Goal: Task Accomplishment & Management: Use online tool/utility

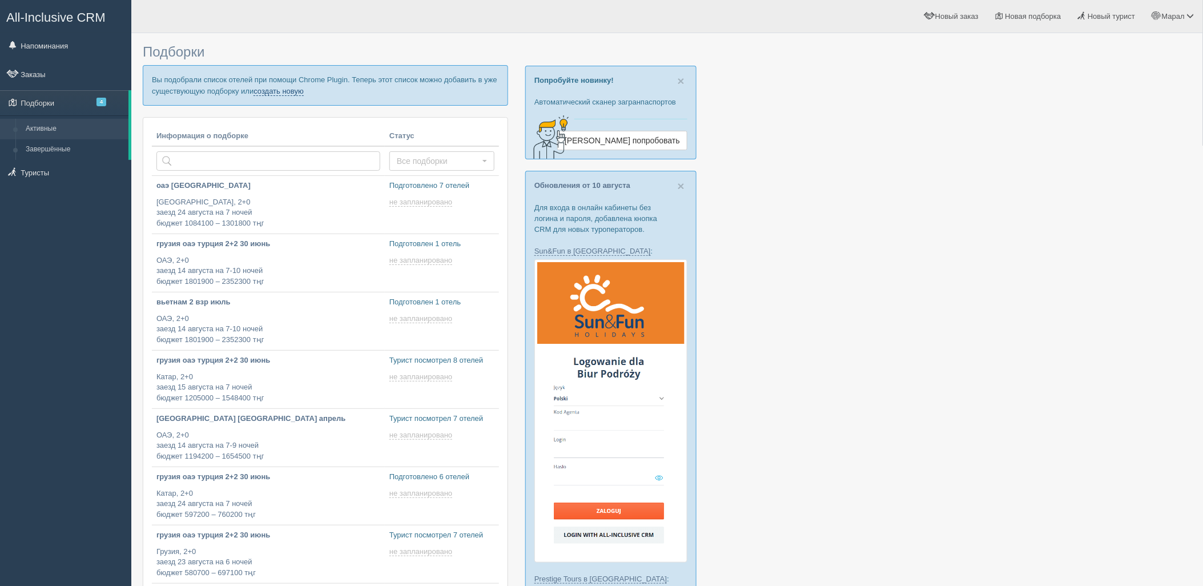
click at [286, 93] on link "создать новую" at bounding box center [279, 91] width 50 height 9
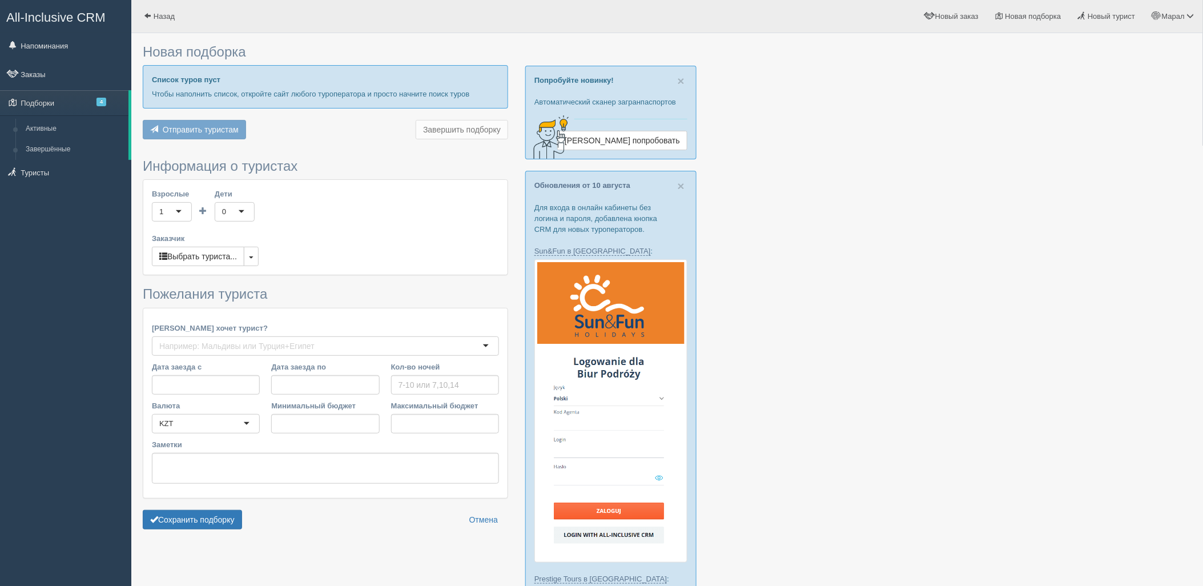
type input "7"
type input "1395100"
type input "1694600"
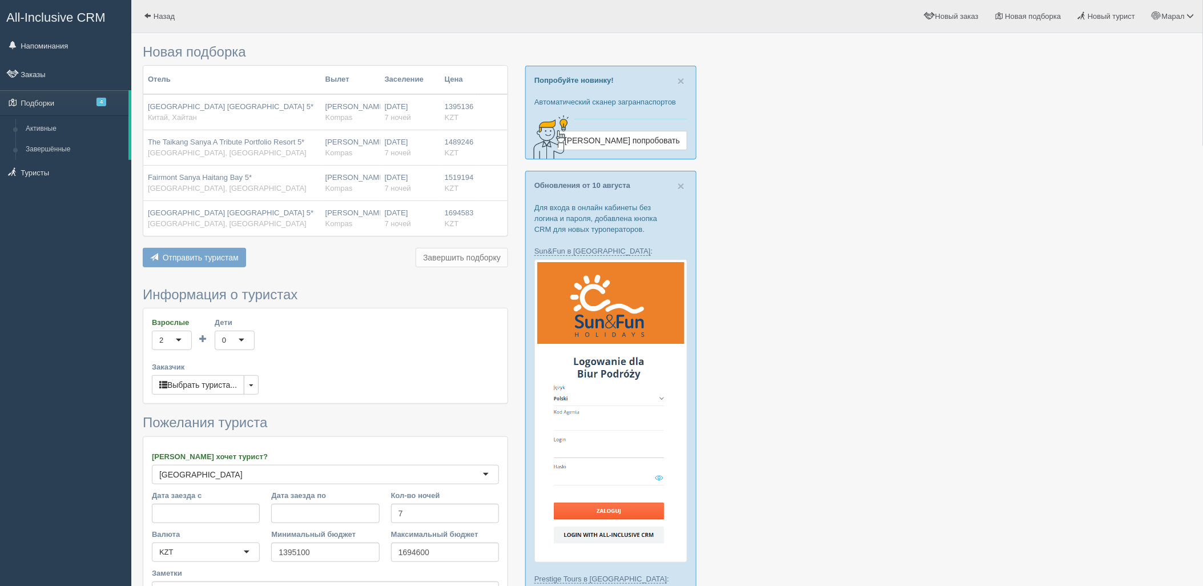
scroll to position [127, 0]
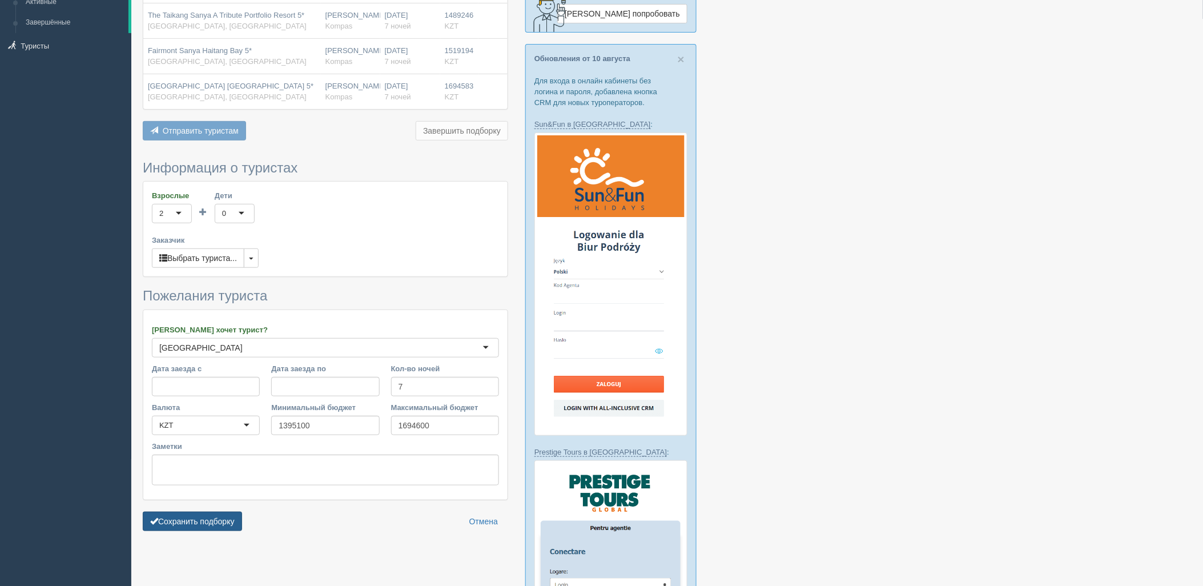
click at [214, 527] on button "Сохранить подборку" at bounding box center [192, 521] width 99 height 19
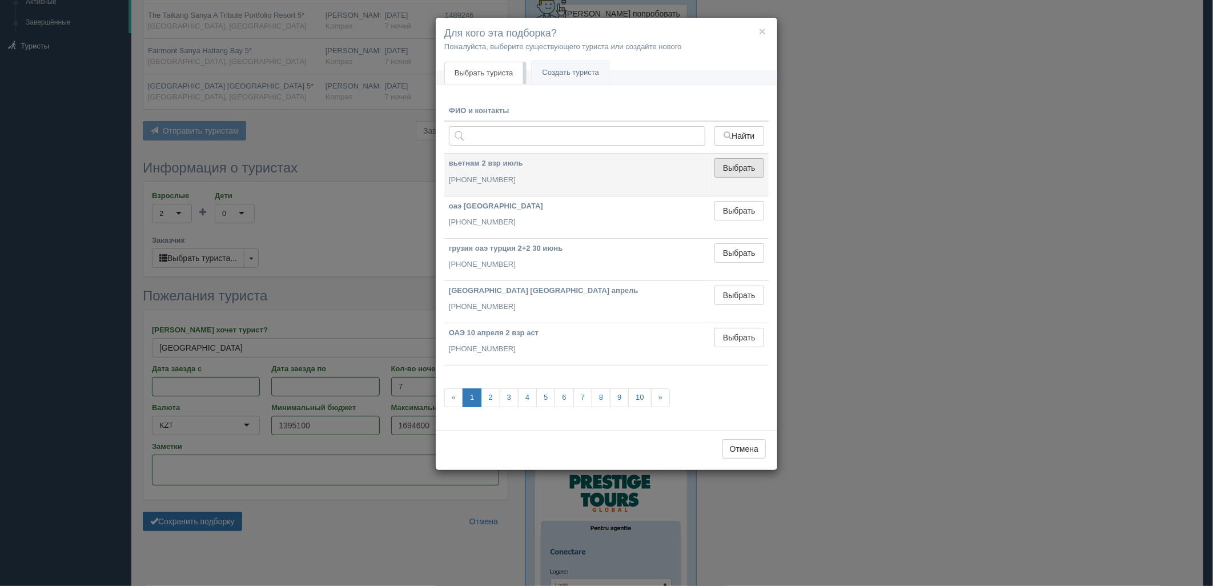
click at [734, 166] on button "Выбрать" at bounding box center [739, 167] width 50 height 19
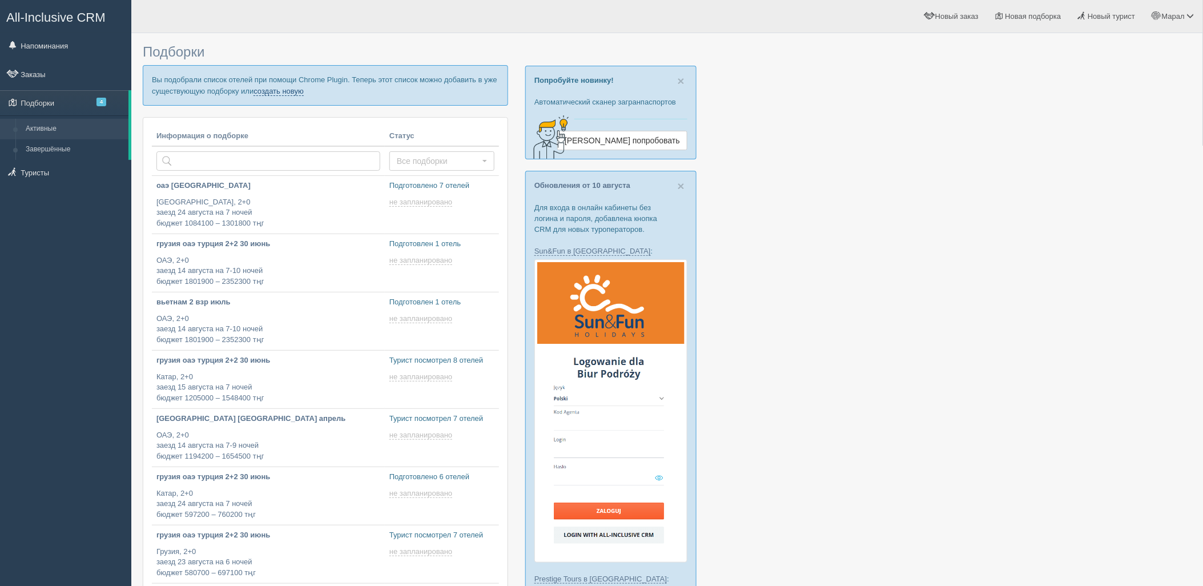
click at [287, 92] on link "создать новую" at bounding box center [279, 91] width 50 height 9
type input "2025-08-13 15:30"
type input "2025-08-13 20:05"
type input "2025-08-13 19:55"
type input "2025-08-13 18:05"
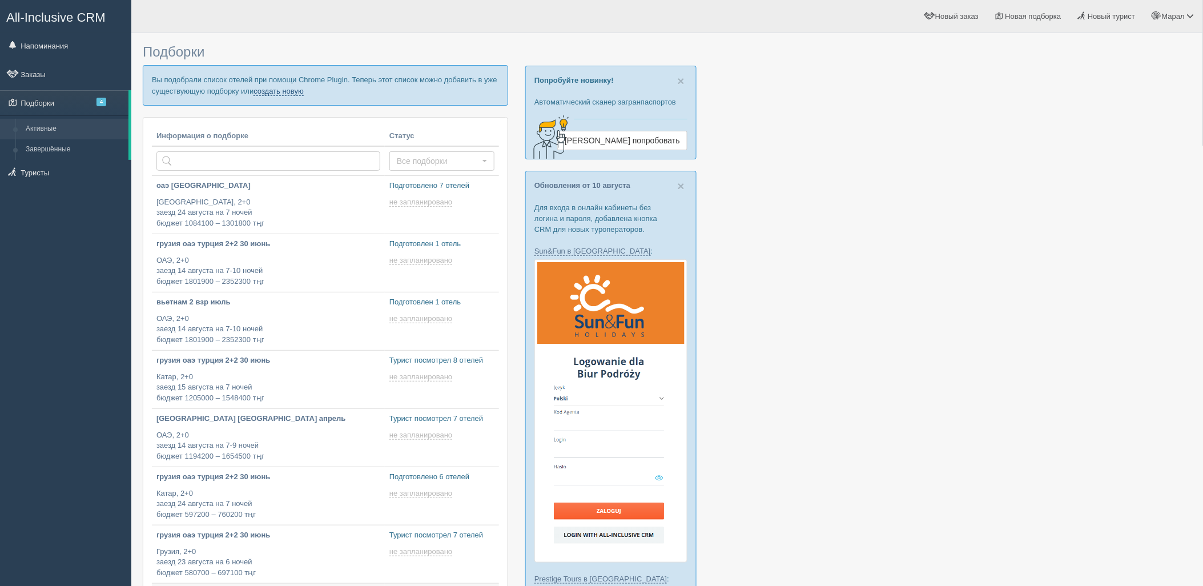
scroll to position [317, 0]
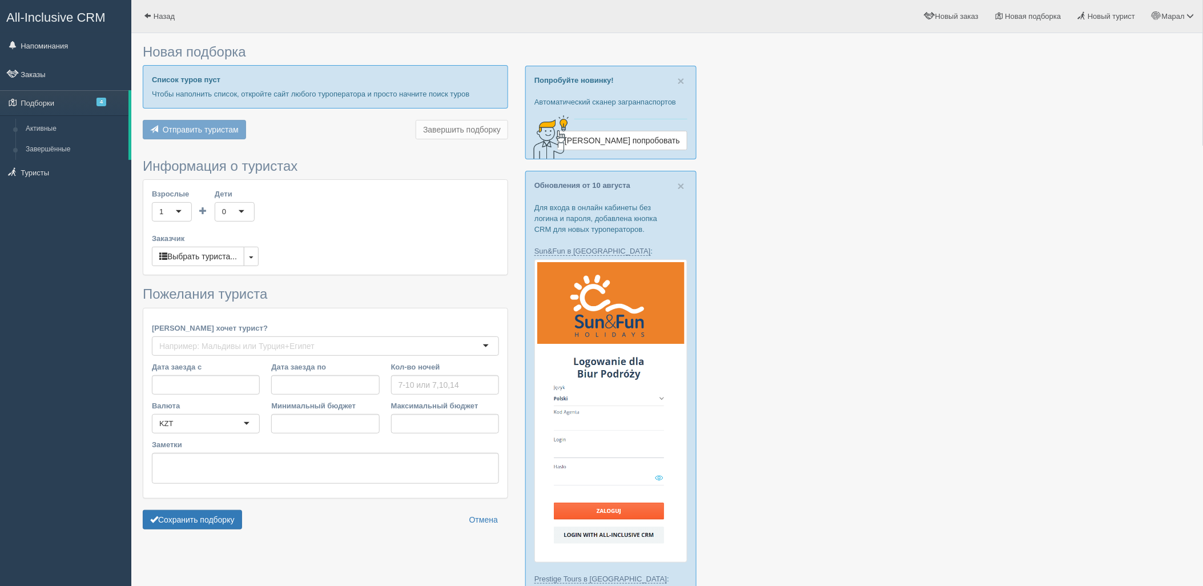
type input "7"
type input "1395100"
type input "1694600"
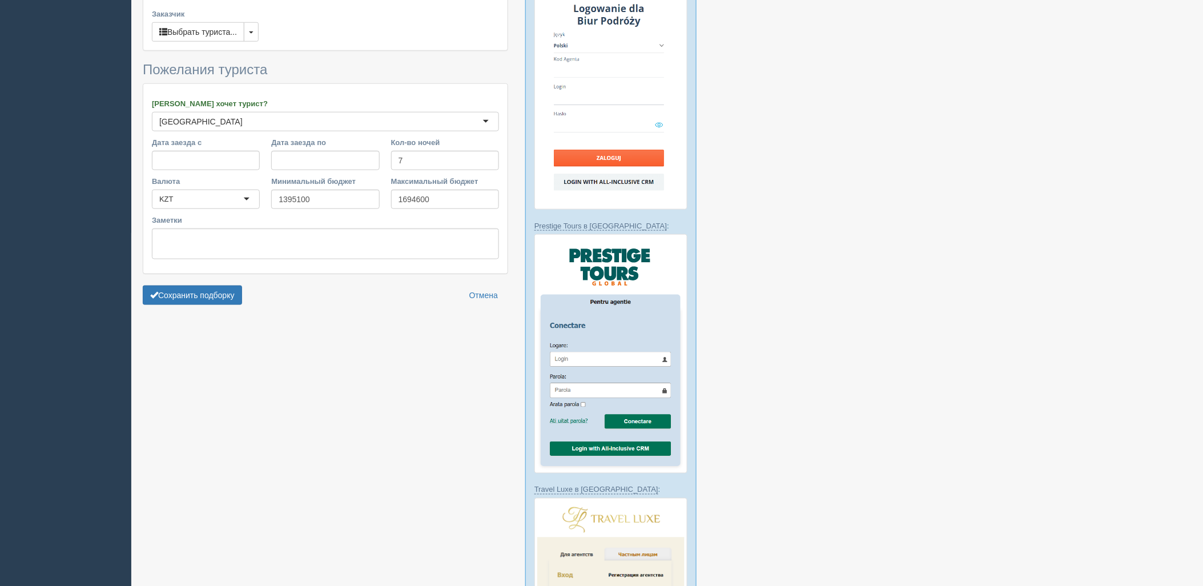
scroll to position [380, 0]
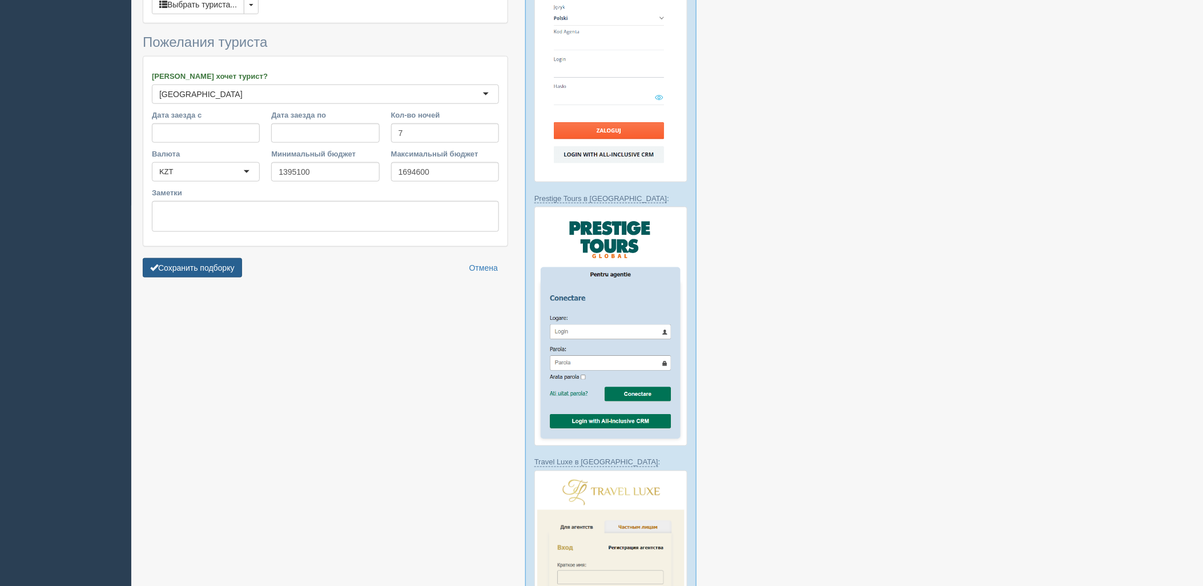
click at [228, 266] on button "Сохранить подборку" at bounding box center [192, 267] width 99 height 19
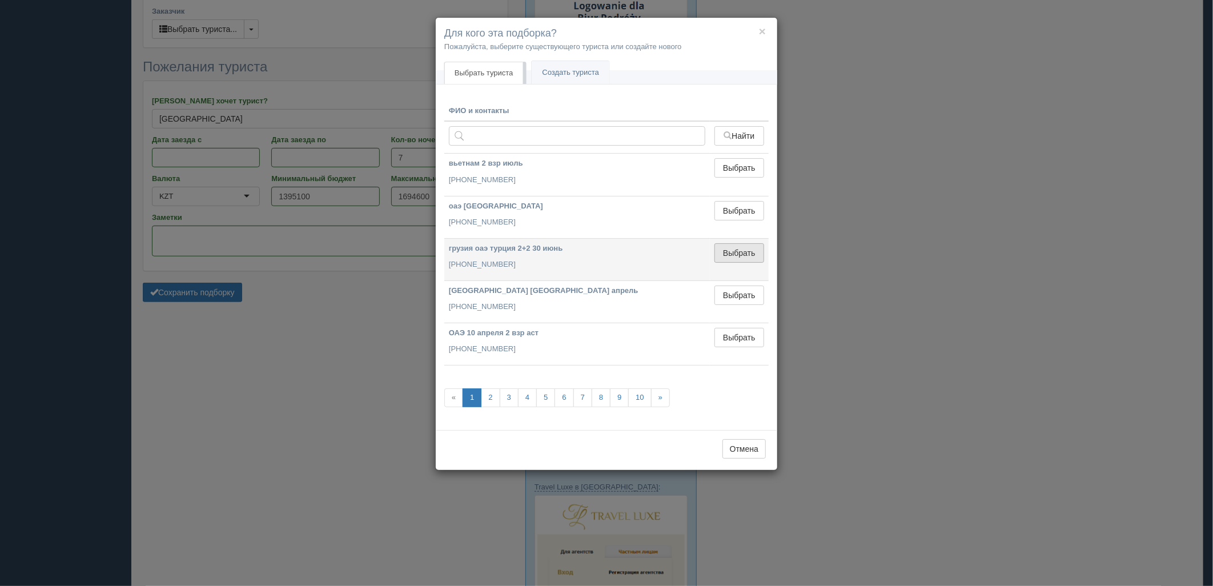
drag, startPoint x: 752, startPoint y: 254, endPoint x: 379, endPoint y: 299, distance: 375.7
click at [752, 253] on button "Выбрать" at bounding box center [739, 252] width 50 height 19
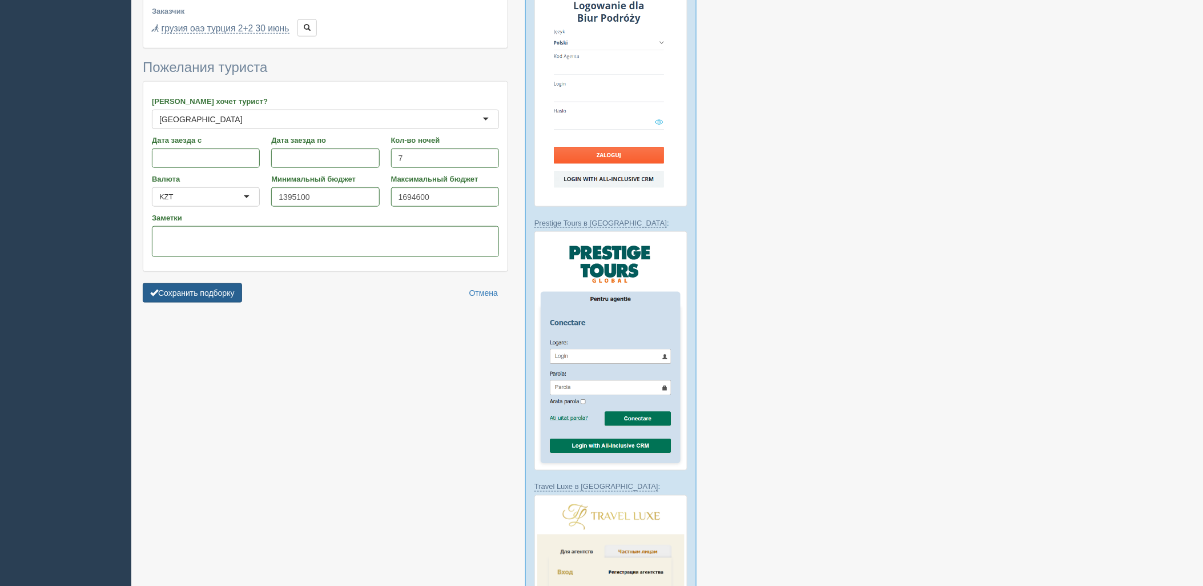
click at [219, 284] on button "Сохранить подборку" at bounding box center [192, 292] width 99 height 19
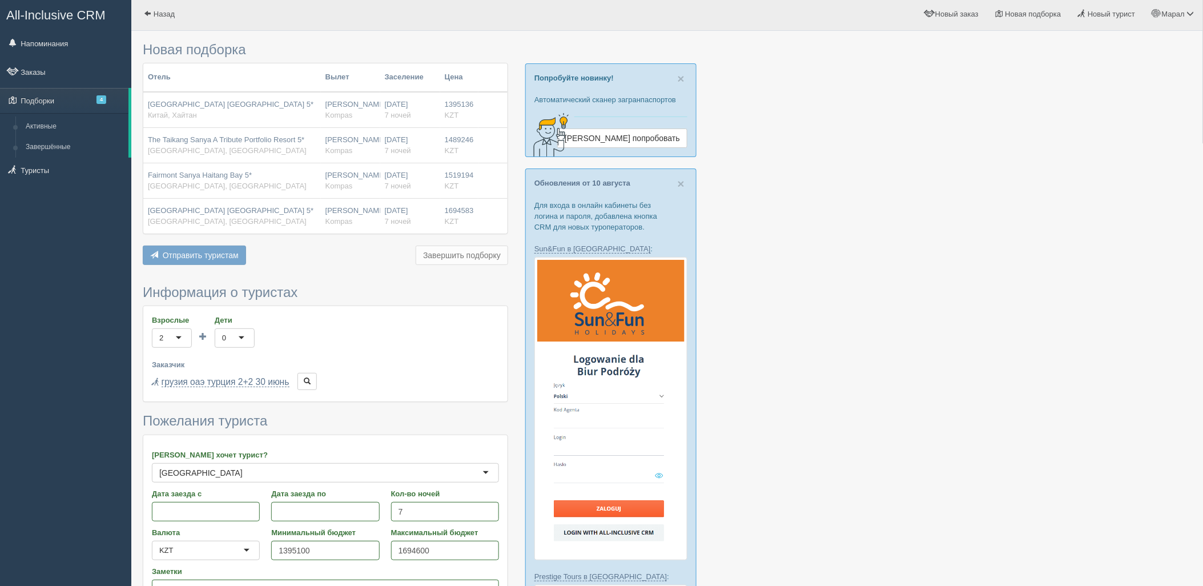
scroll to position [0, 0]
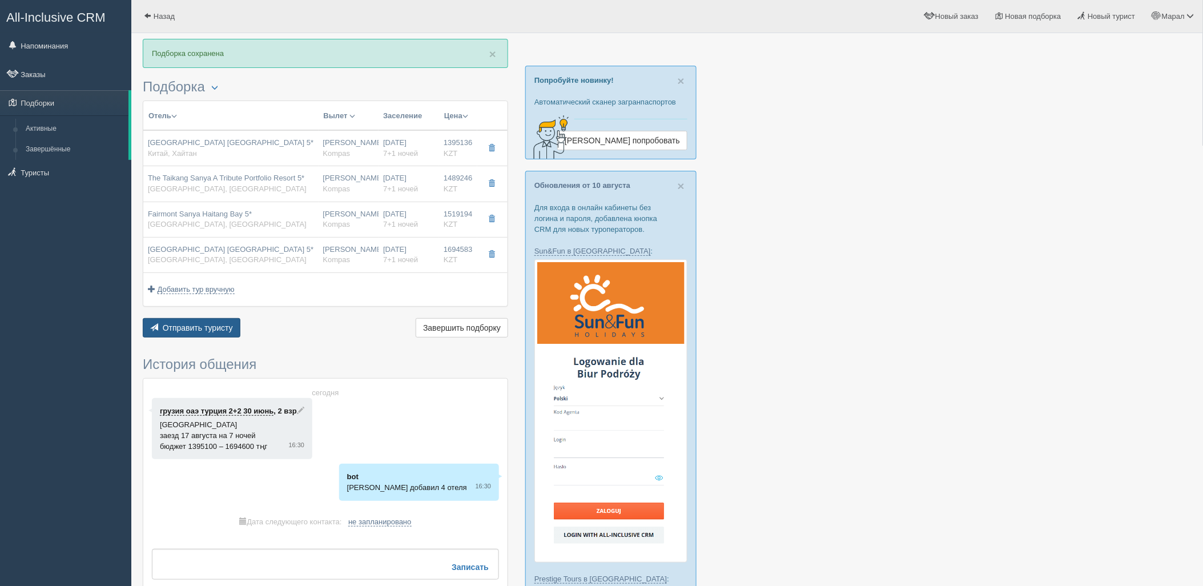
click at [172, 329] on span "Отправить туристу" at bounding box center [198, 327] width 70 height 9
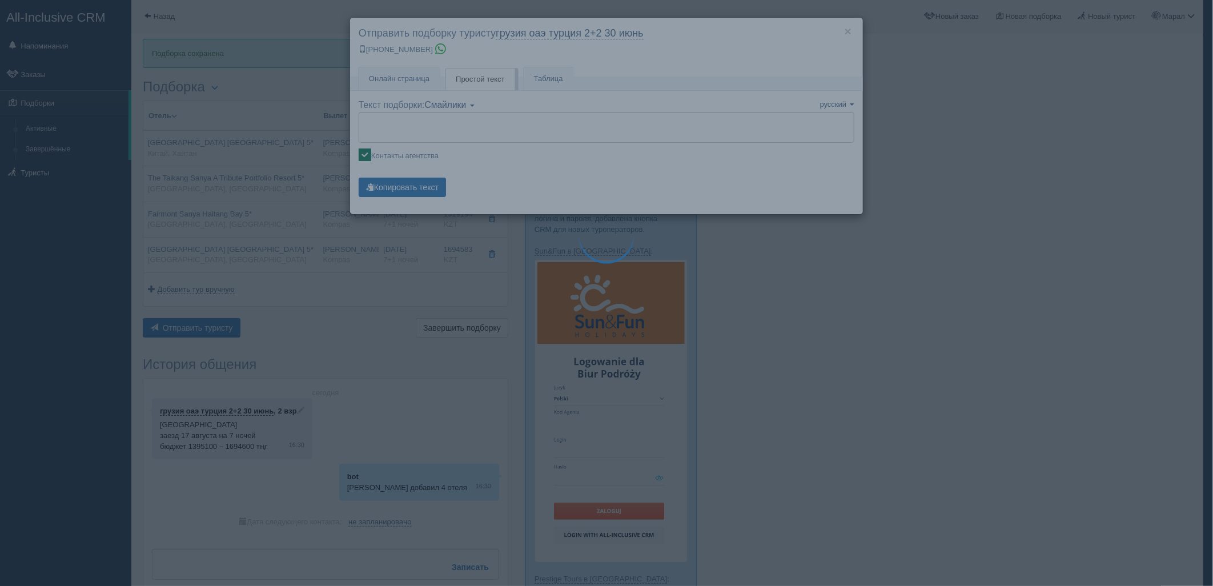
type textarea "🌞 Добрый день! Предлагаем Вам рассмотреть следующие варианты: 🌎 Китай, Хайтан 🏩…"
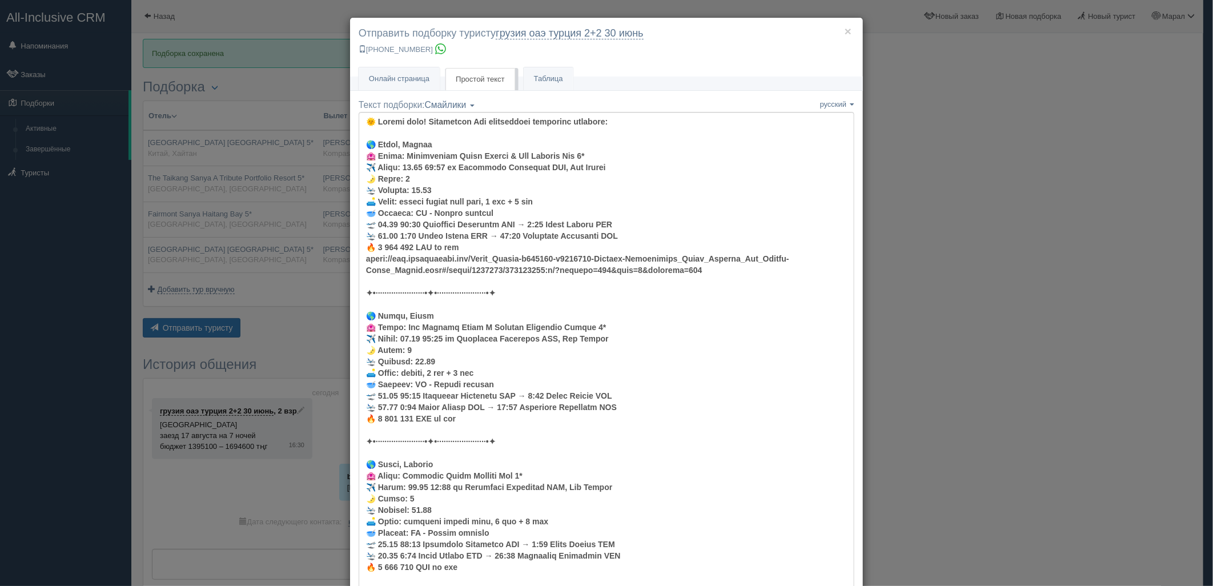
drag, startPoint x: 413, startPoint y: 63, endPoint x: 415, endPoint y: 77, distance: 13.8
click at [413, 63] on div "× Отправить подборку туристу грузия оаэ турция 2+2 30 июнь +7 701 880 5580" at bounding box center [606, 47] width 513 height 59
click at [415, 77] on span "Онлайн страница" at bounding box center [399, 78] width 61 height 9
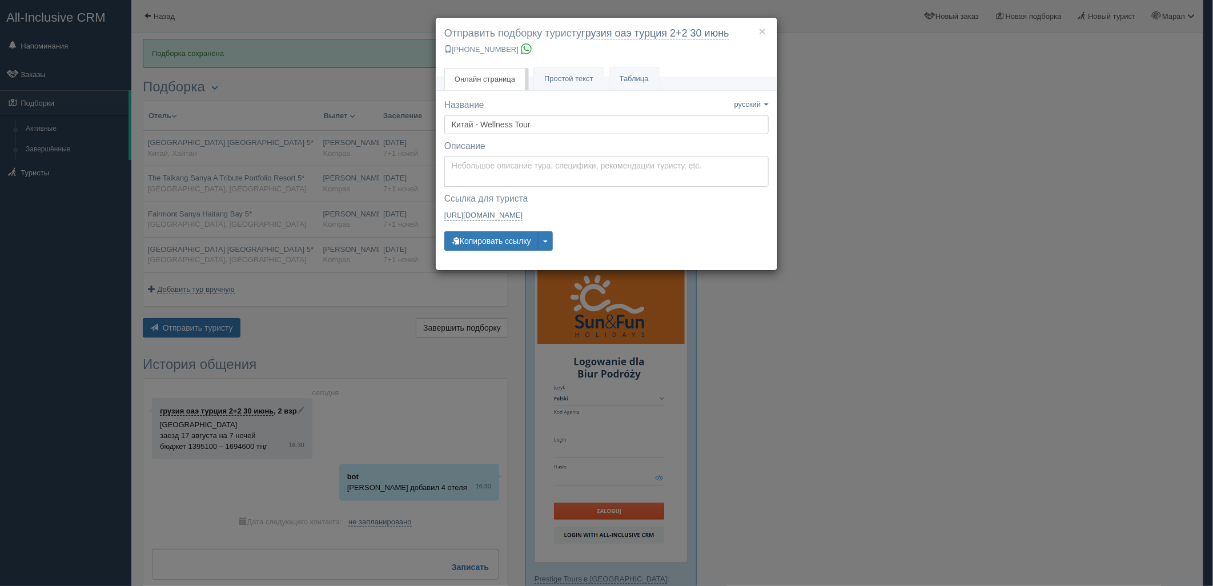
type textarea "Здравствуйте! Ниже представлены варианты туров для Вас. Для просмотра описания …"
click at [467, 168] on textarea "Здравствуйте! Ниже представлены варианты туров для Вас. Для просмотра описания …" at bounding box center [606, 171] width 324 height 31
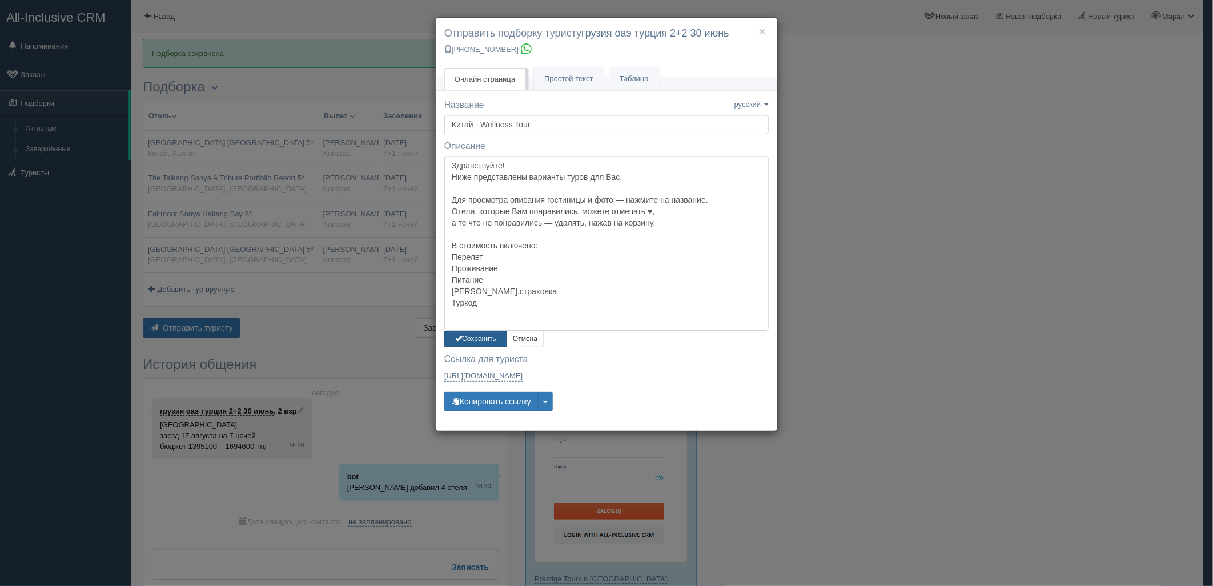
click at [459, 344] on button "Сохранить" at bounding box center [475, 339] width 63 height 17
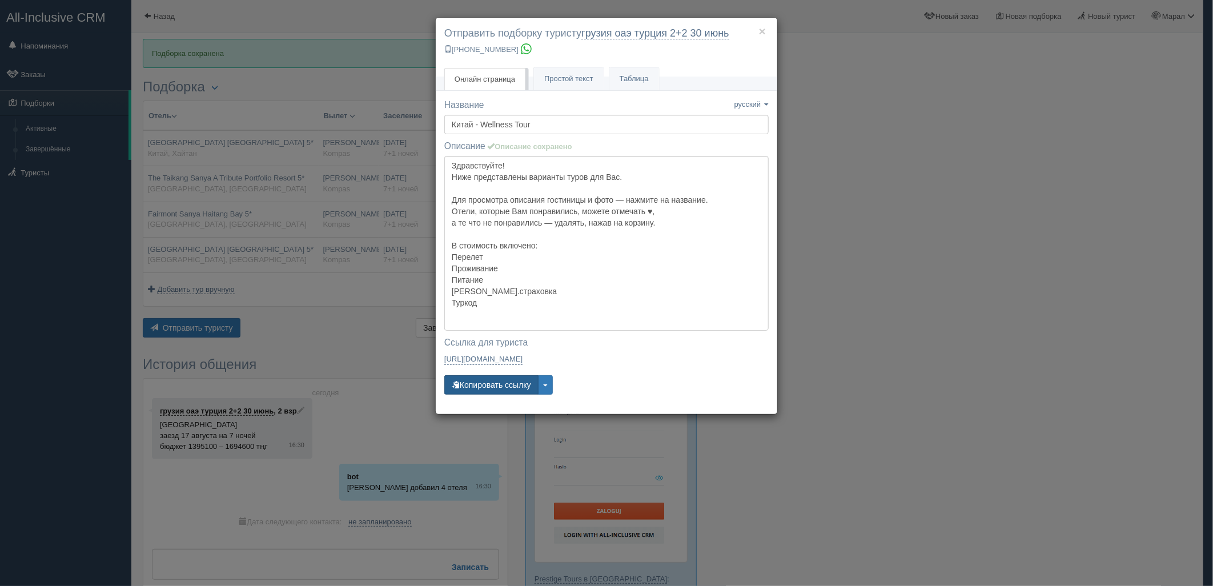
click at [475, 379] on button "Копировать ссылку" at bounding box center [491, 384] width 94 height 19
drag, startPoint x: 1048, startPoint y: 328, endPoint x: 1032, endPoint y: 144, distance: 184.6
click at [1048, 328] on div "× Отправить подборку туристу грузия оаэ турция 2+2 30 июнь +7 701 880 5580 Онла…" at bounding box center [606, 293] width 1213 height 586
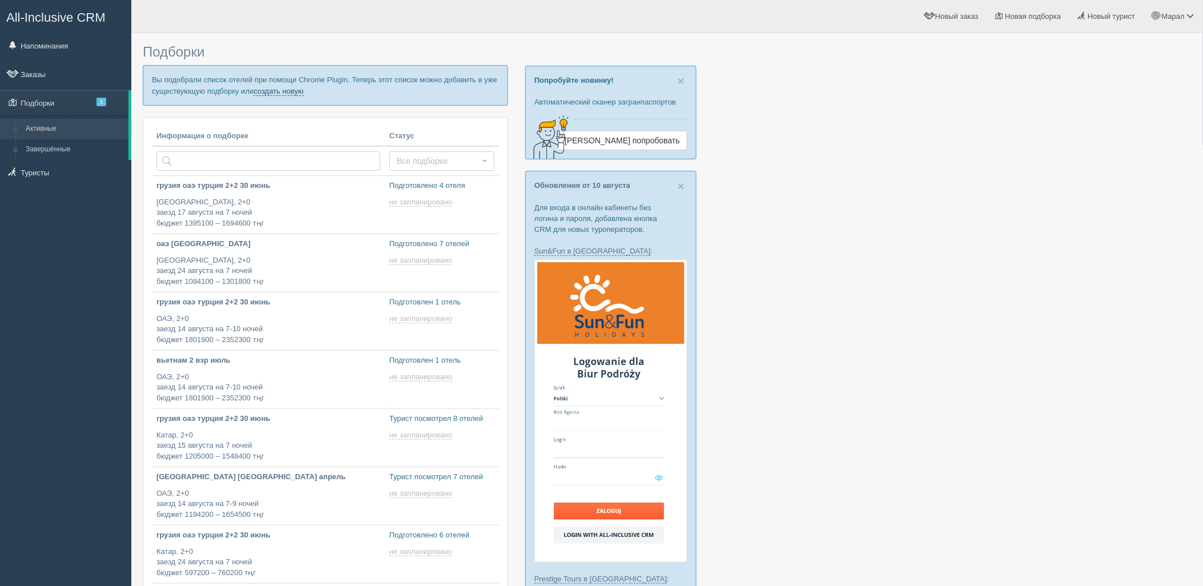
click at [283, 90] on link "создать новую" at bounding box center [279, 91] width 50 height 9
type input "2025-08-13 17:30"
type input "2025-08-13 20:05"
type input "2025-08-13 19:55"
type input "2025-08-13 18:15"
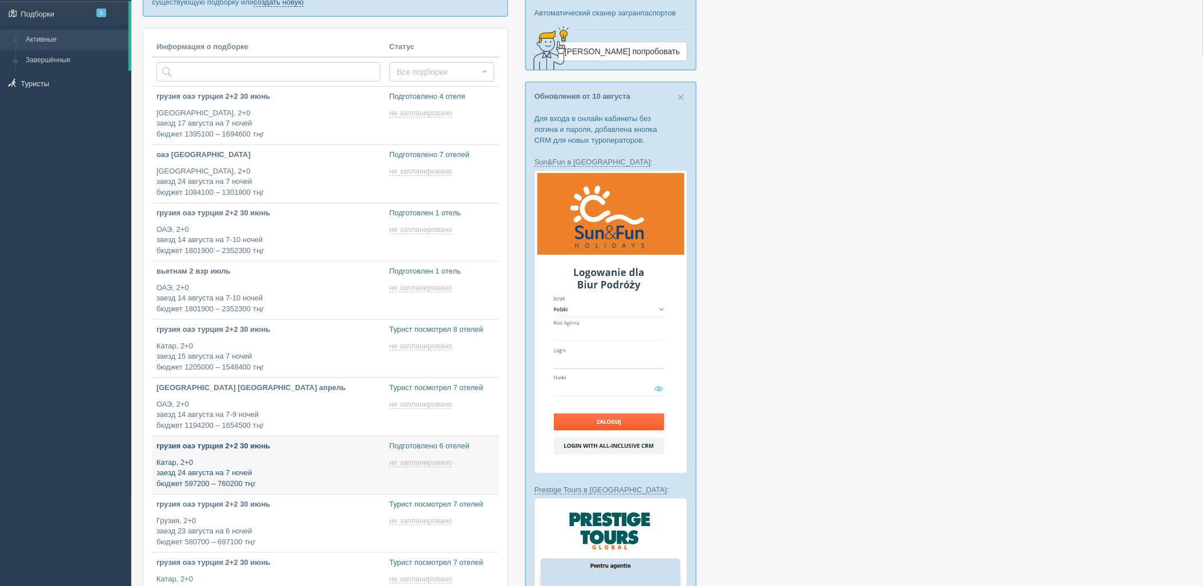
scroll to position [254, 0]
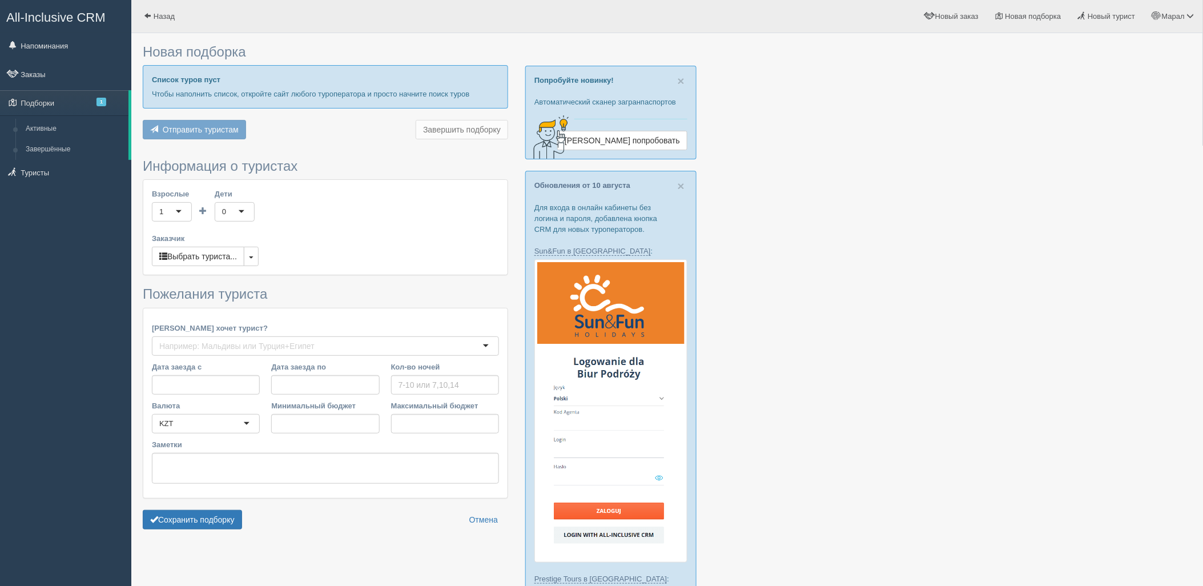
type input "7"
type input "1393300"
type input "1393400"
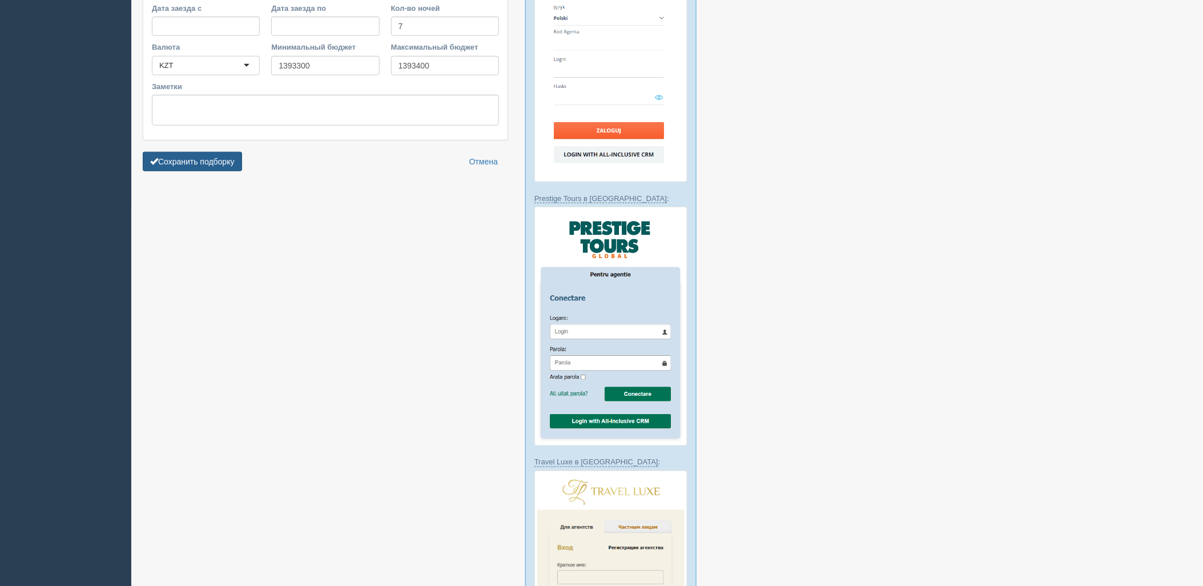
click at [207, 171] on button "Сохранить подборку" at bounding box center [192, 161] width 99 height 19
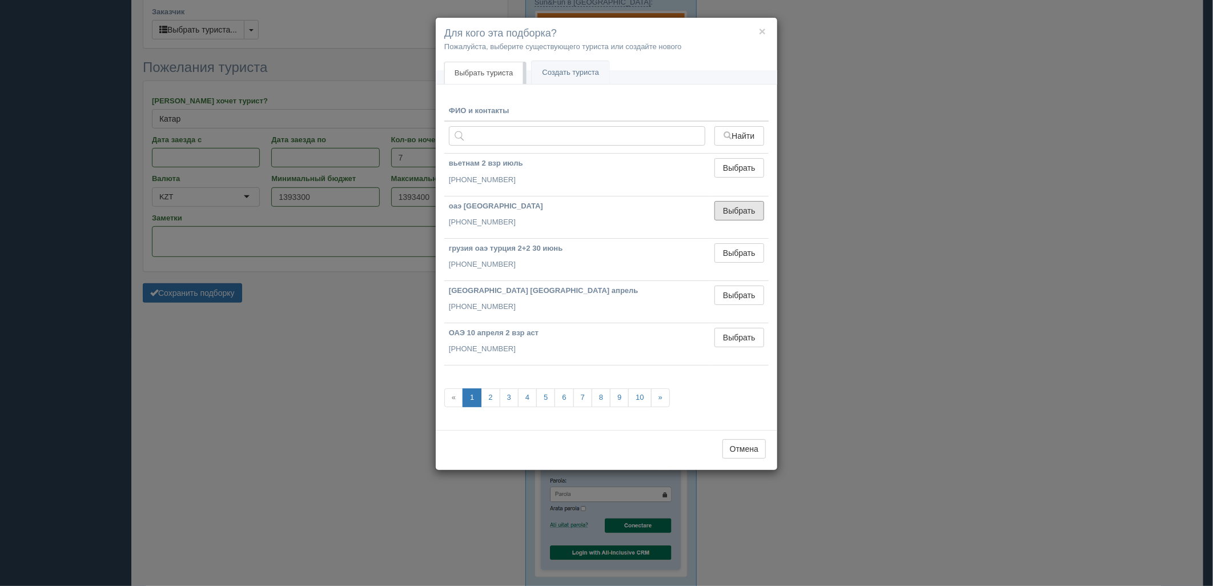
drag, startPoint x: 745, startPoint y: 215, endPoint x: 227, endPoint y: 323, distance: 529.1
click at [744, 216] on button "Выбрать" at bounding box center [739, 210] width 50 height 19
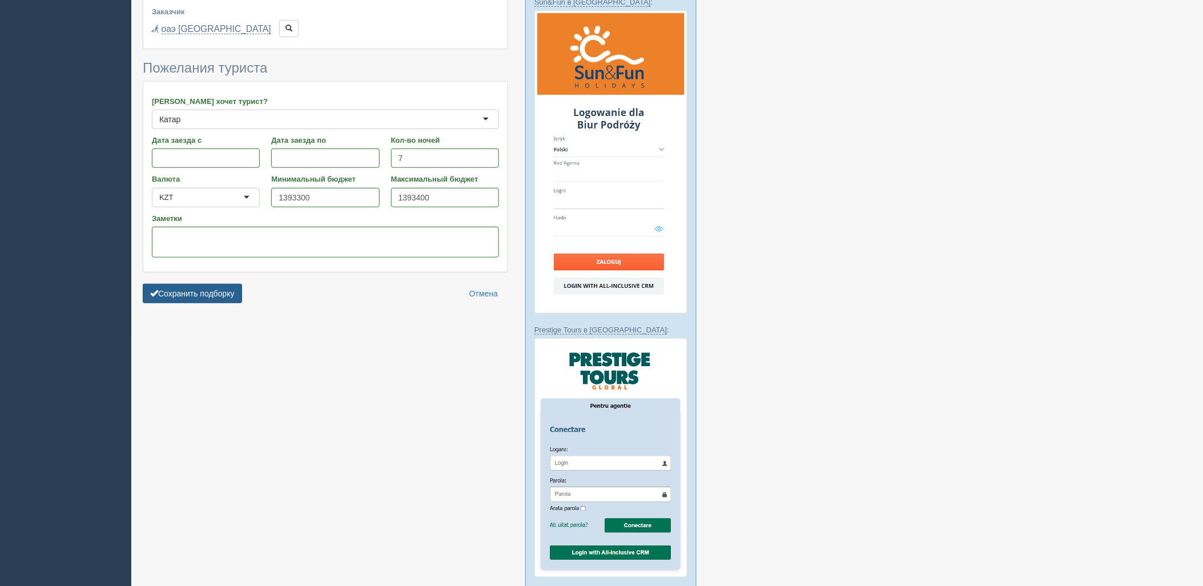
click at [191, 300] on button "Сохранить подборку" at bounding box center [192, 293] width 99 height 19
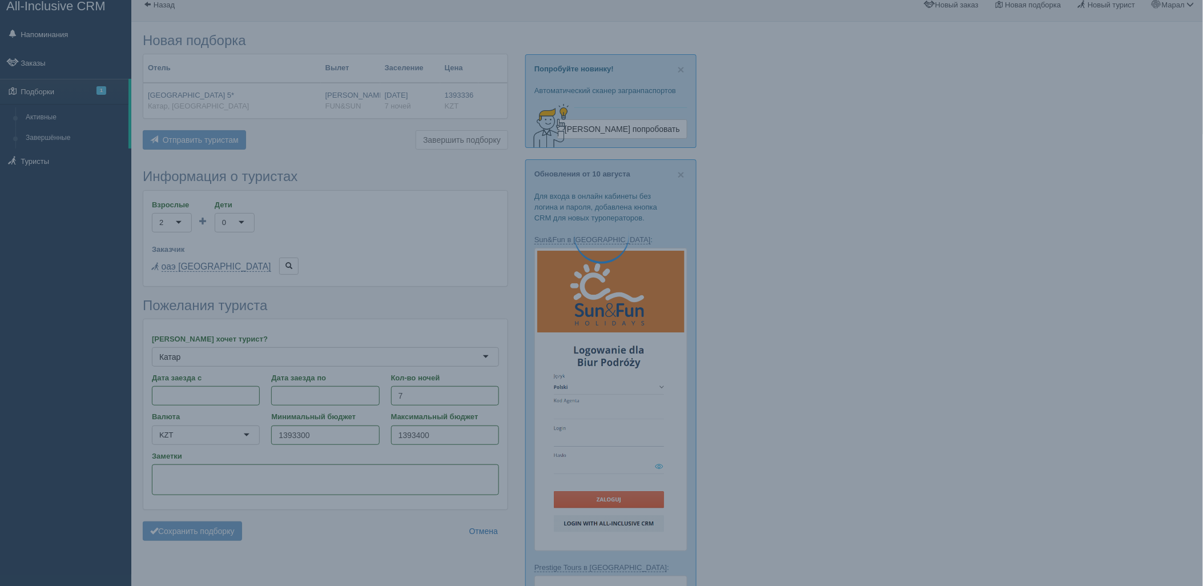
scroll to position [0, 0]
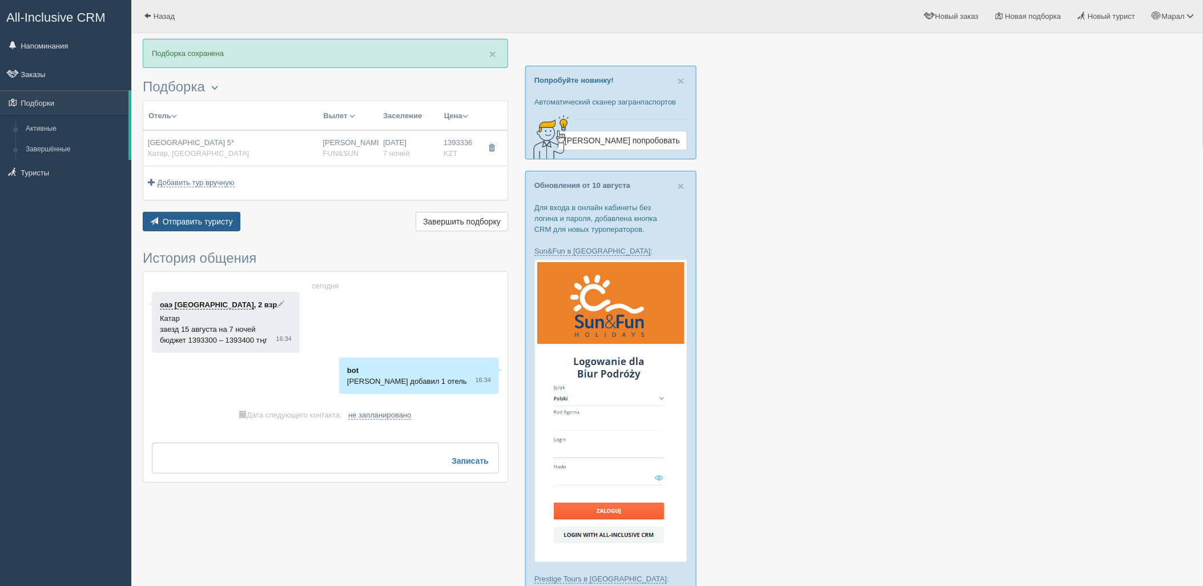
click at [185, 221] on span "Отправить туристу" at bounding box center [198, 221] width 70 height 9
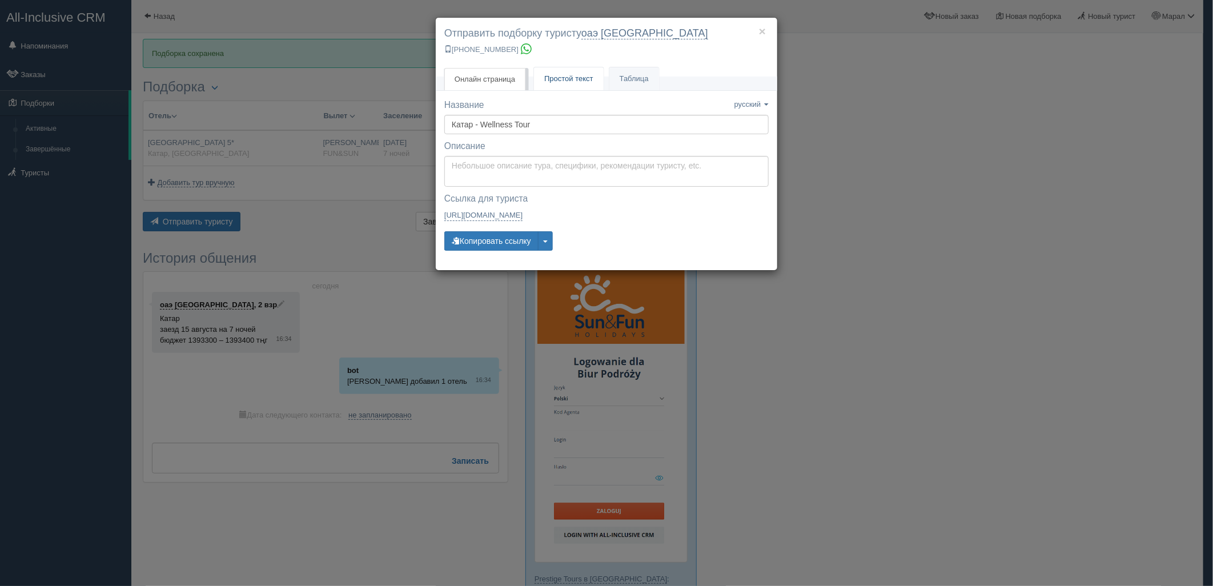
click at [555, 75] on span "Простой текст" at bounding box center [568, 78] width 49 height 9
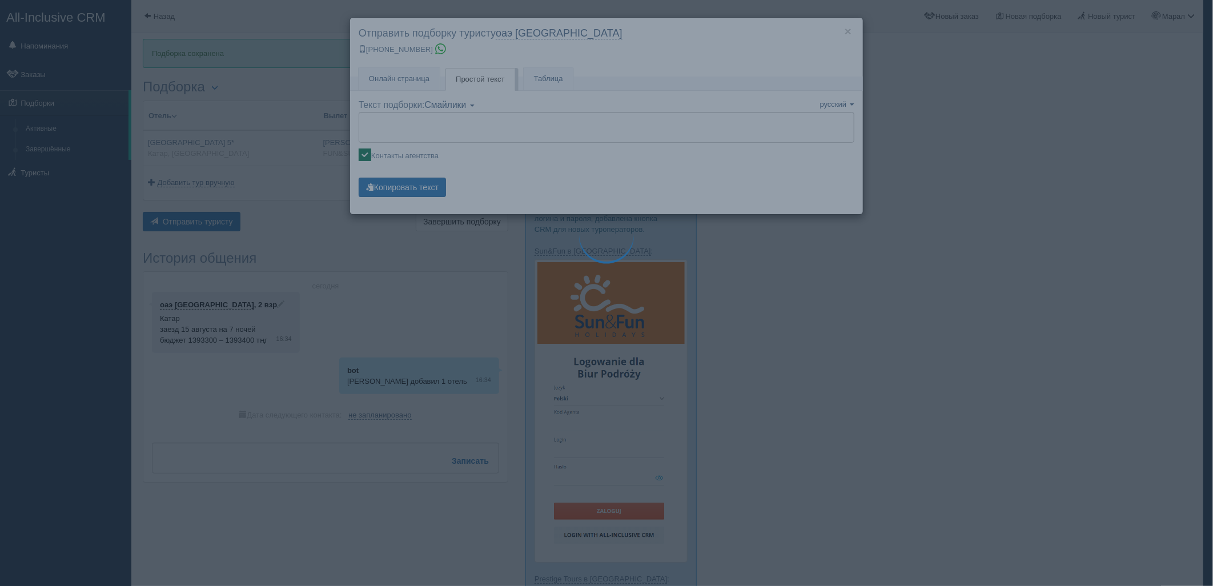
type textarea "🌞 Loremi dolo! Sitametcon Adi elitseddoei temporinc utlabore: 🌎 Etdol, Magn 🏩 A…"
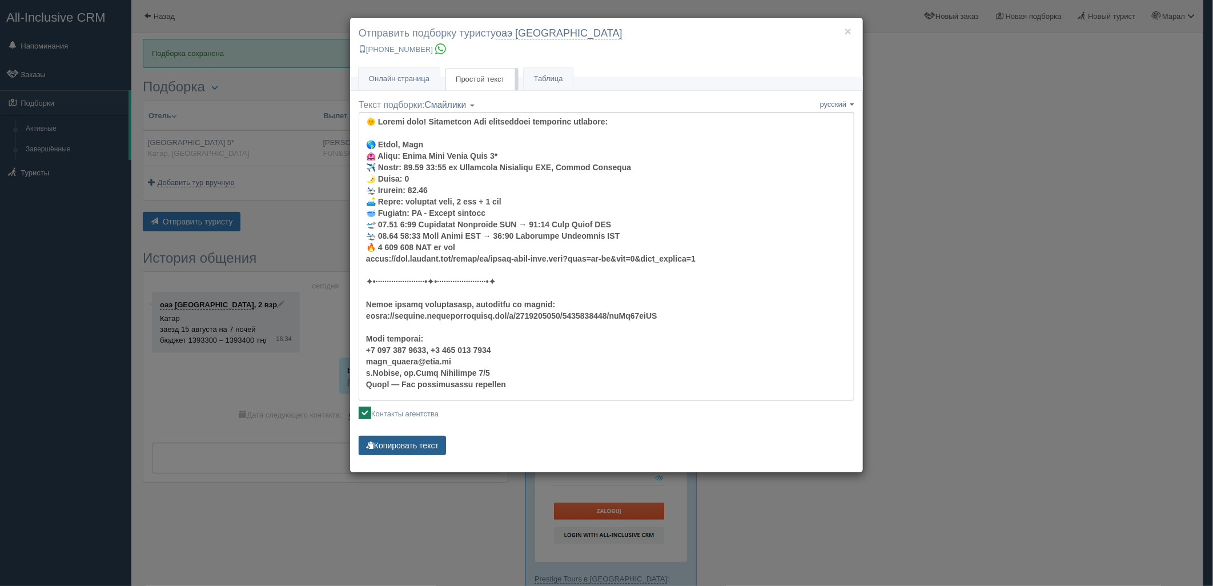
click at [411, 444] on button "Копировать текст" at bounding box center [402, 445] width 87 height 19
drag, startPoint x: 1022, startPoint y: 441, endPoint x: 998, endPoint y: 298, distance: 145.4
click at [1022, 441] on div "× Отправить подборку туристу оаэ шымкент +7 778 536 9439 Онлайн страница Онлайн…" at bounding box center [606, 293] width 1213 height 586
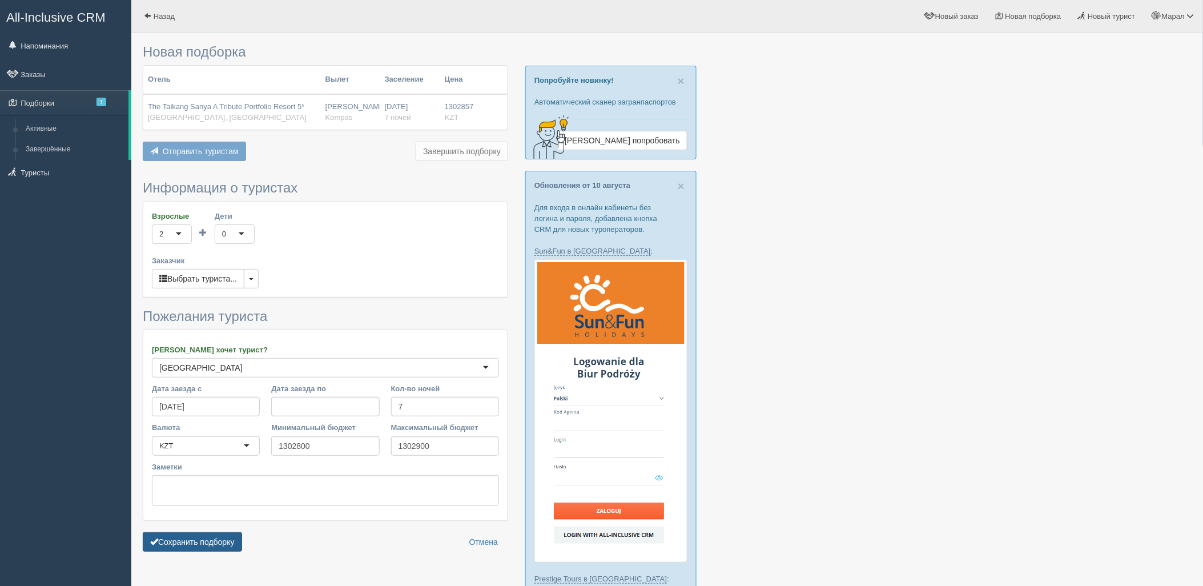
click at [198, 543] on button "Сохранить подборку" at bounding box center [192, 541] width 99 height 19
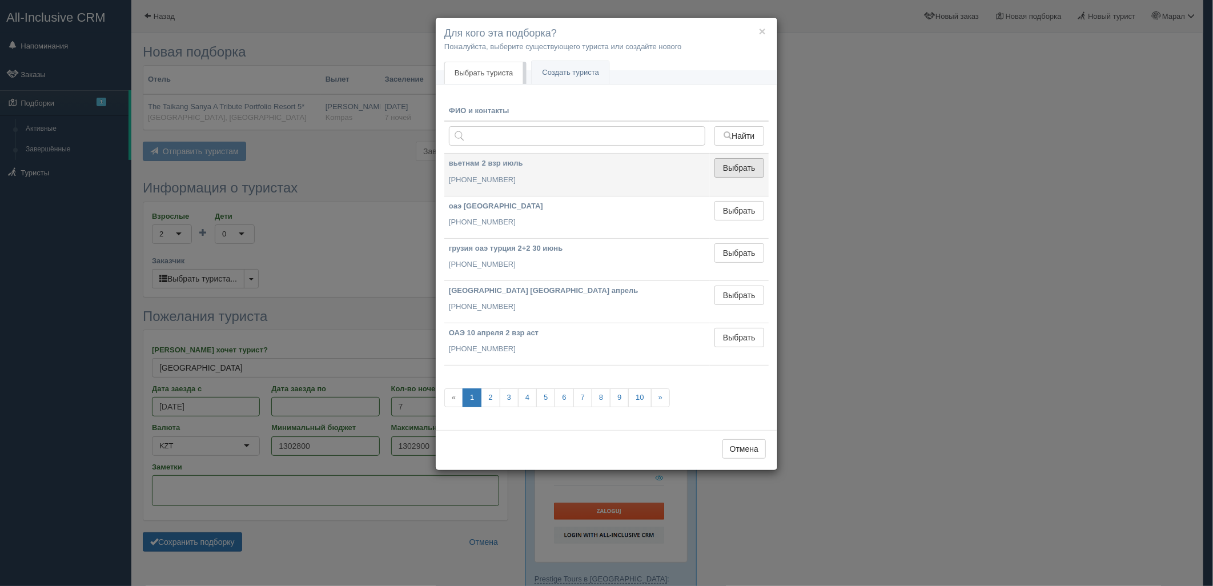
click at [737, 170] on button "Выбрать" at bounding box center [739, 167] width 50 height 19
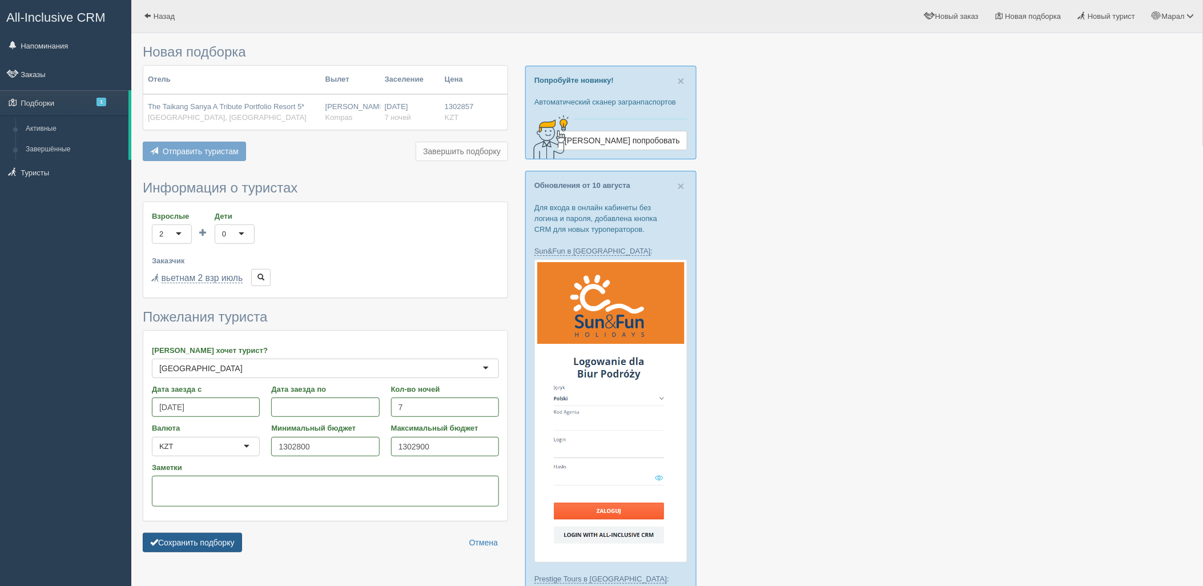
click at [216, 538] on button "Сохранить подборку" at bounding box center [192, 542] width 99 height 19
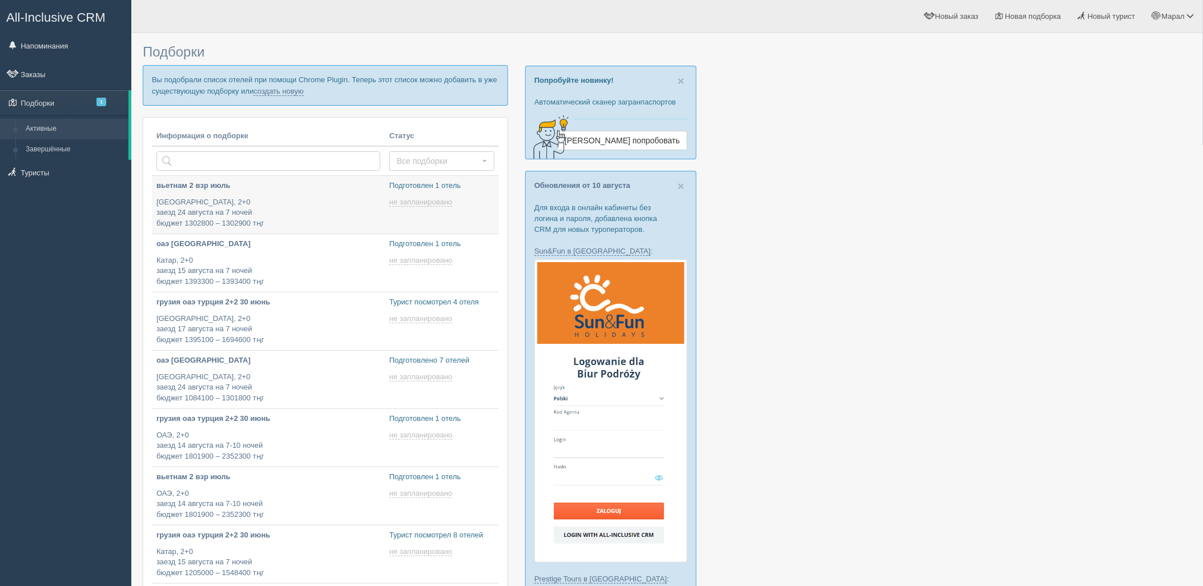
type input "2025-08-13 17:35"
click at [295, 94] on link "создать новую" at bounding box center [279, 91] width 50 height 9
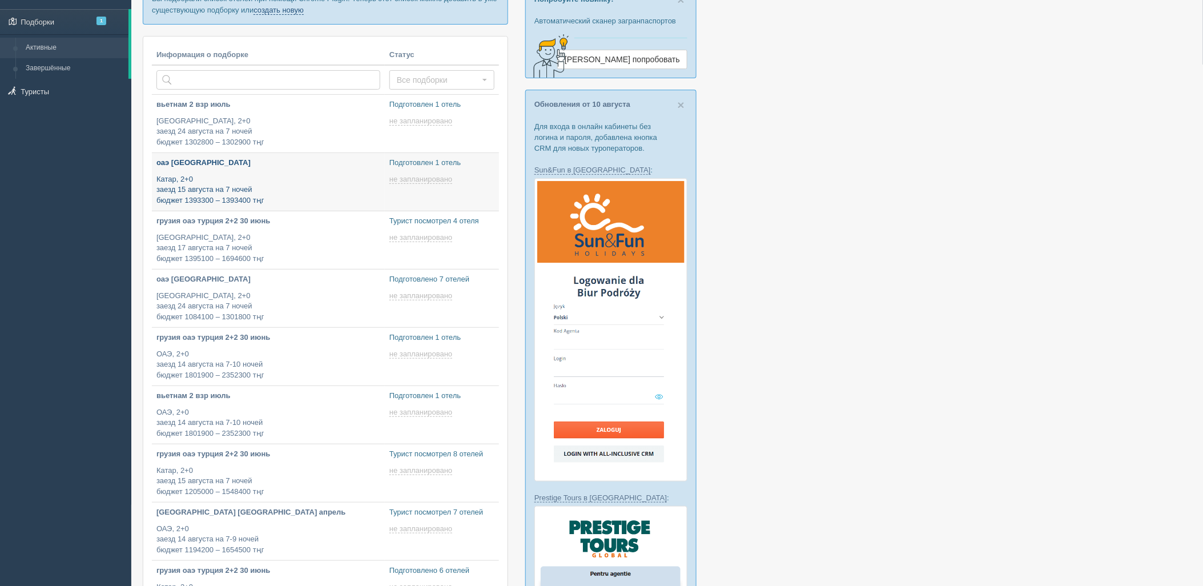
type input "[DATE] 17:30"
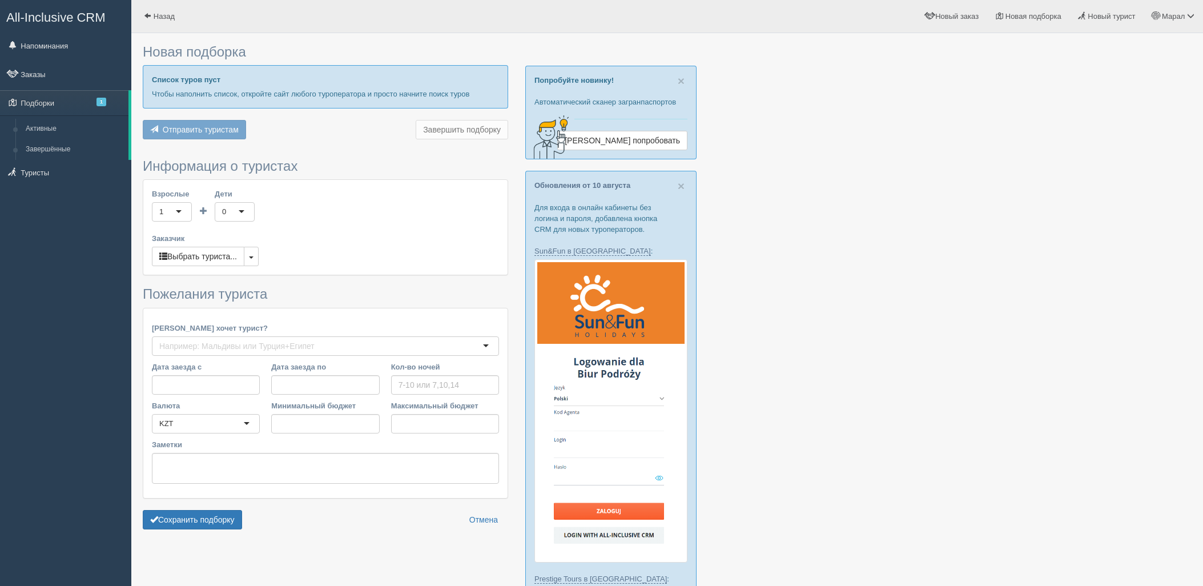
scroll to position [317, 0]
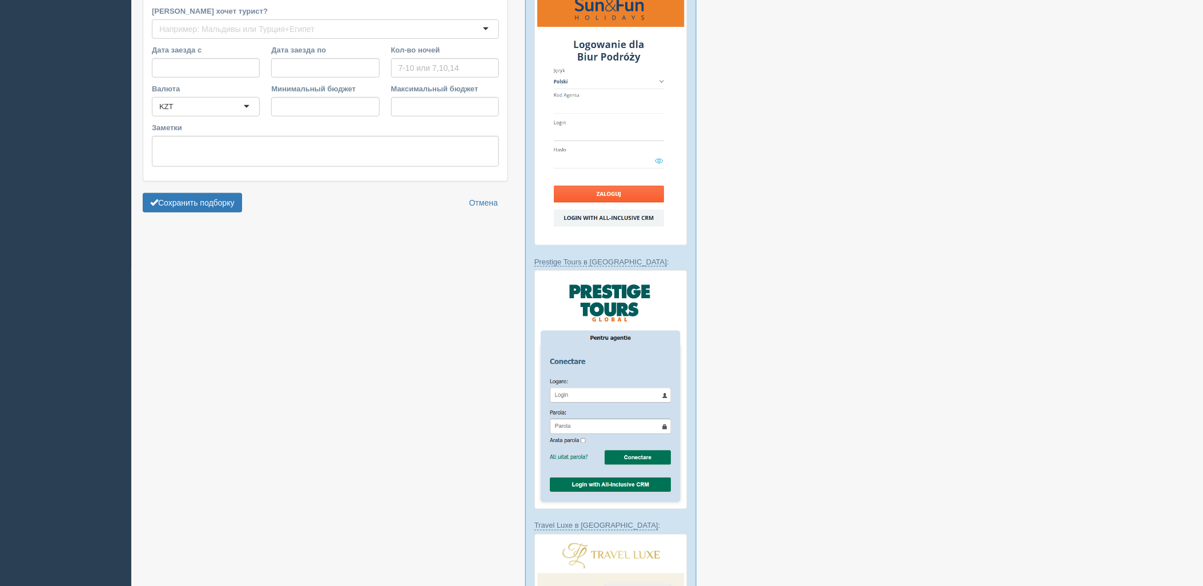
type input "7"
type input "1302800"
type input "1302900"
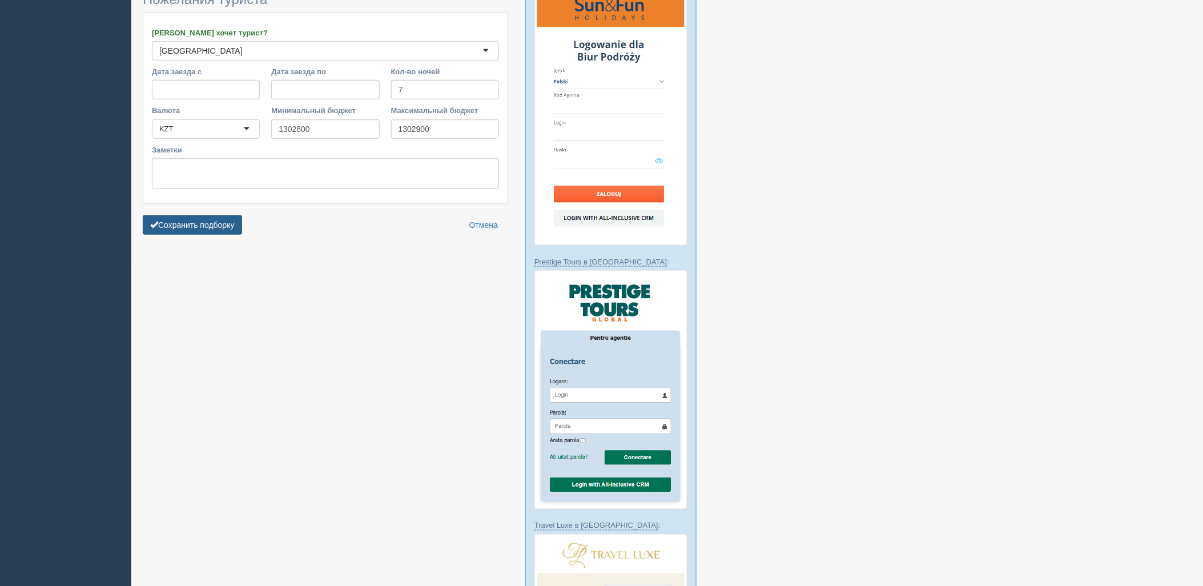
click at [208, 218] on button "Сохранить подборку" at bounding box center [192, 224] width 99 height 19
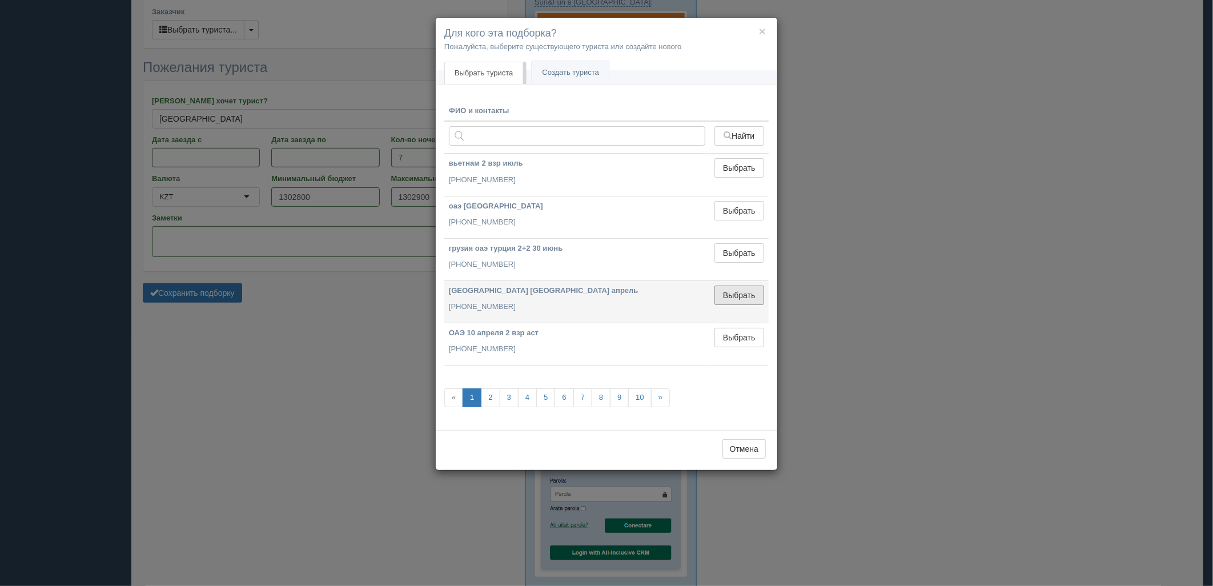
click at [734, 288] on button "Выбрать" at bounding box center [739, 295] width 50 height 19
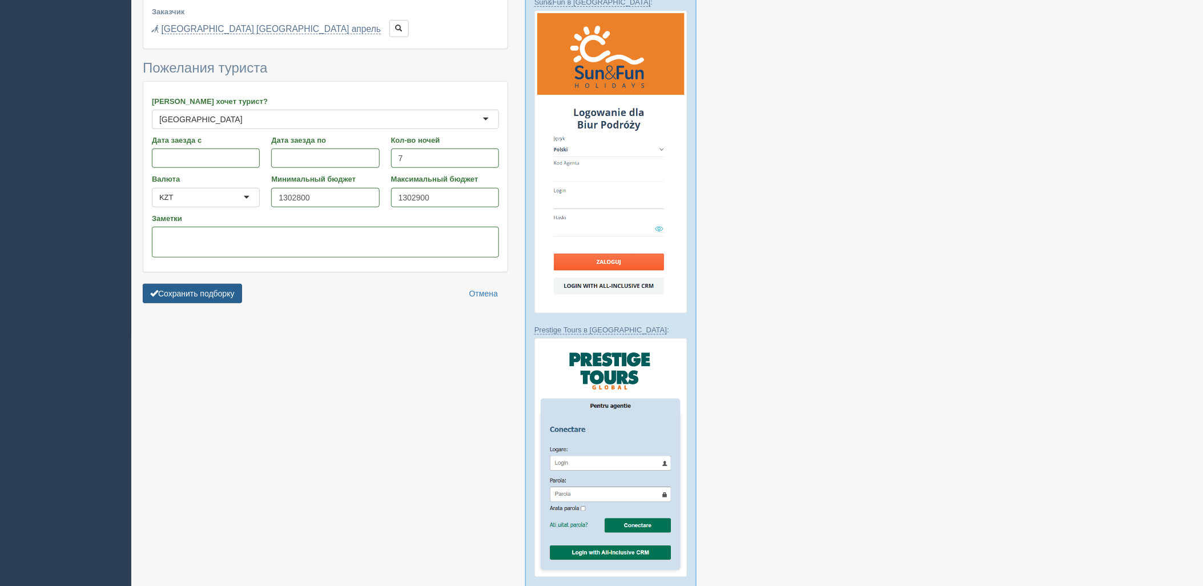
click at [191, 287] on button "Сохранить подборку" at bounding box center [192, 293] width 99 height 19
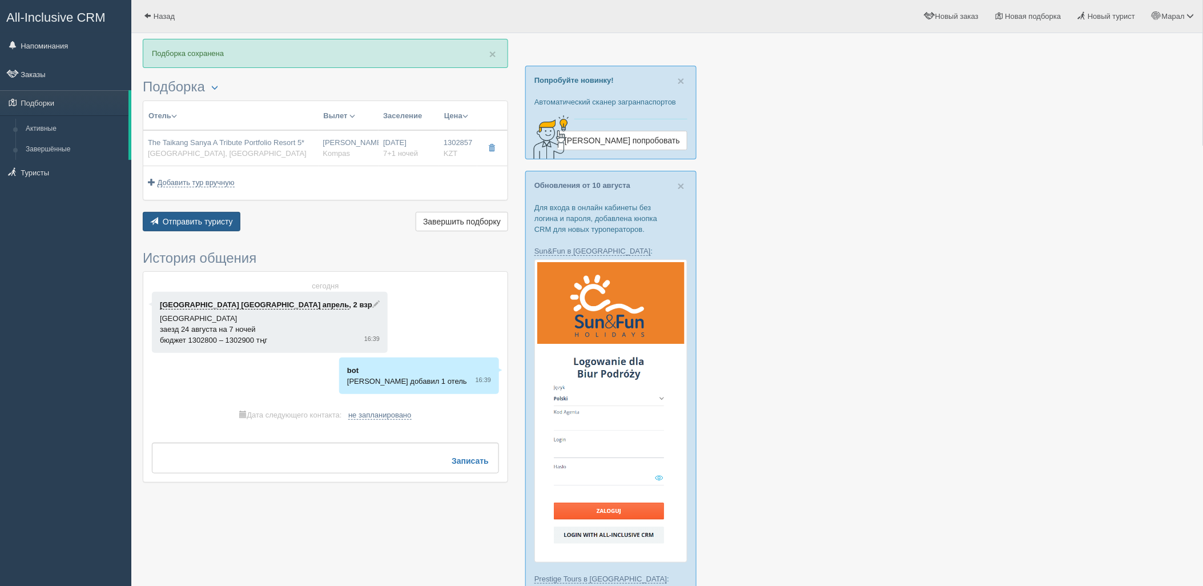
click at [216, 231] on button "Отправить туристу Отправить" at bounding box center [192, 221] width 98 height 19
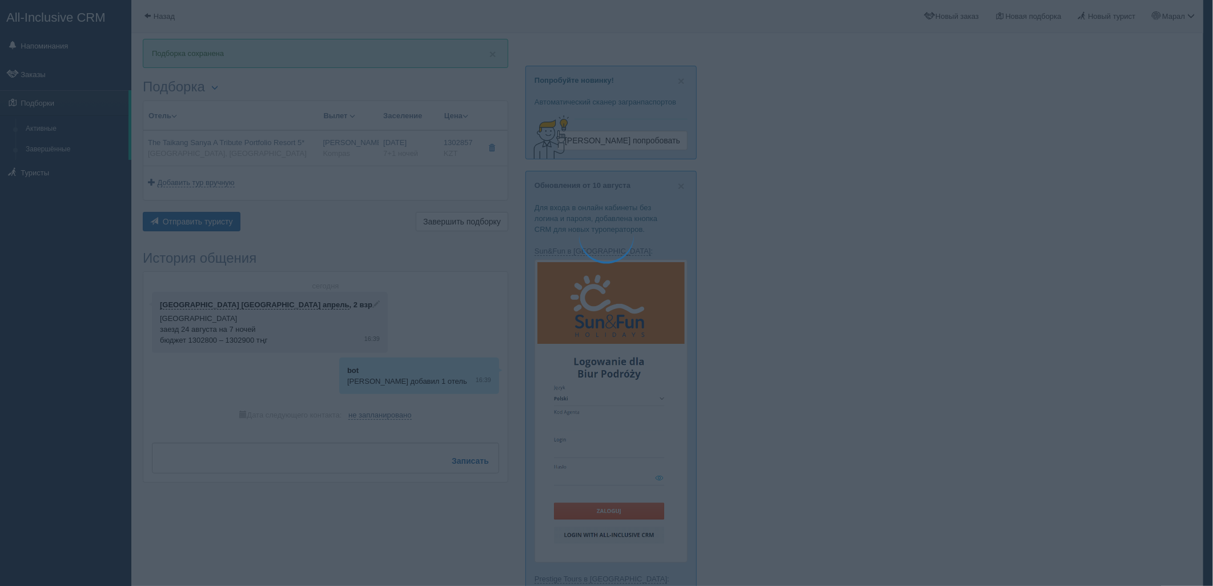
type textarea "🌞 Добрый день! Предлагаем Вам рассмотреть следующие варианты: 🌎 Китай, Санья 🏩 …"
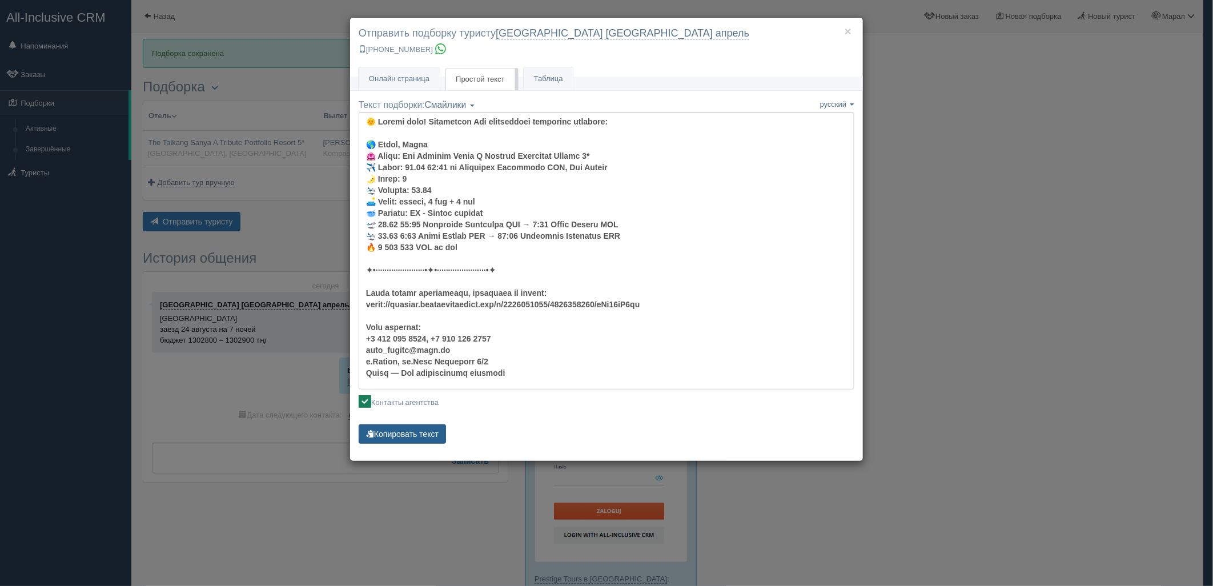
click at [395, 435] on button "Копировать текст" at bounding box center [402, 433] width 87 height 19
click at [1114, 238] on div "× Отправить подборку туристу калининград турция апрель +7 924 265-55-57 Онлайн …" at bounding box center [606, 293] width 1213 height 586
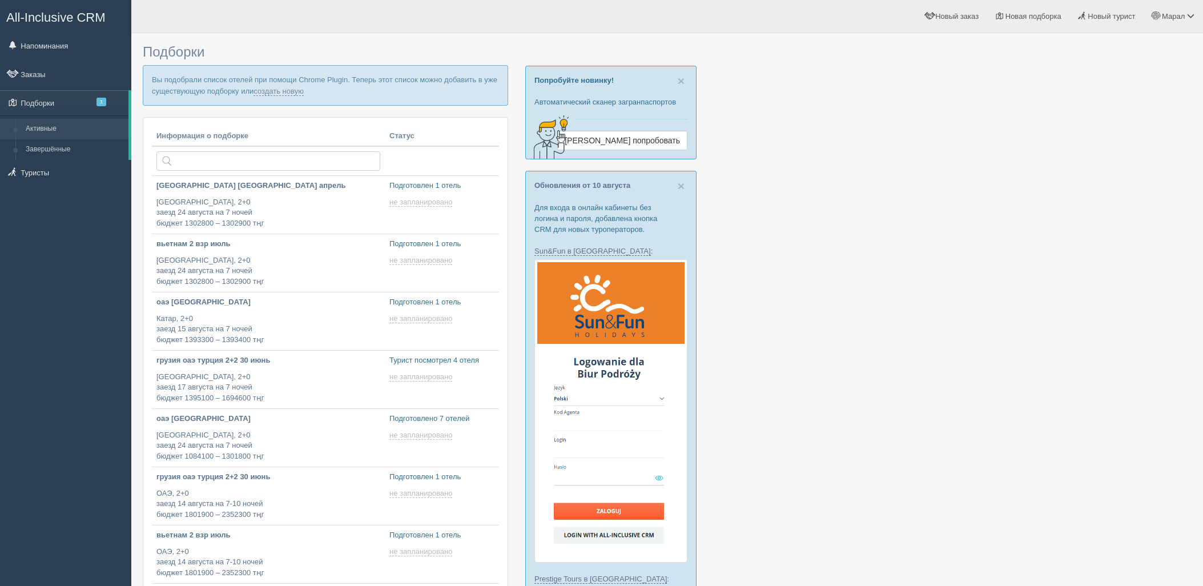
type input "[DATE] 17:35"
click at [276, 91] on link "создать новую" at bounding box center [279, 91] width 50 height 9
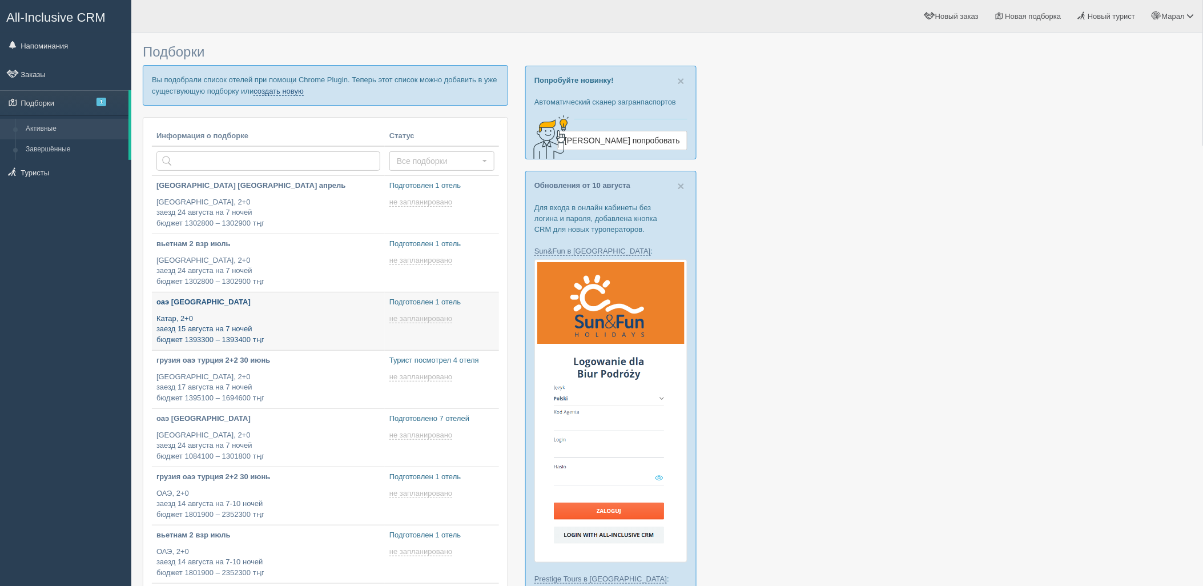
type input "[DATE] 17:35"
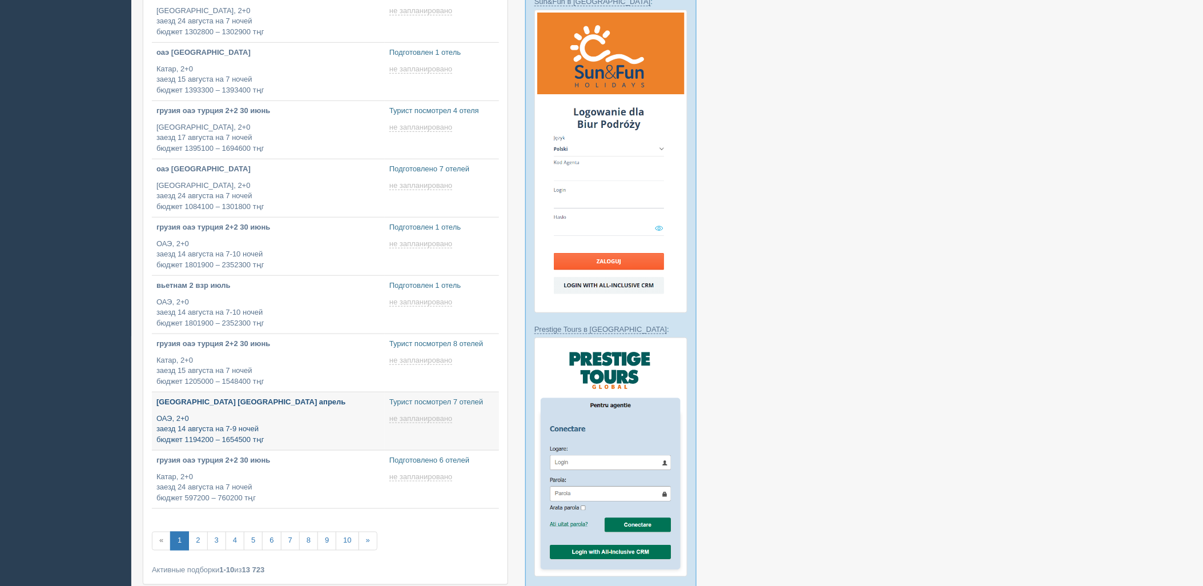
scroll to position [254, 0]
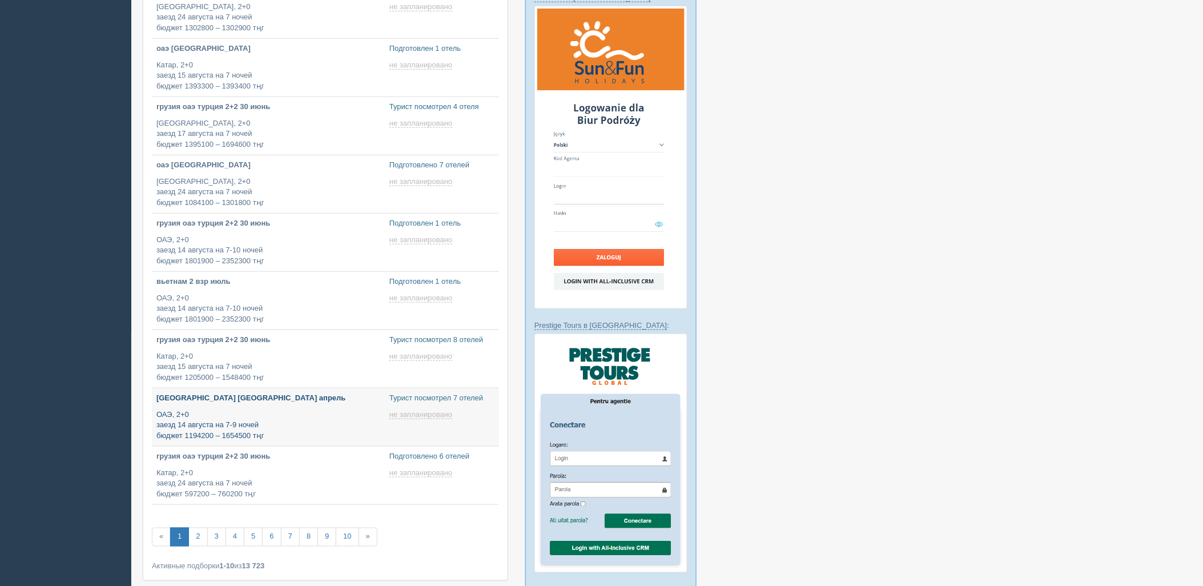
type input "2025-08-13 18:35"
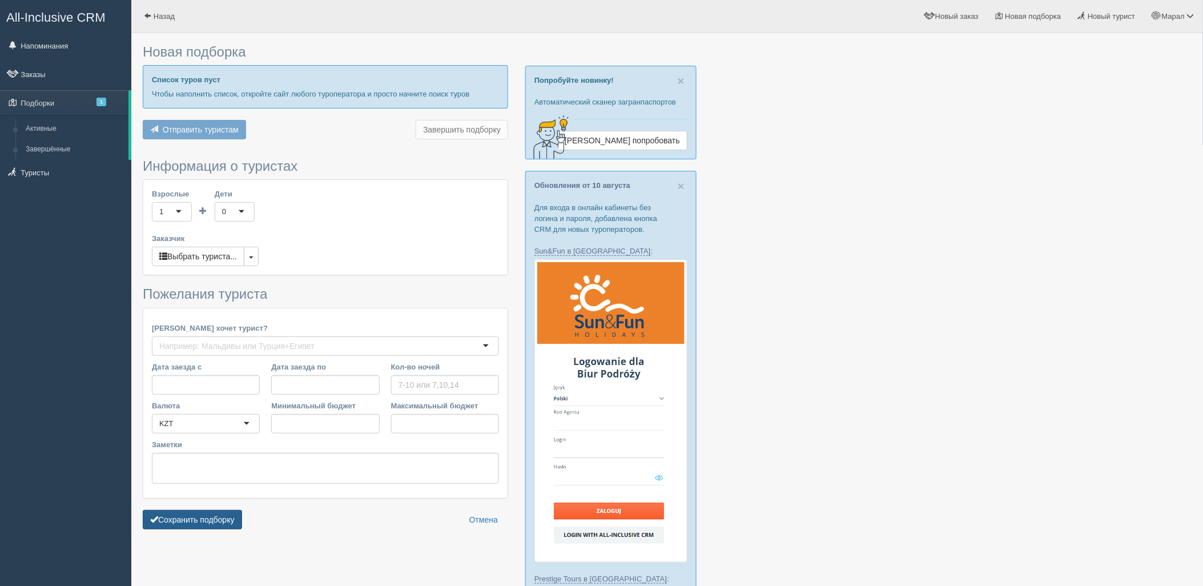
type input "7"
type input "1250300"
type input "1250400"
click at [181, 498] on div "[PERSON_NAME] хочет турист? [PERSON_NAME] хочет турист? [GEOGRAPHIC_DATA] Дата …" at bounding box center [325, 403] width 364 height 190
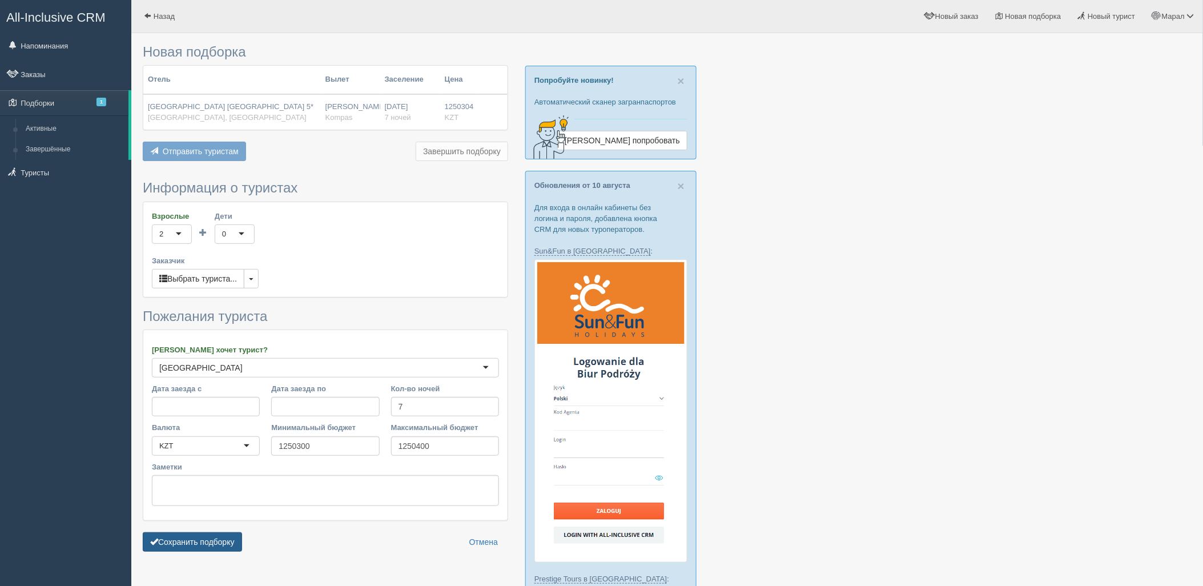
click at [229, 541] on button "Сохранить подборку" at bounding box center [192, 541] width 99 height 19
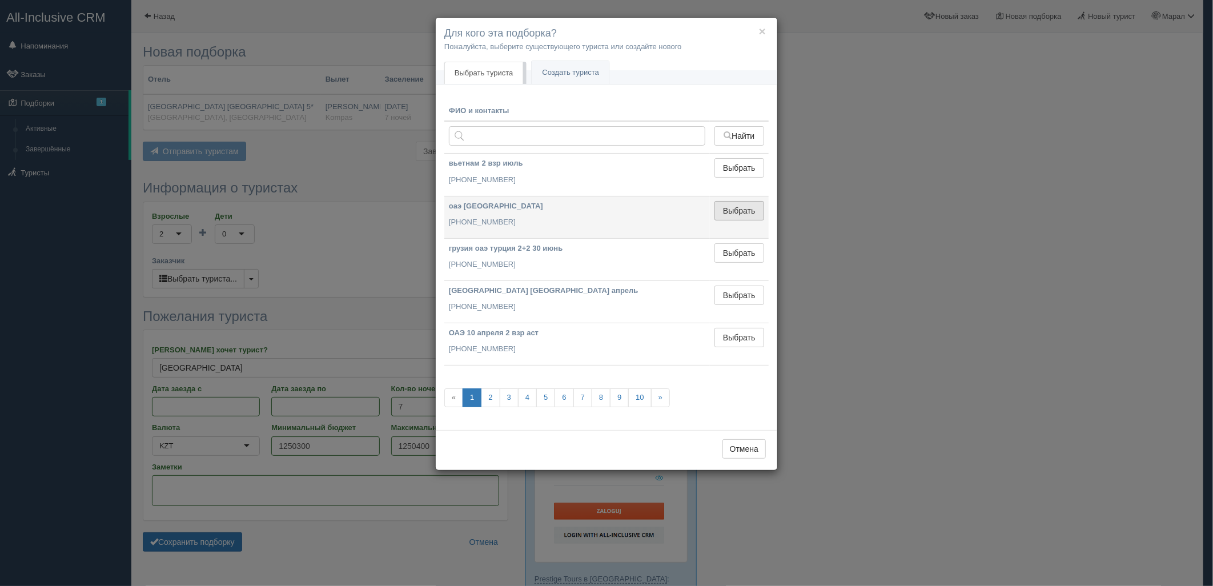
click at [720, 207] on button "Выбрать" at bounding box center [739, 210] width 50 height 19
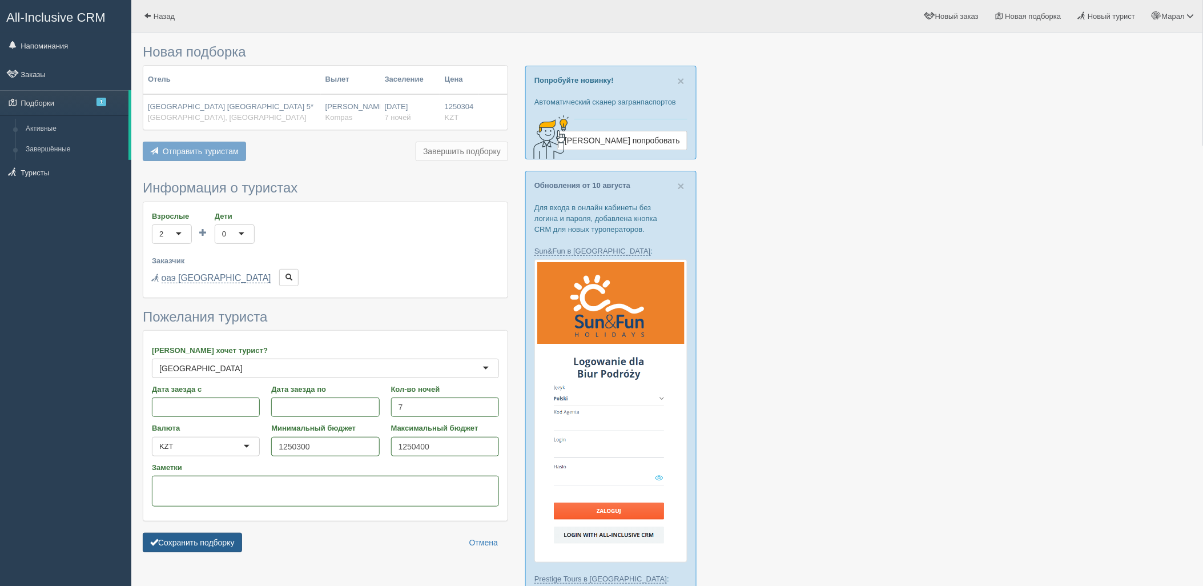
click at [199, 544] on button "Сохранить подборку" at bounding box center [192, 542] width 99 height 19
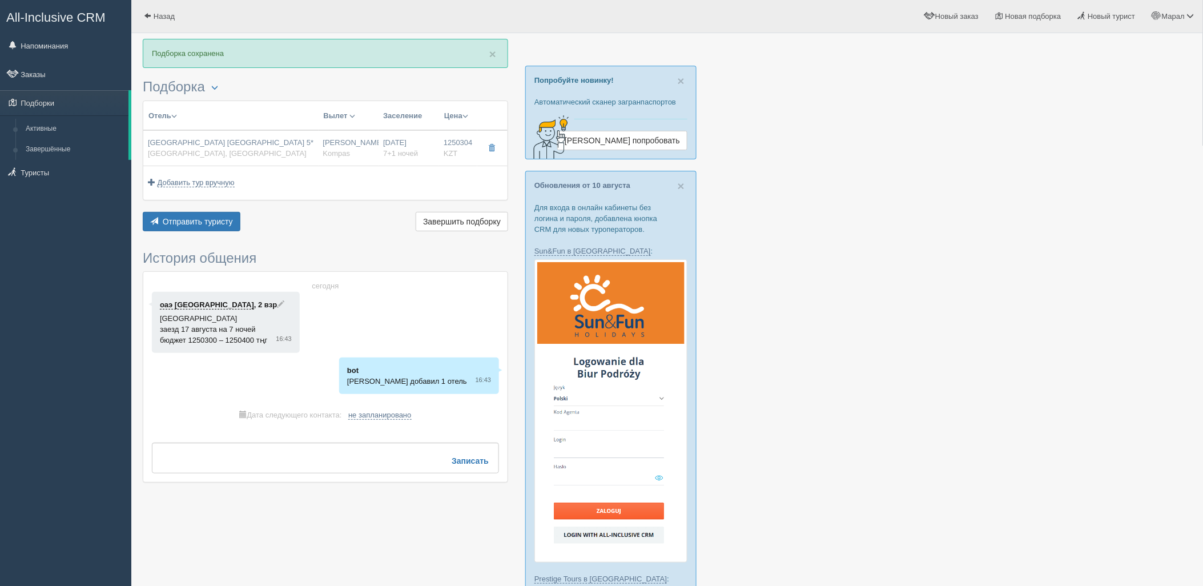
drag, startPoint x: 1088, startPoint y: 307, endPoint x: 569, endPoint y: 301, distance: 518.6
click at [218, 222] on span "Отправить туристу" at bounding box center [198, 221] width 70 height 9
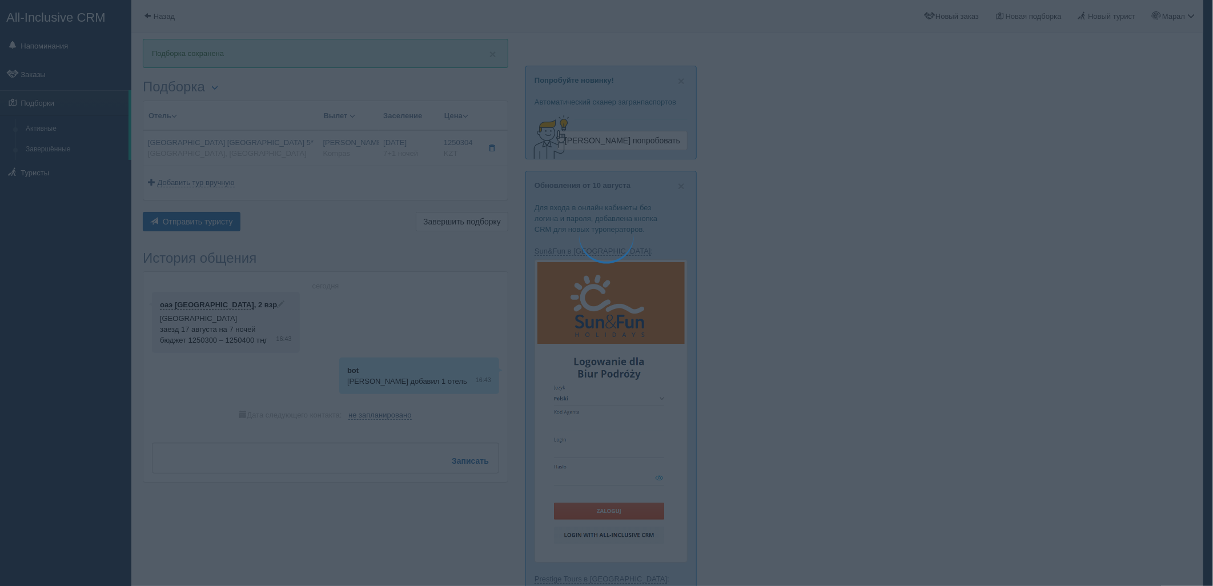
type textarea "🌞 Добрый день! Предлагаем Вам рассмотреть следующие варианты: 🌎 Китай, Хайнань …"
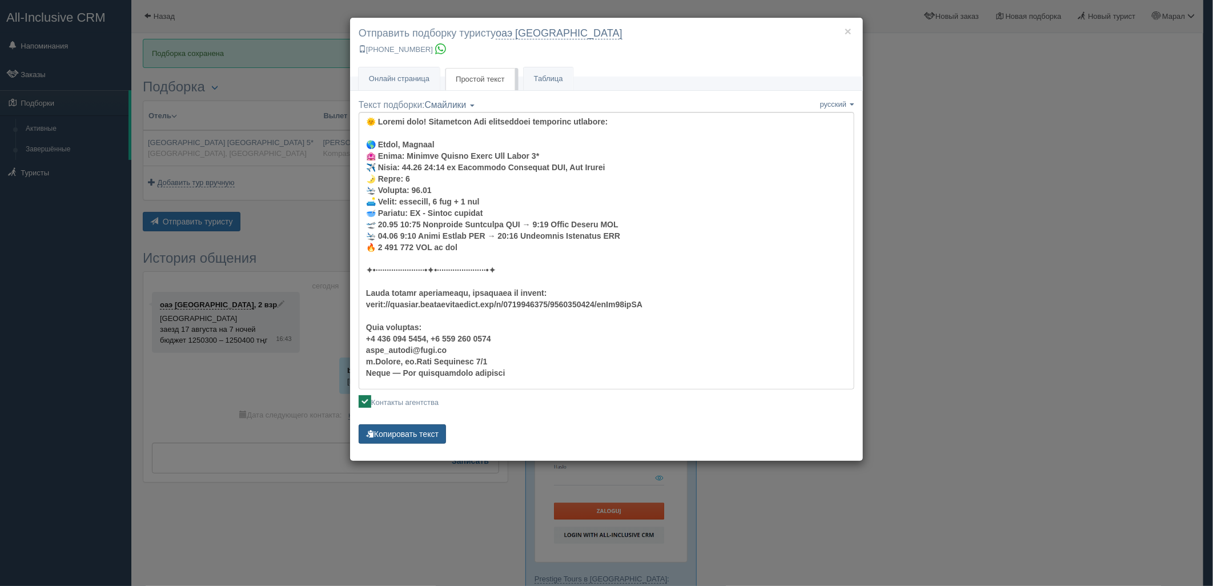
click at [383, 429] on button "Копировать текст" at bounding box center [402, 433] width 87 height 19
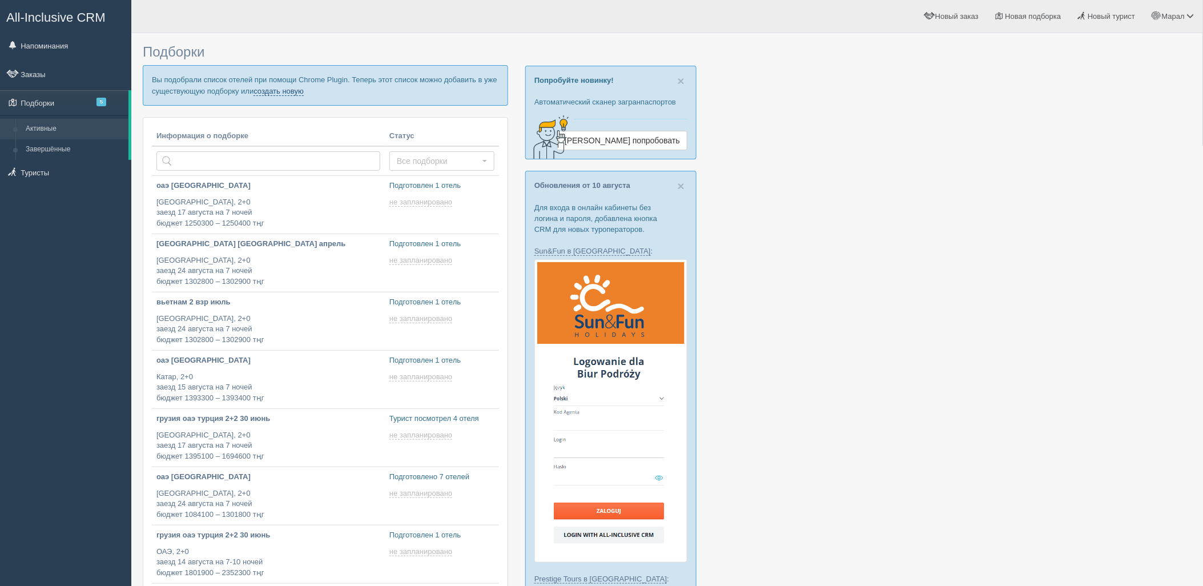
click at [300, 89] on link "создать новую" at bounding box center [279, 91] width 50 height 9
type input "2025-08-13 17:40"
type input "2025-08-13 17:35"
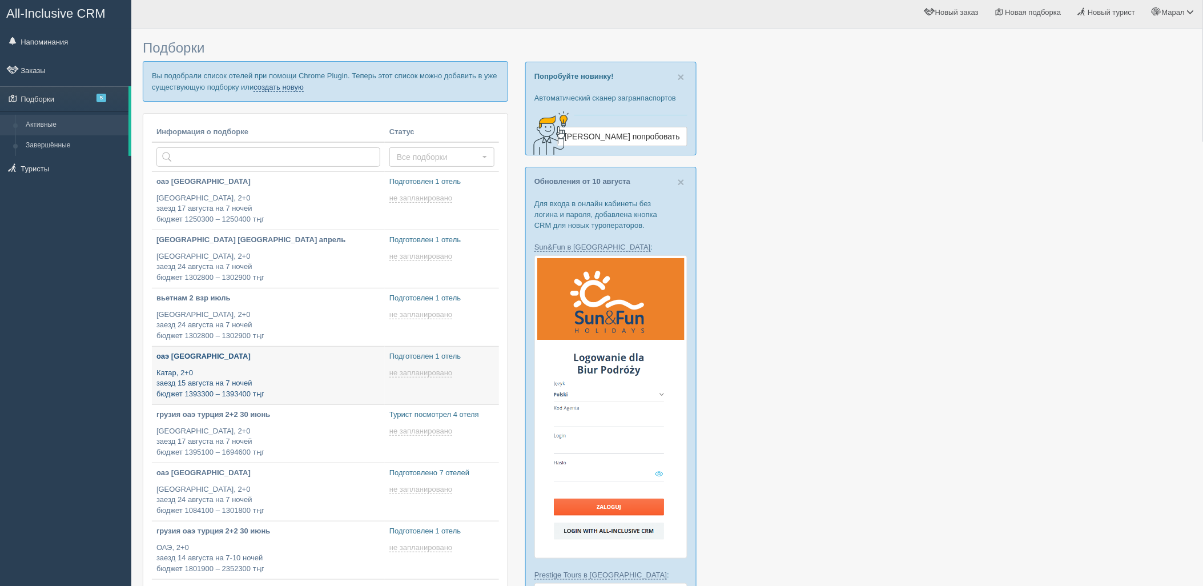
type input "2025-08-13 17:30"
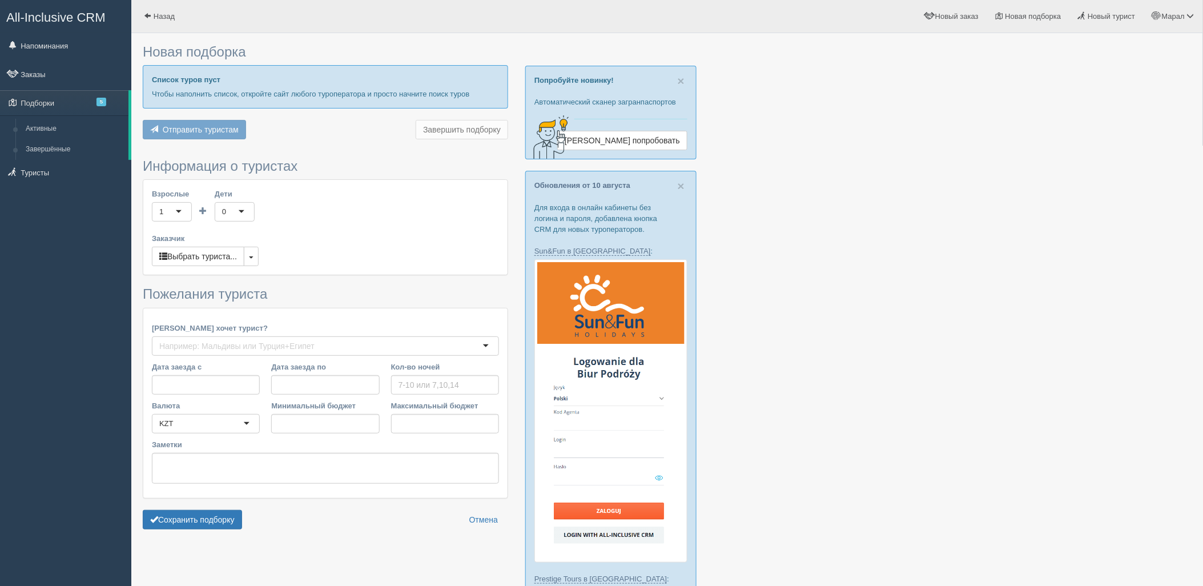
type input "9"
type input "3521800"
type input "4408100"
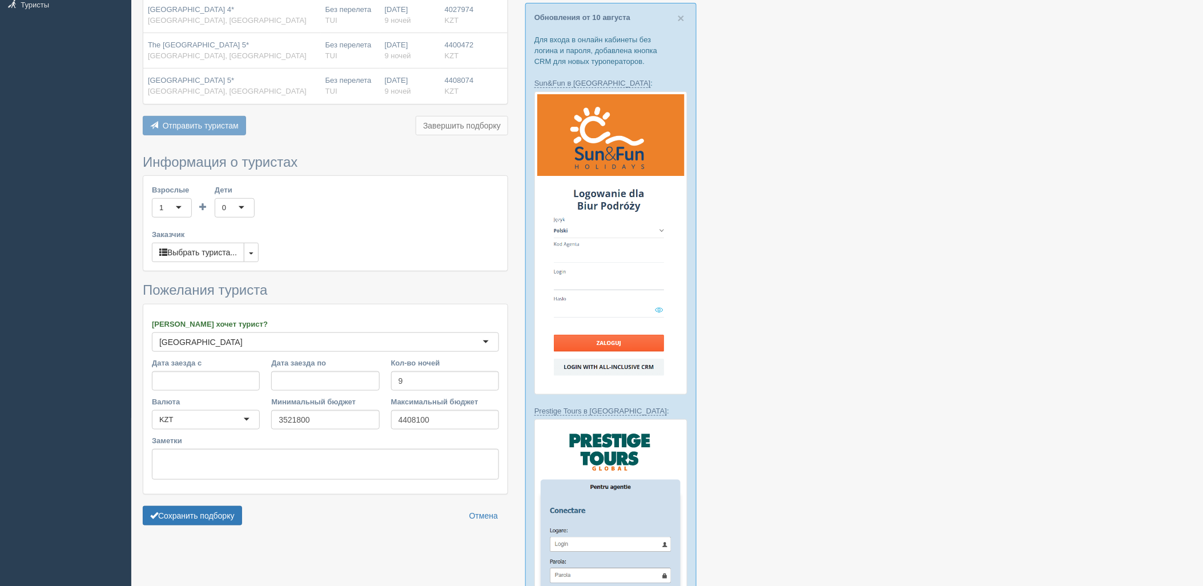
scroll to position [190, 0]
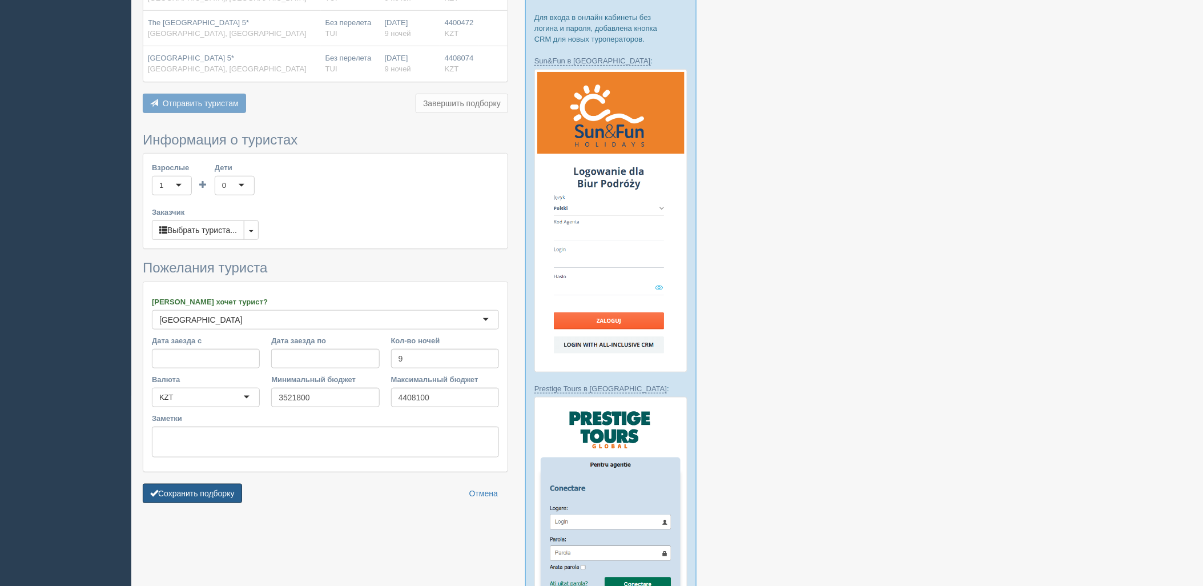
drag, startPoint x: 208, startPoint y: 490, endPoint x: 346, endPoint y: 471, distance: 139.6
click at [208, 490] on button "Сохранить подборку" at bounding box center [192, 493] width 99 height 19
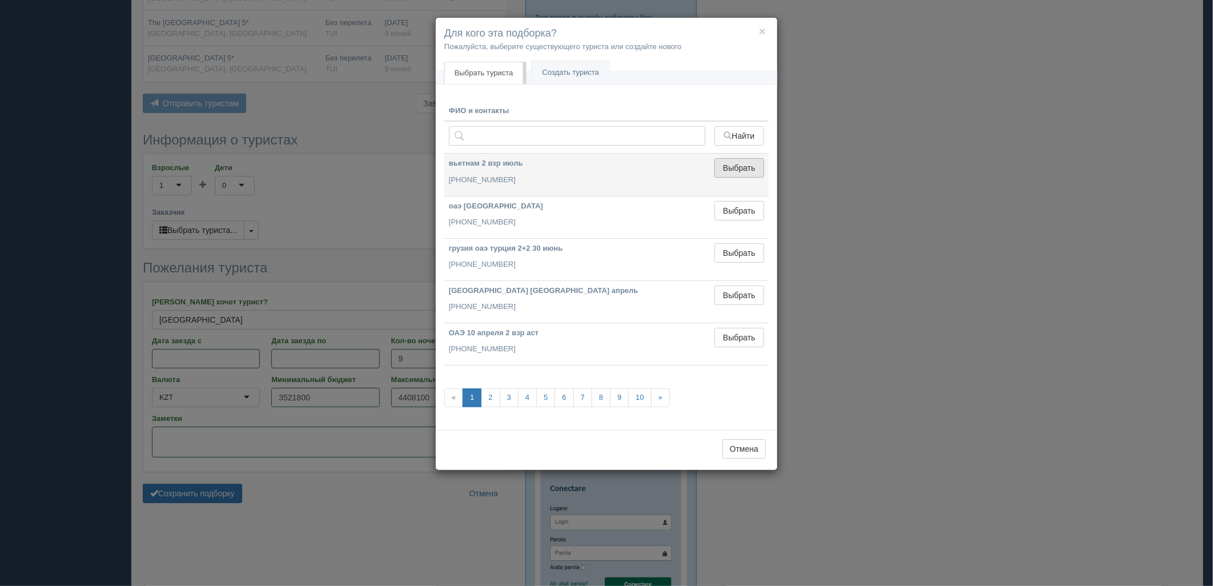
click at [732, 171] on button "Выбрать" at bounding box center [739, 167] width 50 height 19
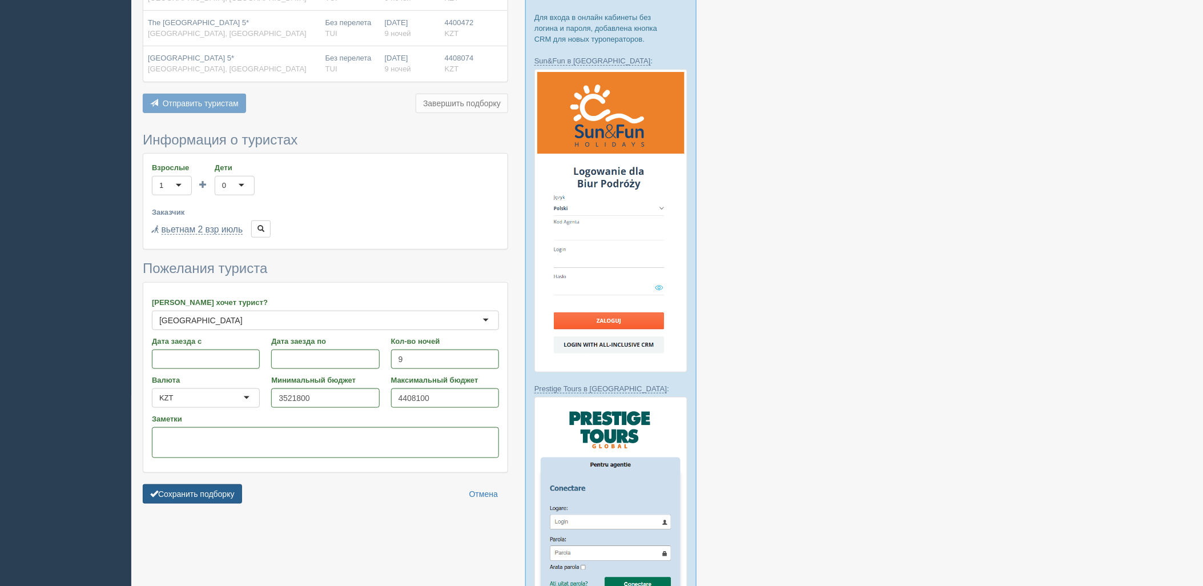
click at [235, 488] on button "Сохранить подборку" at bounding box center [192, 493] width 99 height 19
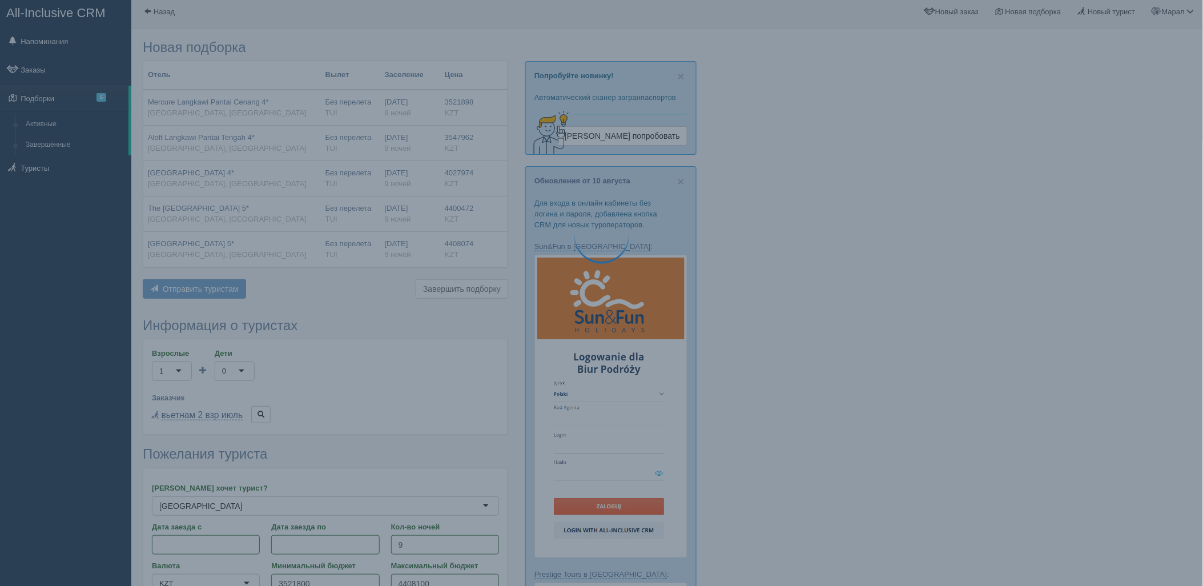
scroll to position [0, 0]
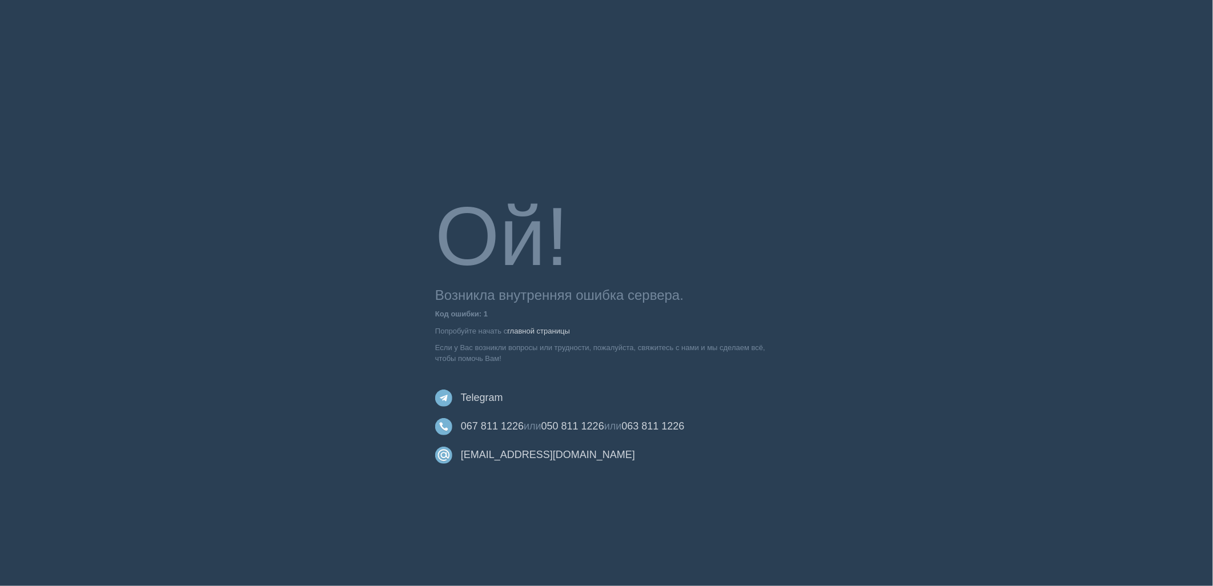
click at [1003, 193] on body "Ой! Возникла внутренняя ошибка сервера. Код ошибки: 1 Попробуйте начать с главн…" at bounding box center [606, 293] width 1213 height 586
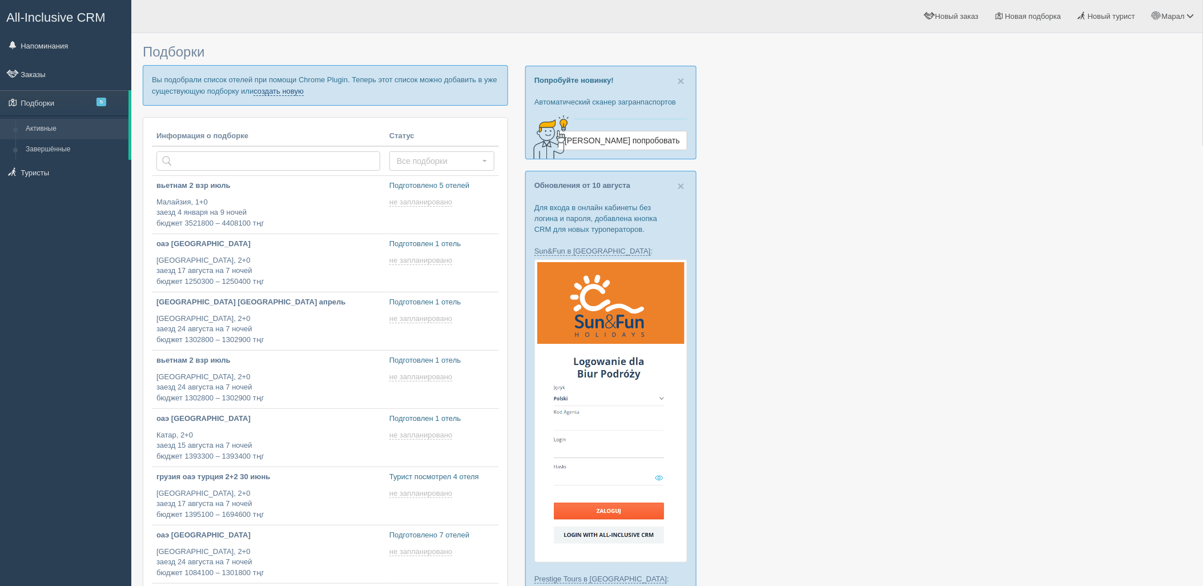
drag, startPoint x: 275, startPoint y: 90, endPoint x: 268, endPoint y: 103, distance: 14.8
click at [275, 90] on link "создать новую" at bounding box center [279, 91] width 50 height 9
type input "[DATE] 17:55"
type input "[DATE] 17:35"
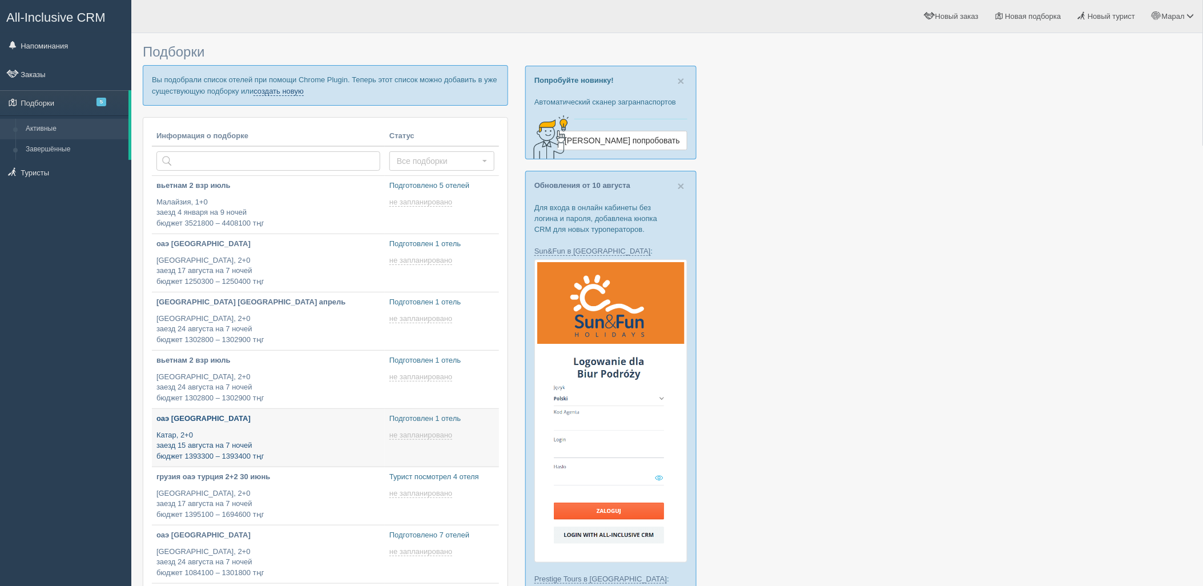
scroll to position [15, 0]
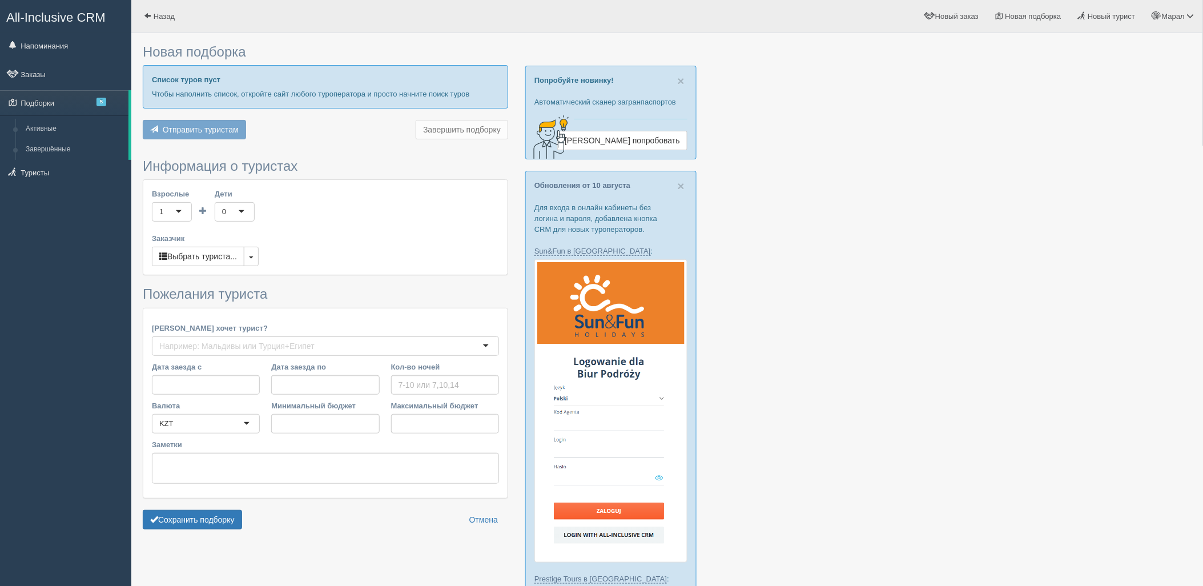
type input "9"
type input "3521800"
type input "4408100"
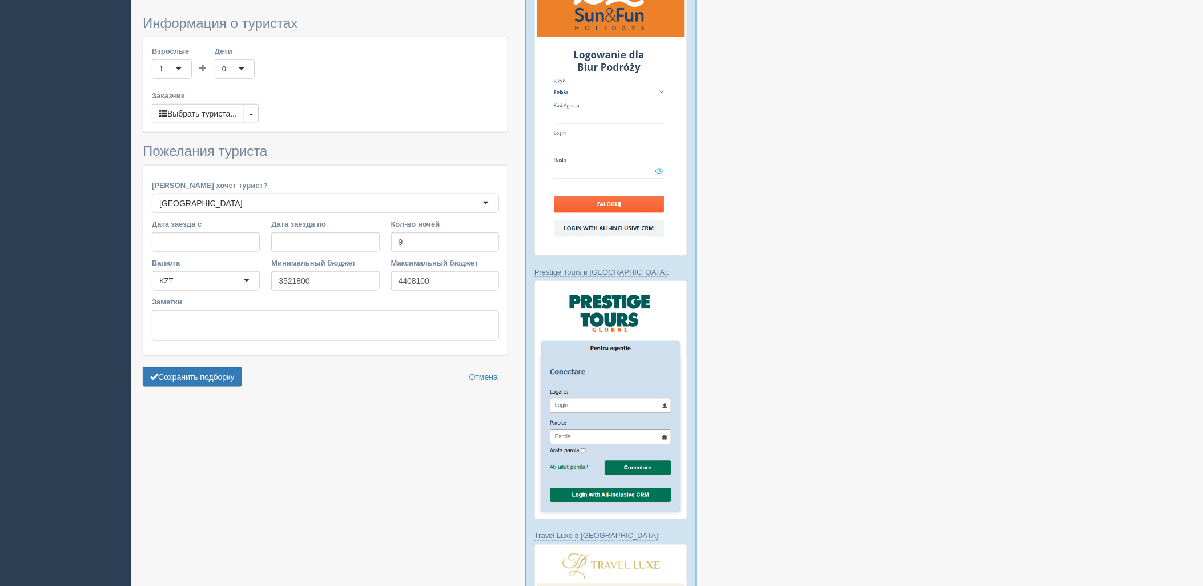
scroll to position [317, 0]
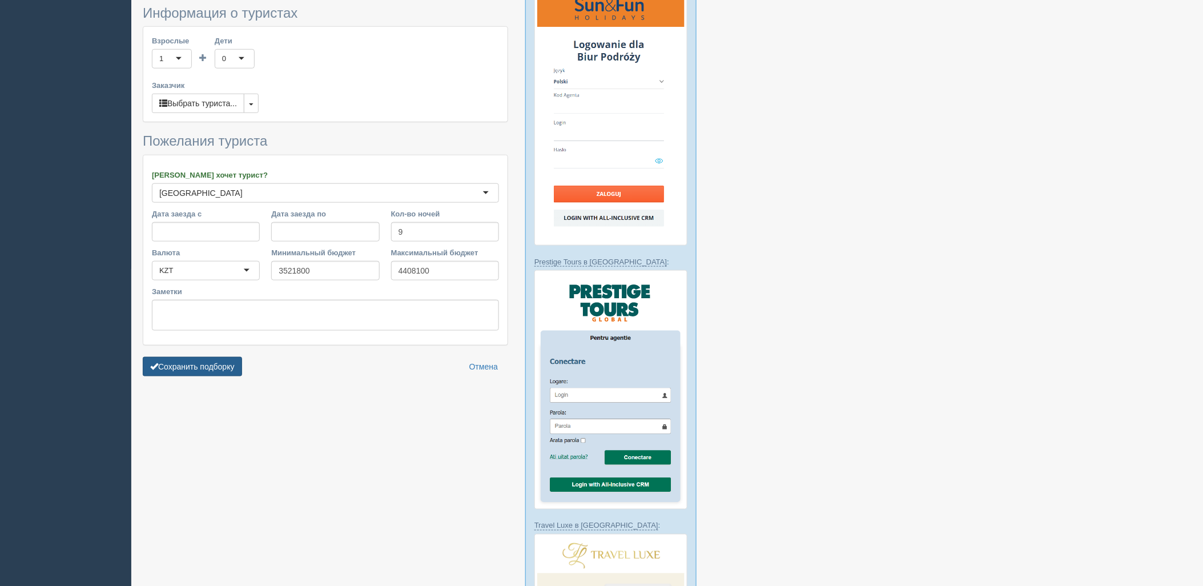
click at [204, 369] on button "Сохранить подборку" at bounding box center [192, 366] width 99 height 19
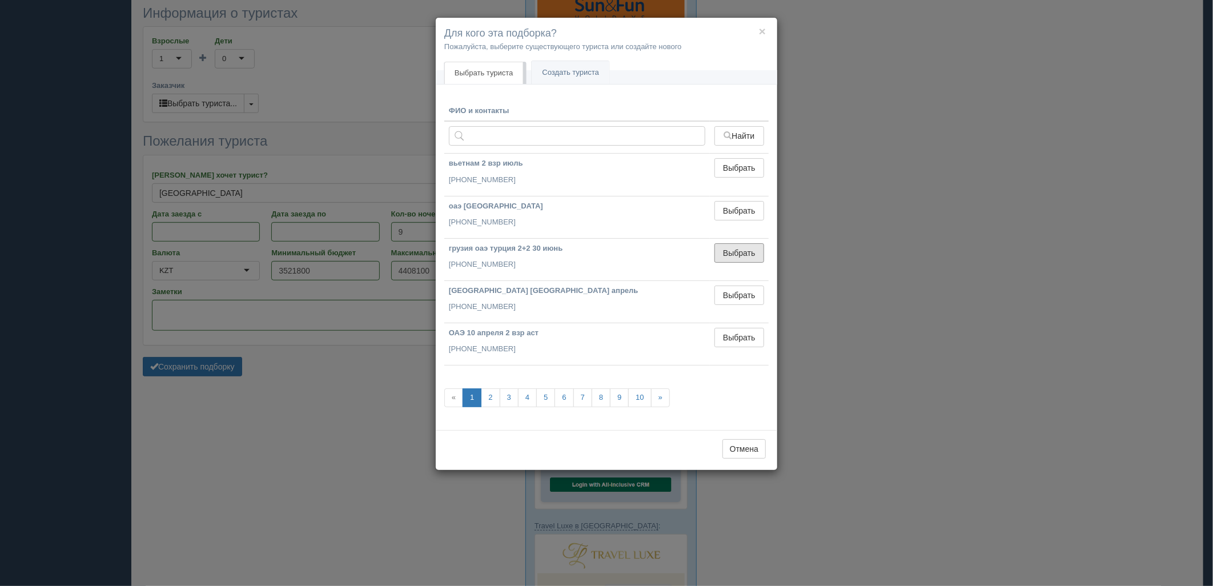
drag, startPoint x: 743, startPoint y: 250, endPoint x: 434, endPoint y: 299, distance: 312.9
click at [742, 248] on button "Выбрать" at bounding box center [739, 252] width 50 height 19
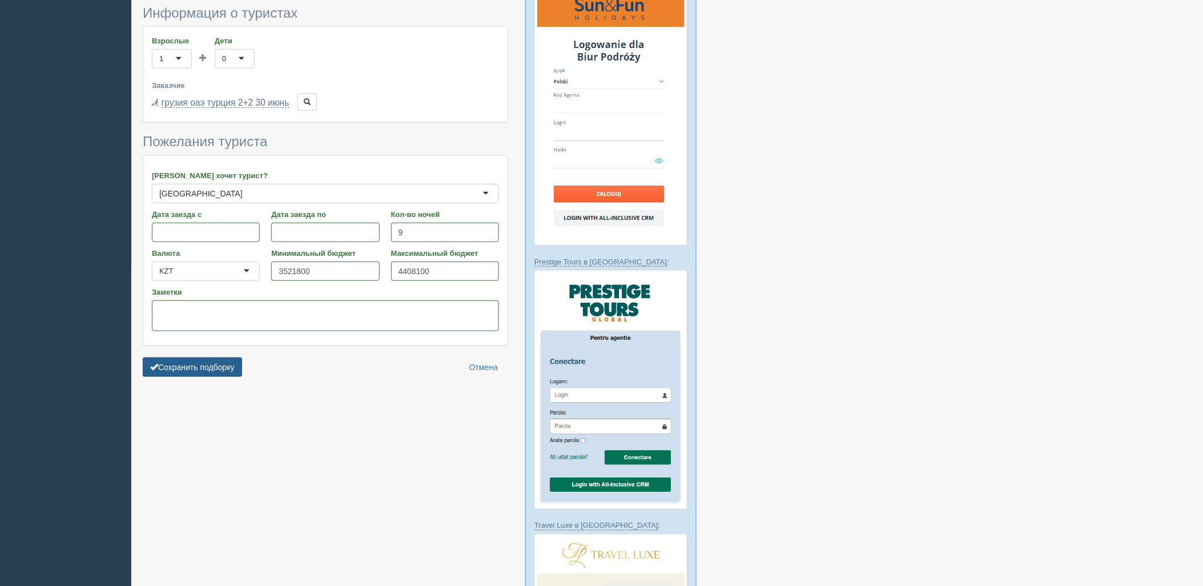
click at [210, 367] on button "Сохранить подборку" at bounding box center [192, 367] width 99 height 19
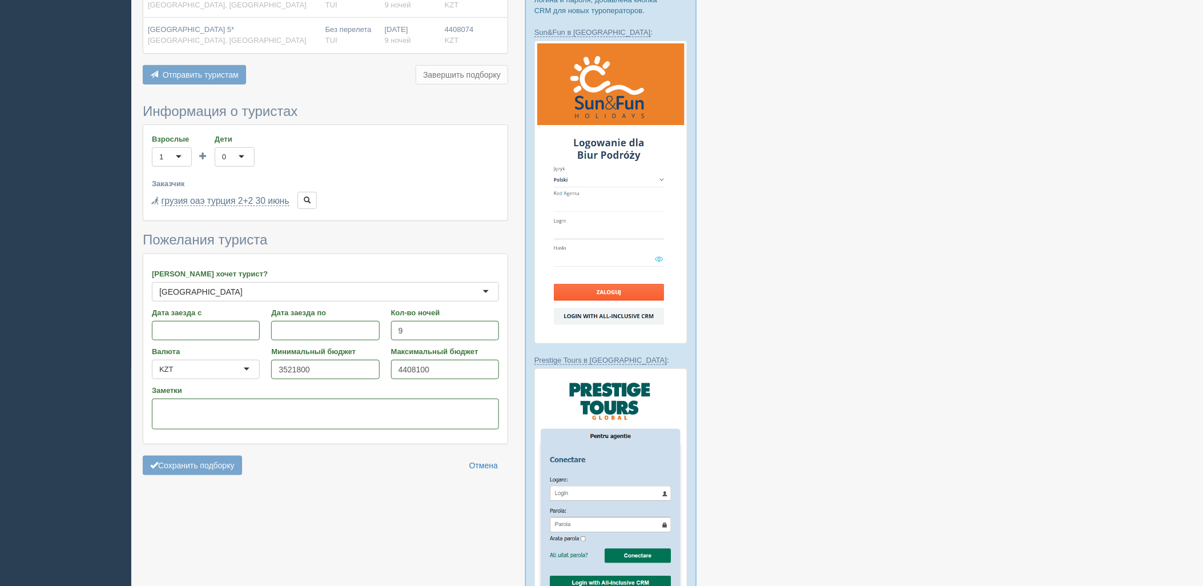
scroll to position [0, 0]
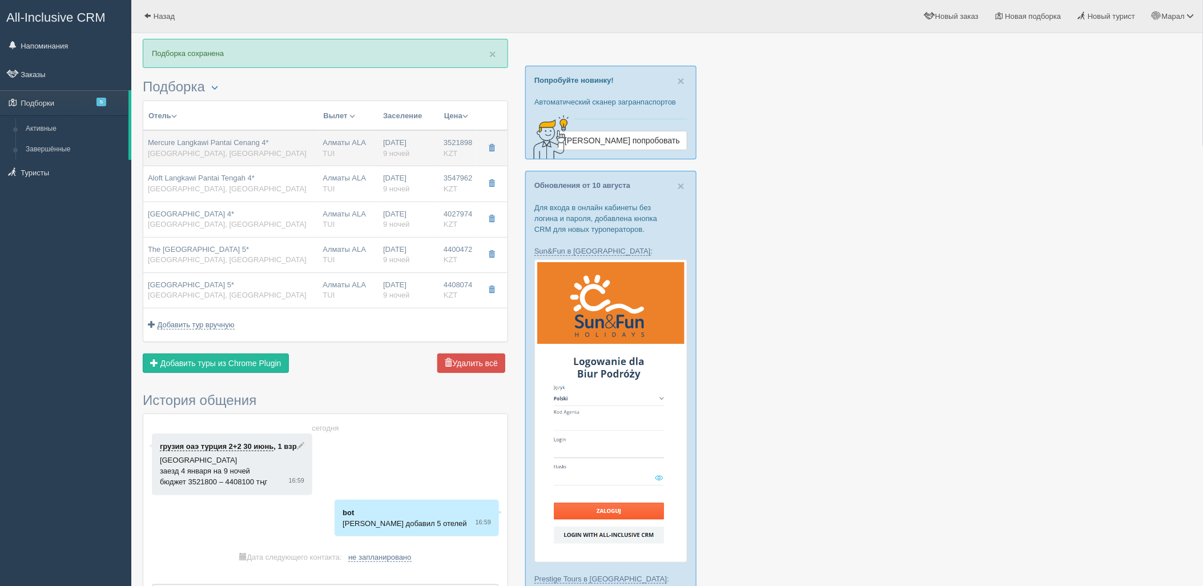
click at [290, 141] on div "Mercure Langkawi Pantai Cenang 4* [GEOGRAPHIC_DATA], [GEOGRAPHIC_DATA]" at bounding box center [231, 148] width 166 height 21
type input "Mercure Langkawi Pantai Cenang 4*"
type input "[URL][DOMAIN_NAME]"
type input "[GEOGRAPHIC_DATA]"
type input "Лангкави"
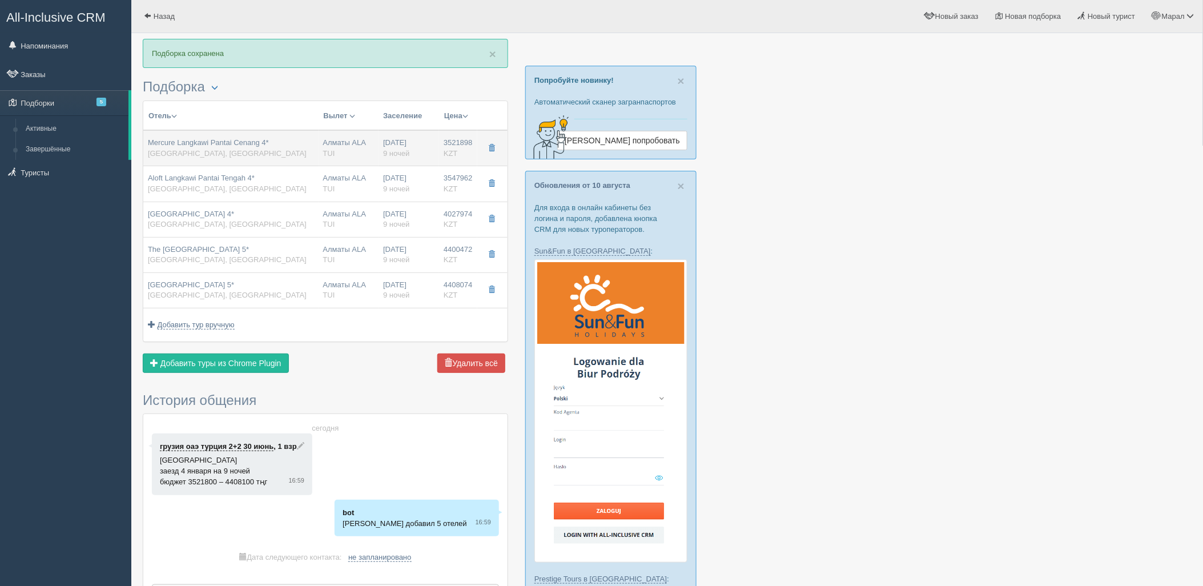
type input "3521898.00"
type input "1760949.00"
type input "Алматы ALA"
type input "Куала-Лумпур KUL"
type input "19:00"
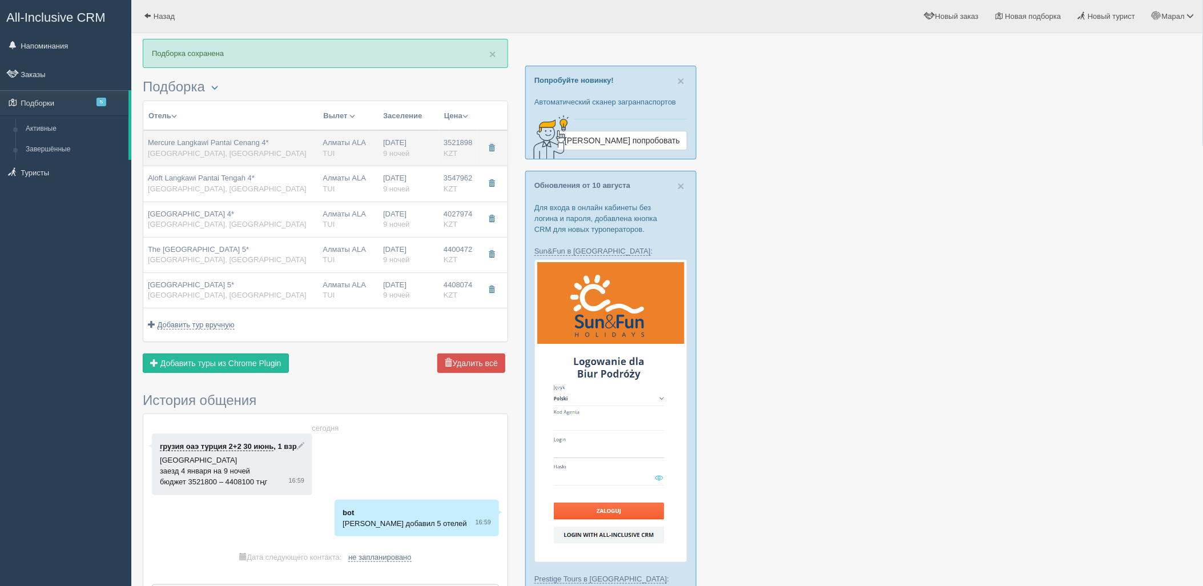
type input "05:45"
type input "AirAsia X Berhad"
type input "12:30"
type input "17:40"
type input "9"
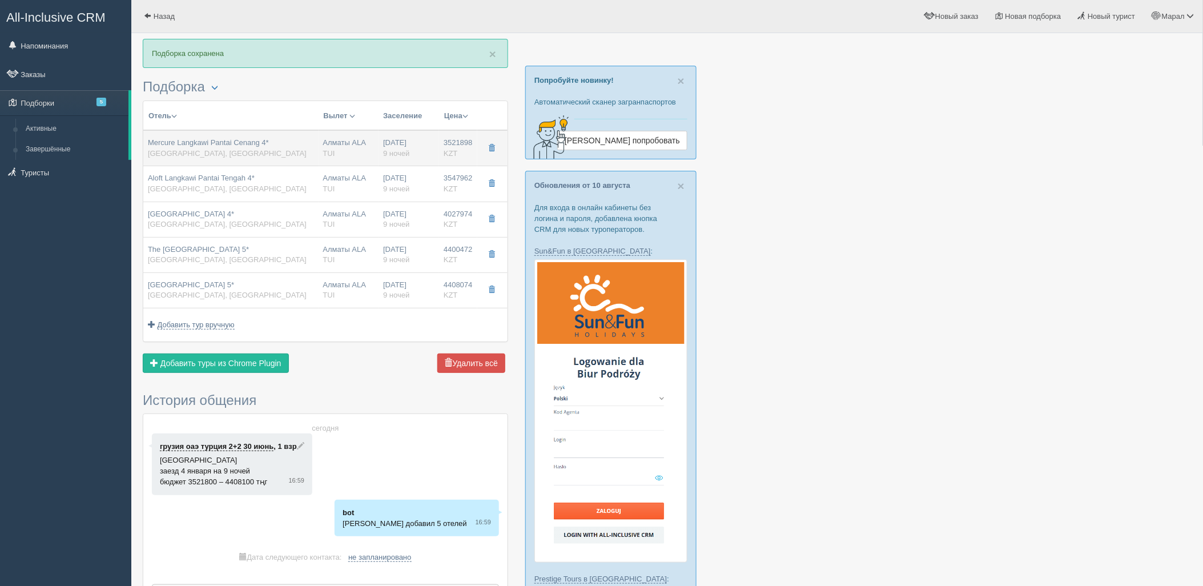
type input "Superior Twin"
type input "Breakfast"
type input "TUI"
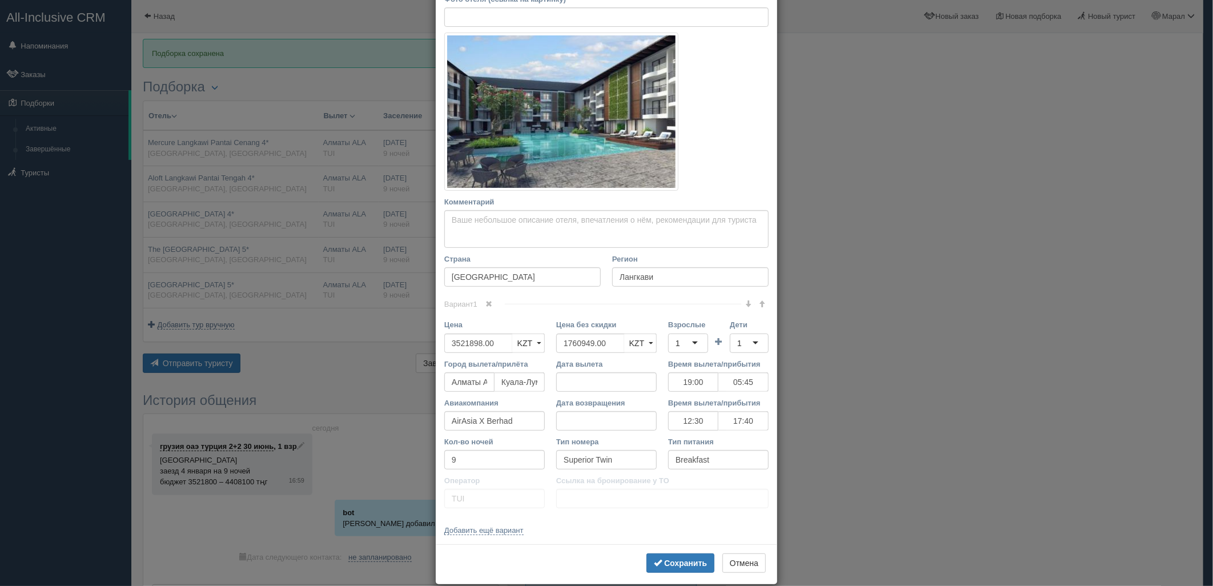
scroll to position [159, 0]
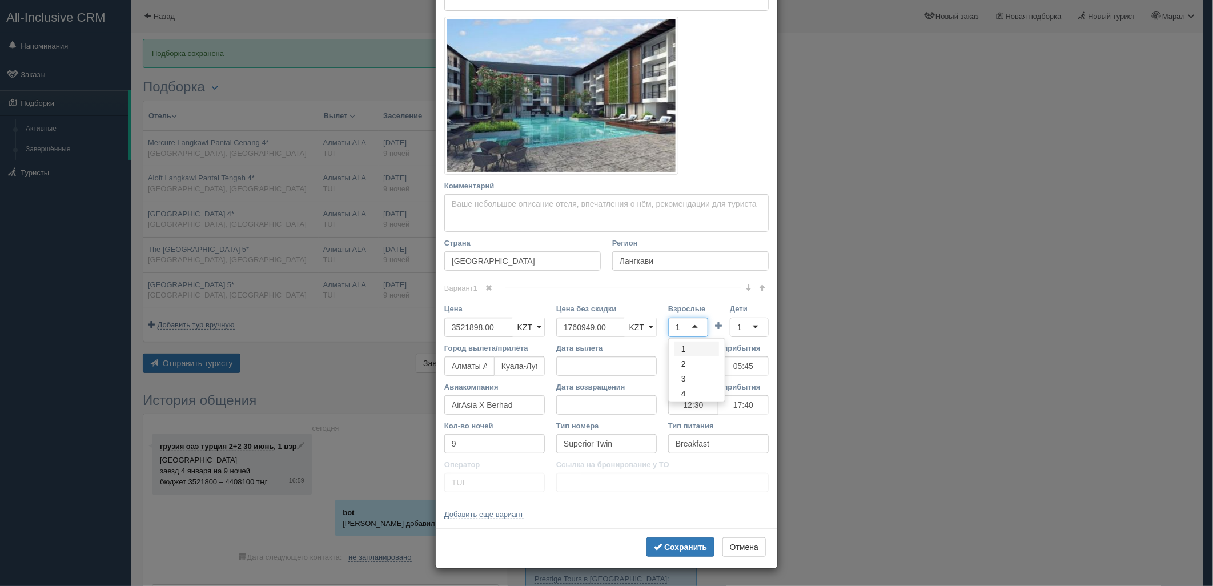
click at [689, 326] on div "1" at bounding box center [688, 327] width 40 height 19
drag, startPoint x: 604, startPoint y: 324, endPoint x: 689, endPoint y: 331, distance: 85.4
click at [509, 323] on div "Цена 3521898.00 KZT USD EUR KZT KZT USD EUR Цена без скидки 1760949.00 KZT USD …" at bounding box center [607, 322] width 336 height 39
click at [750, 327] on div "1" at bounding box center [749, 327] width 39 height 19
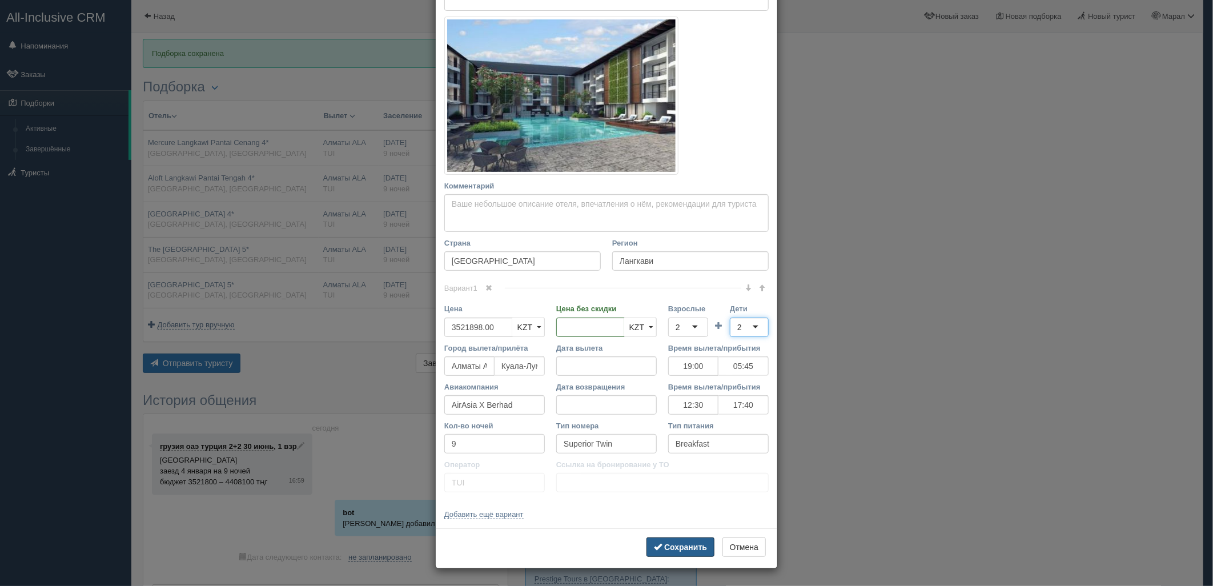
drag, startPoint x: 669, startPoint y: 547, endPoint x: 579, endPoint y: 437, distance: 141.9
click at [669, 546] on b "Сохранить" at bounding box center [685, 547] width 43 height 9
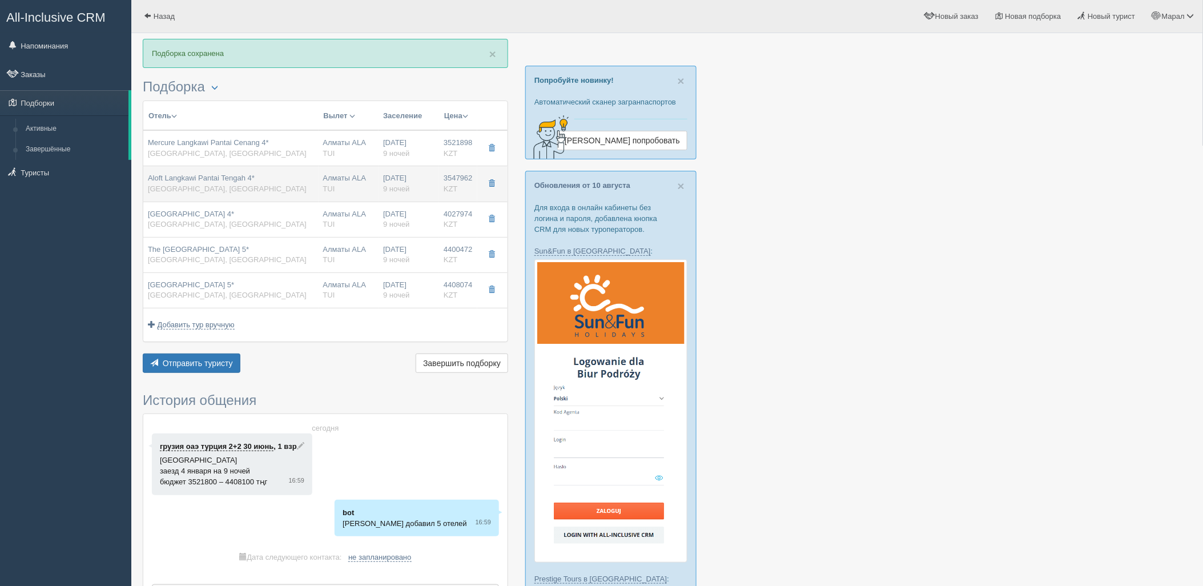
click at [375, 184] on td "Алматы ALA TUI" at bounding box center [349, 183] width 61 height 35
type input "Aloft Langkawi Pantai Tengah 4*"
type input "https://www.tripadvisor.ru/Hotel_Review-g298283-d15213191-Reviews-Aloft_Langkaw…"
type input "3547962.00"
type input "1773981.00"
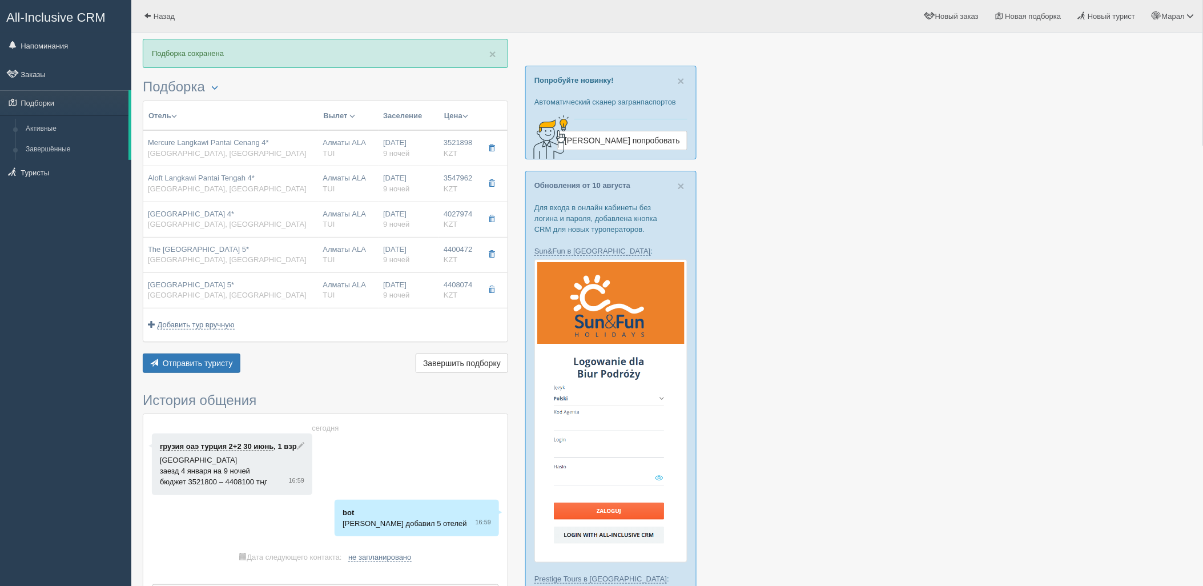
type input "19:00"
type input "05:45"
type input "12:30"
type input "17:40"
type input "Garden View"
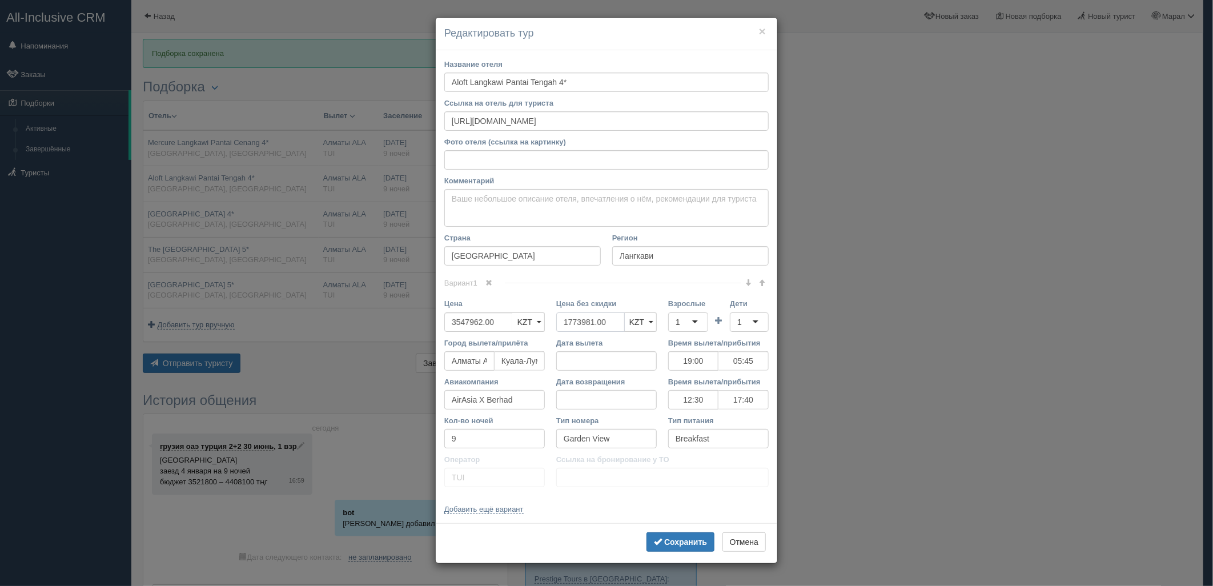
drag, startPoint x: 618, startPoint y: 323, endPoint x: 674, endPoint y: 331, distance: 56.6
click at [535, 320] on div "Цена 3547962.00 KZT USD EUR KZT KZT USD EUR Цена без скидки 1773981.00 KZT USD …" at bounding box center [607, 317] width 336 height 39
click at [684, 327] on div "1" at bounding box center [688, 321] width 40 height 19
drag, startPoint x: 688, startPoint y: 356, endPoint x: 742, endPoint y: 330, distance: 60.3
click at [744, 328] on div "1" at bounding box center [749, 321] width 39 height 19
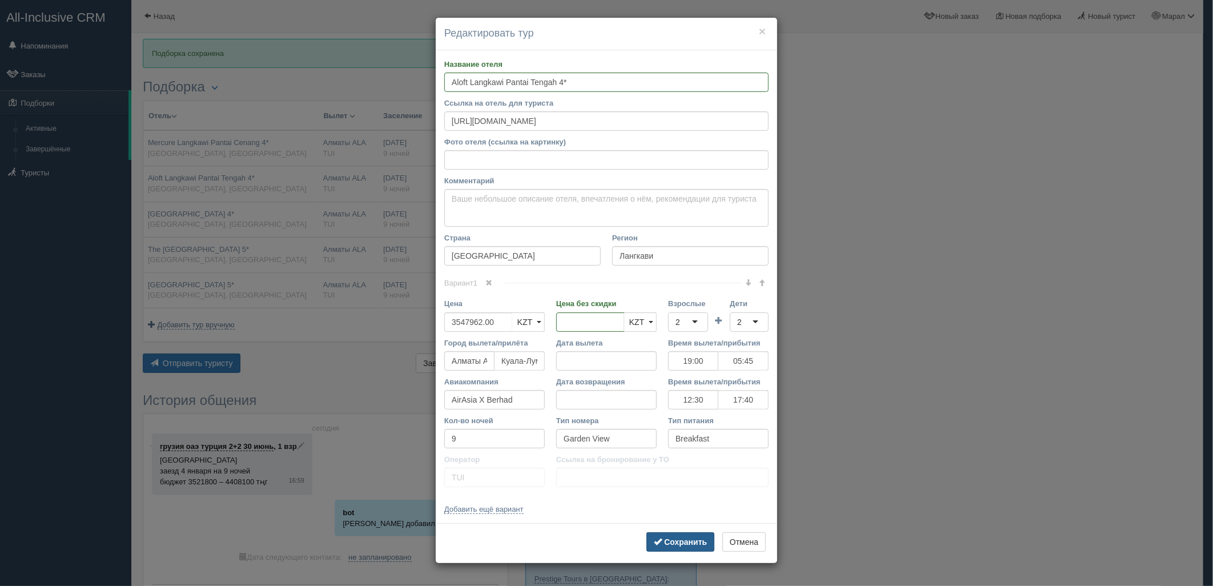
click at [680, 543] on b "Сохранить" at bounding box center [685, 541] width 43 height 9
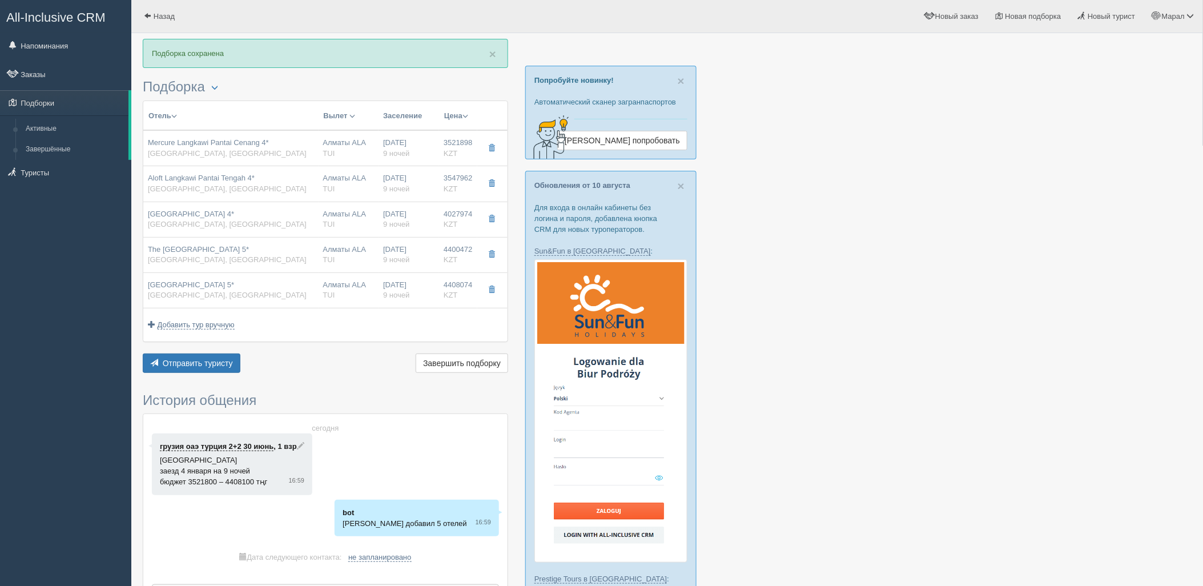
click at [402, 220] on span "9 ночей" at bounding box center [396, 224] width 26 height 9
type input "Tanjung Rhu Resort 4*"
type input "https://www.tripadvisor.ru/Hotel_Review-g298283-d315644-Reviews-Tanjung_Rhu_Res…"
type input "4027974.00"
type input "2013987.00"
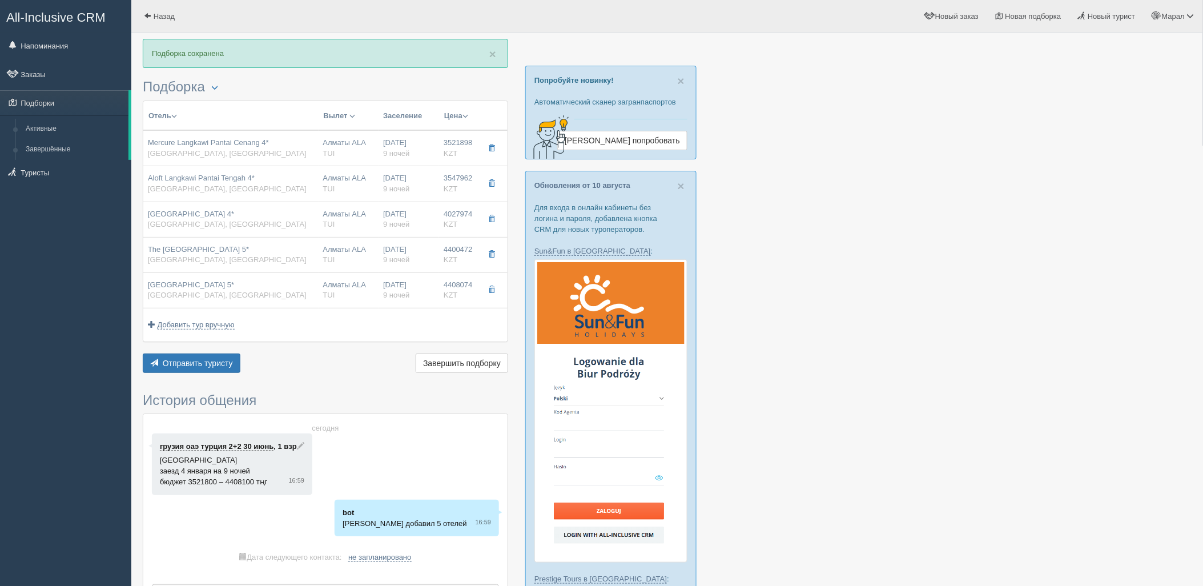
type input "19:00"
type input "05:45"
type input "12:30"
type input "17:40"
type input "Damai Suite"
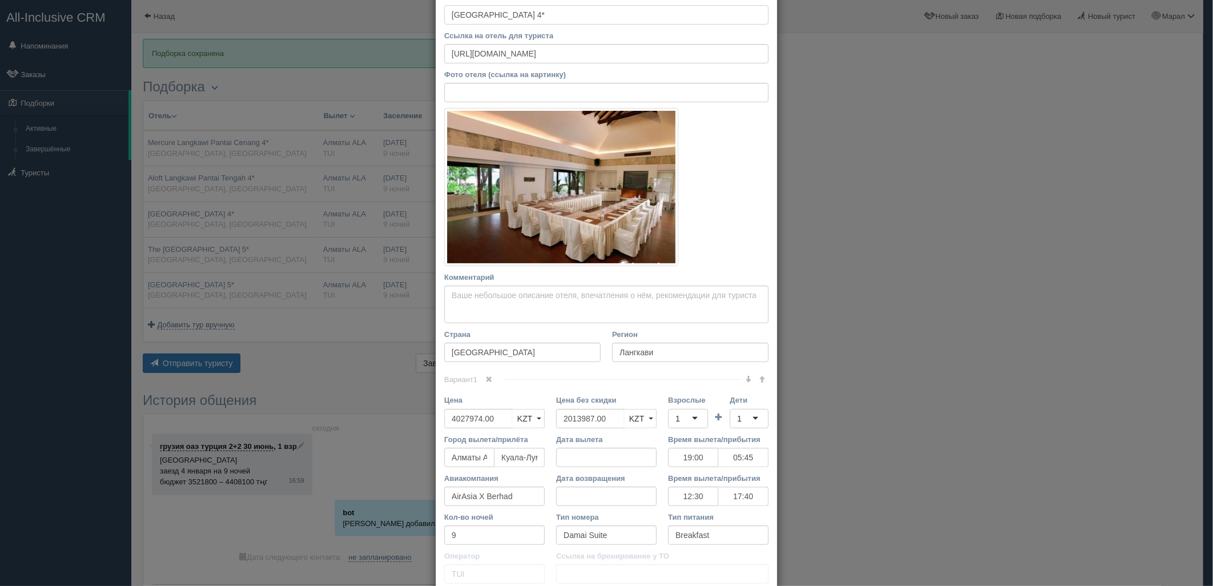
scroll to position [127, 0]
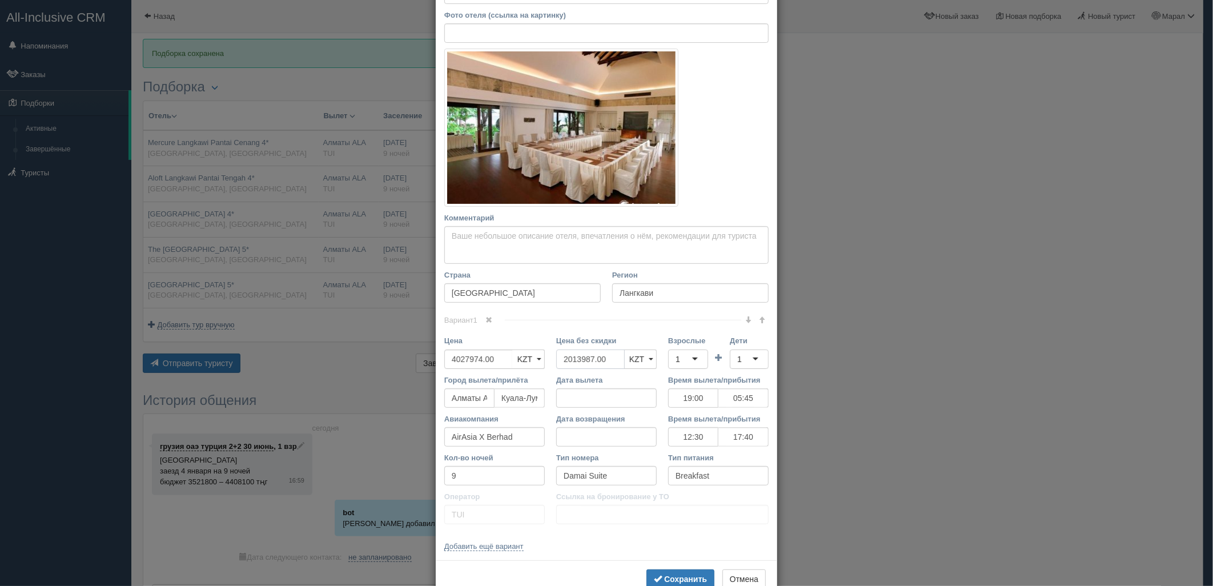
drag, startPoint x: 593, startPoint y: 362, endPoint x: 562, endPoint y: 360, distance: 30.9
click at [562, 360] on input "2013987.00" at bounding box center [590, 359] width 69 height 19
type input "2"
click at [691, 362] on div "1" at bounding box center [688, 359] width 40 height 19
click at [741, 364] on div "1" at bounding box center [749, 359] width 39 height 19
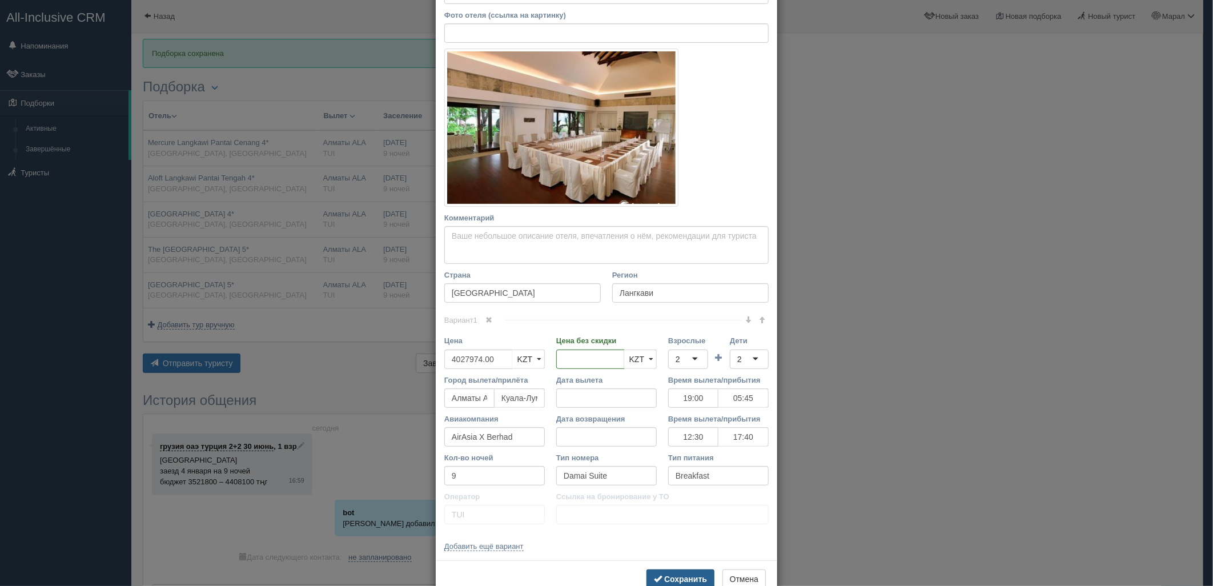
click at [683, 581] on b "Сохранить" at bounding box center [685, 579] width 43 height 9
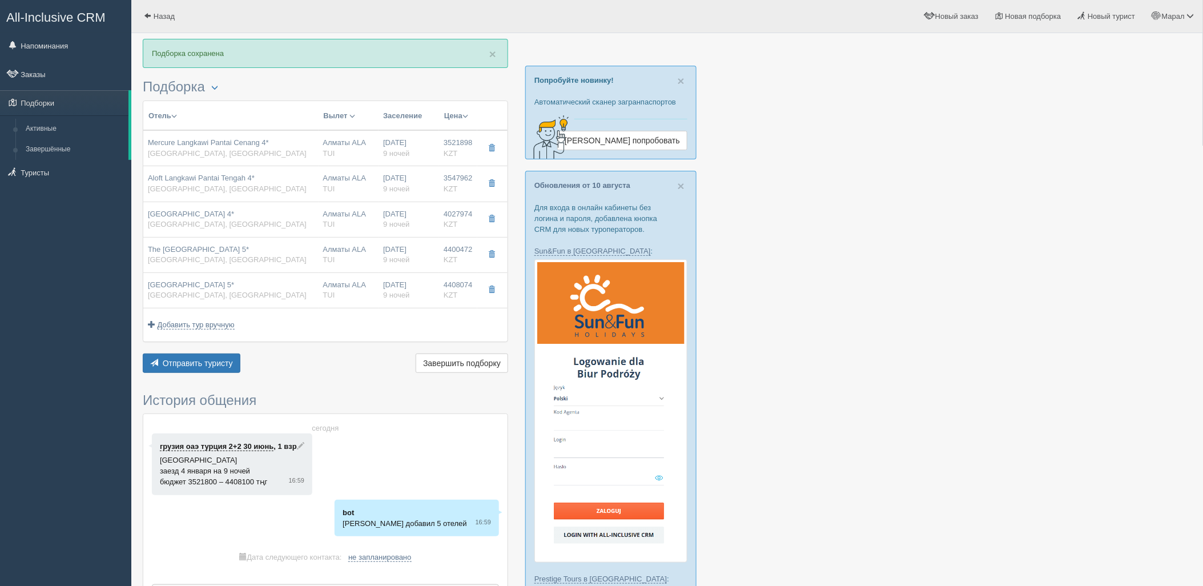
click at [366, 255] on div "Алматы ALA TUI" at bounding box center [348, 254] width 51 height 21
type input "The Westin Langkawi Resort & Spa 5*"
type input "https://www.booking.com/hotel/my/the-westin-langkawi-resort-spa.ru.html"
type input "4400472.00"
type input "2200236.00"
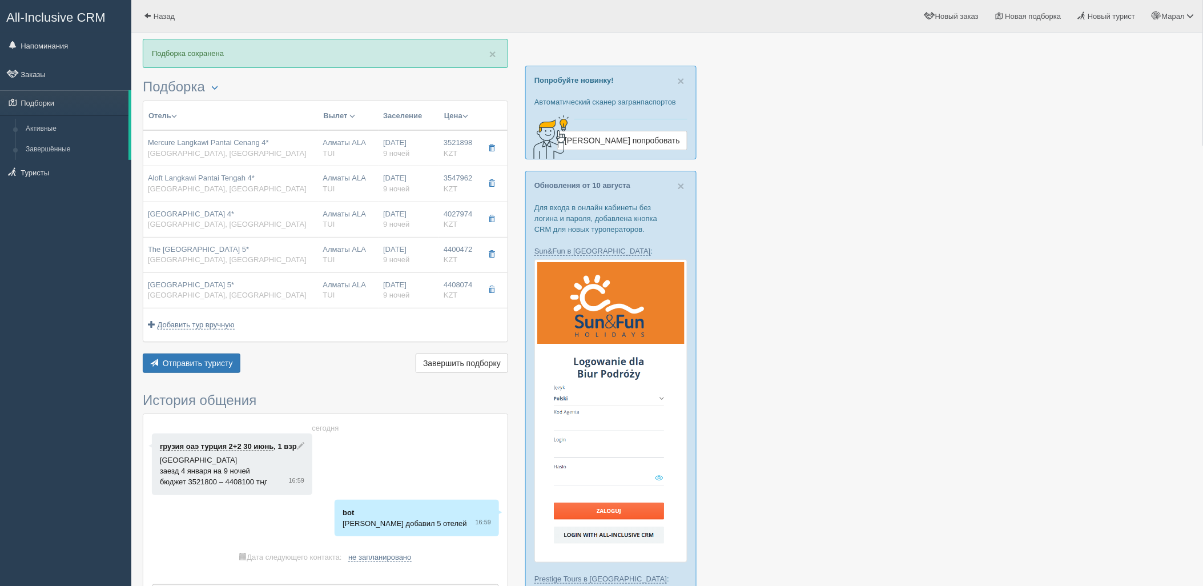
type input "19:00"
type input "05:45"
type input "12:30"
type input "17:40"
type input "Guest Room"
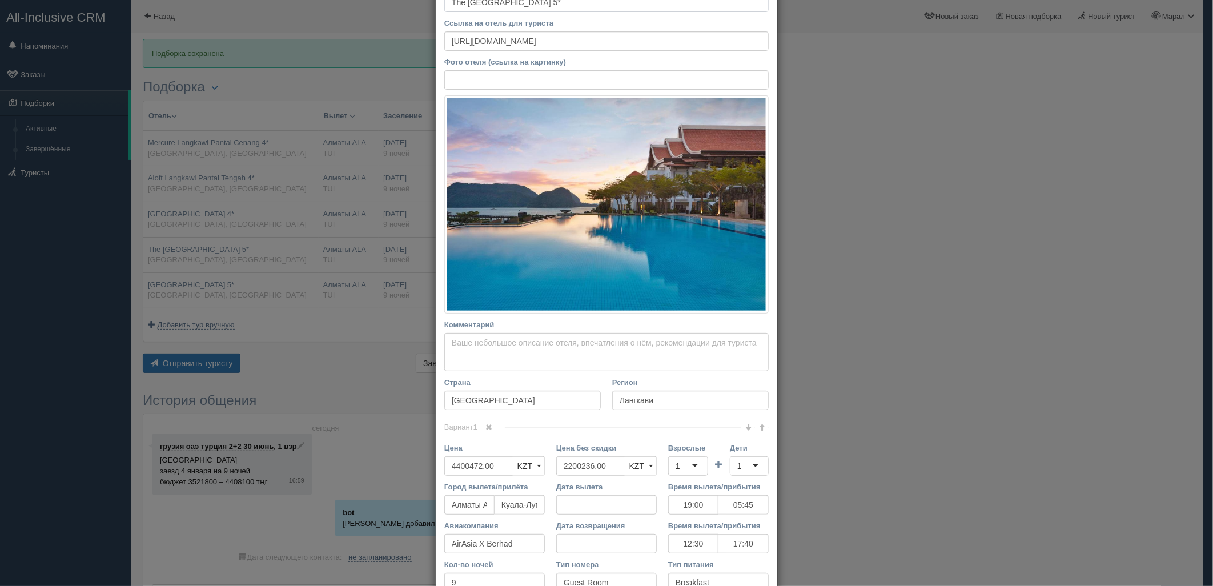
scroll to position [159, 0]
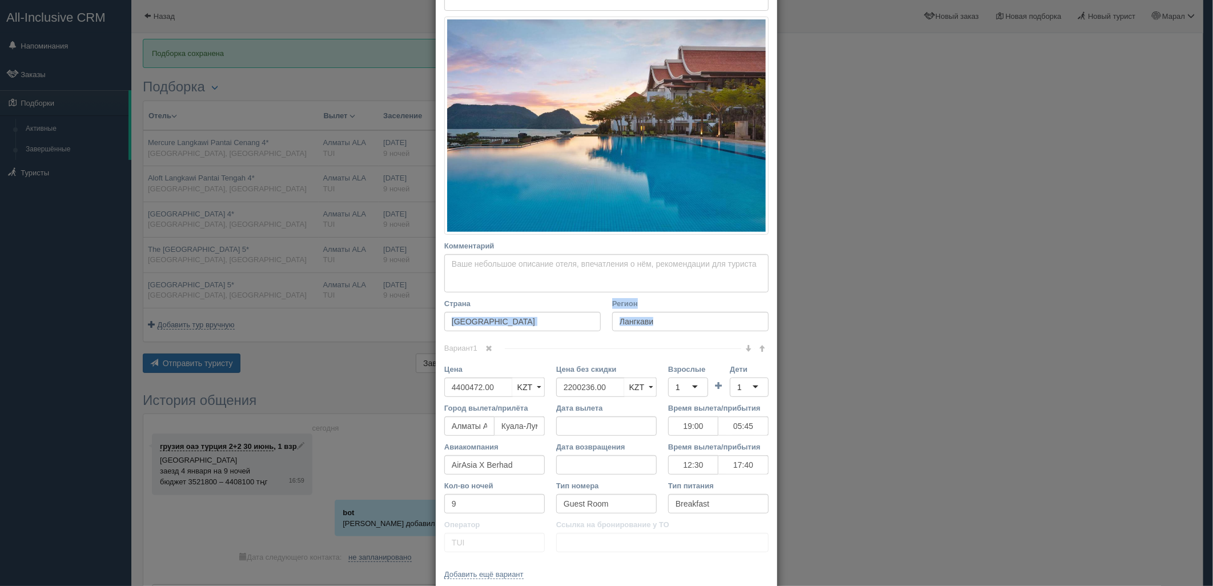
drag, startPoint x: 606, startPoint y: 338, endPoint x: 551, endPoint y: 332, distance: 55.2
click at [551, 332] on div "Название отеля The Westin Langkawi Resort & Spa 5* Ссылка на отель для туриста …" at bounding box center [607, 239] width 342 height 697
drag, startPoint x: 607, startPoint y: 383, endPoint x: 620, endPoint y: 387, distance: 13.0
click at [505, 384] on div "Цена 4400472.00 KZT USD EUR KZT KZT USD EUR Цена без скидки 2200236.00 KZT USD …" at bounding box center [607, 383] width 336 height 39
click at [676, 387] on div "1" at bounding box center [688, 387] width 40 height 19
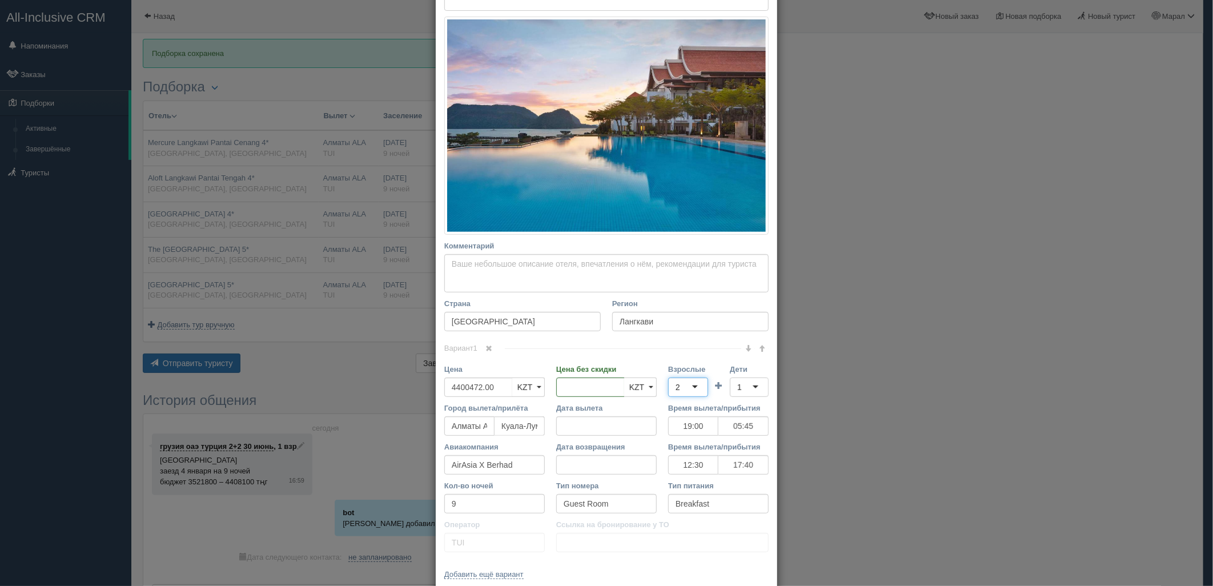
click at [745, 389] on div "1" at bounding box center [749, 387] width 39 height 19
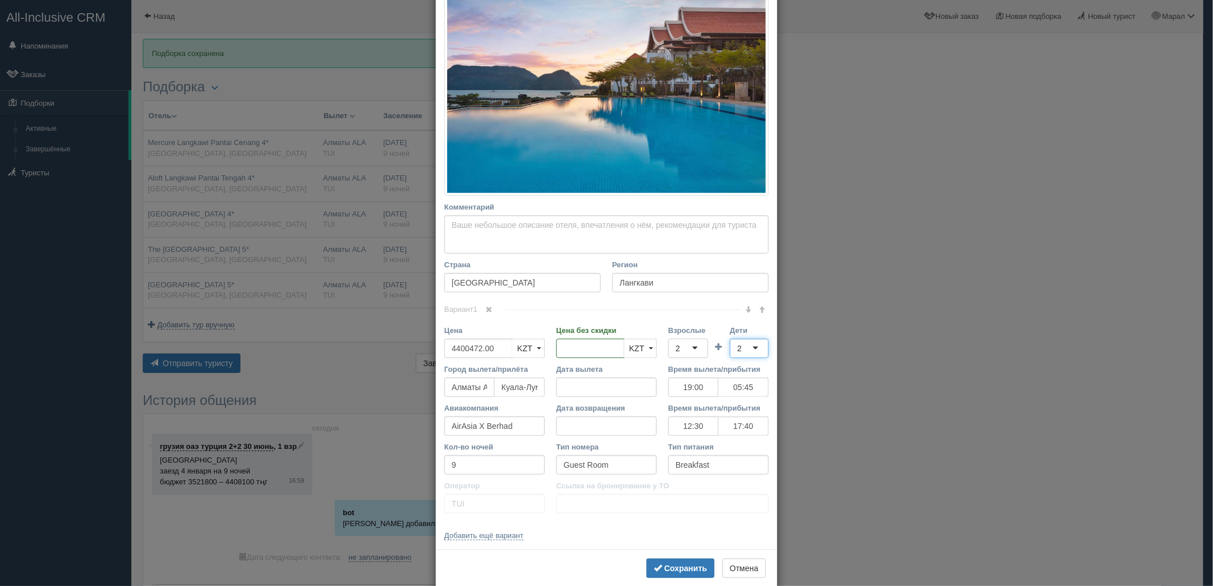
scroll to position [219, 0]
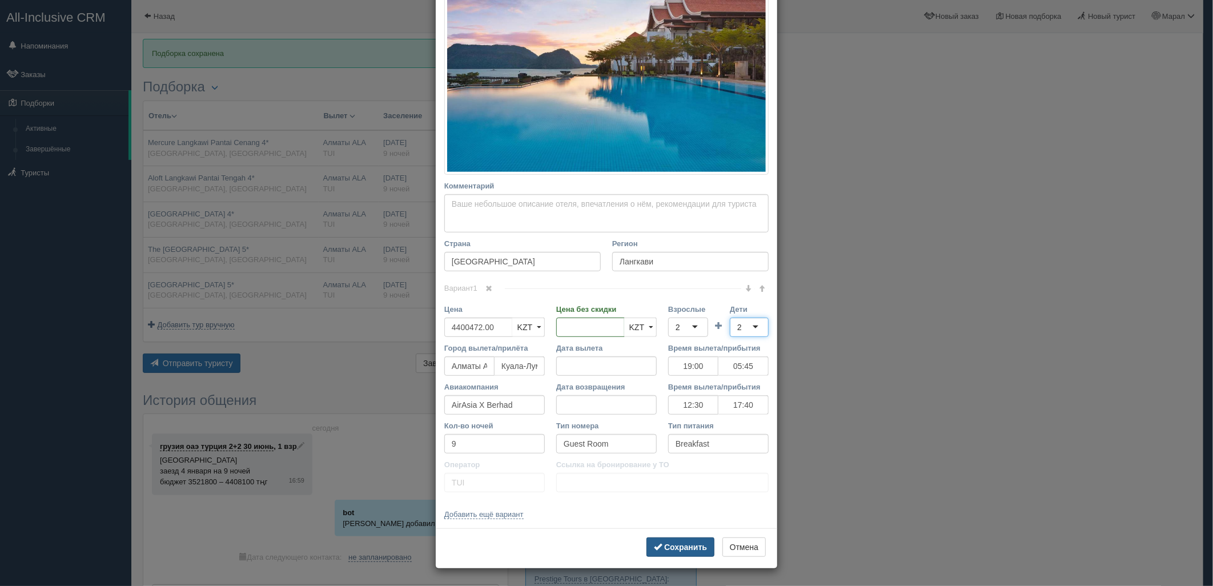
click at [689, 552] on b "Сохранить" at bounding box center [685, 547] width 43 height 9
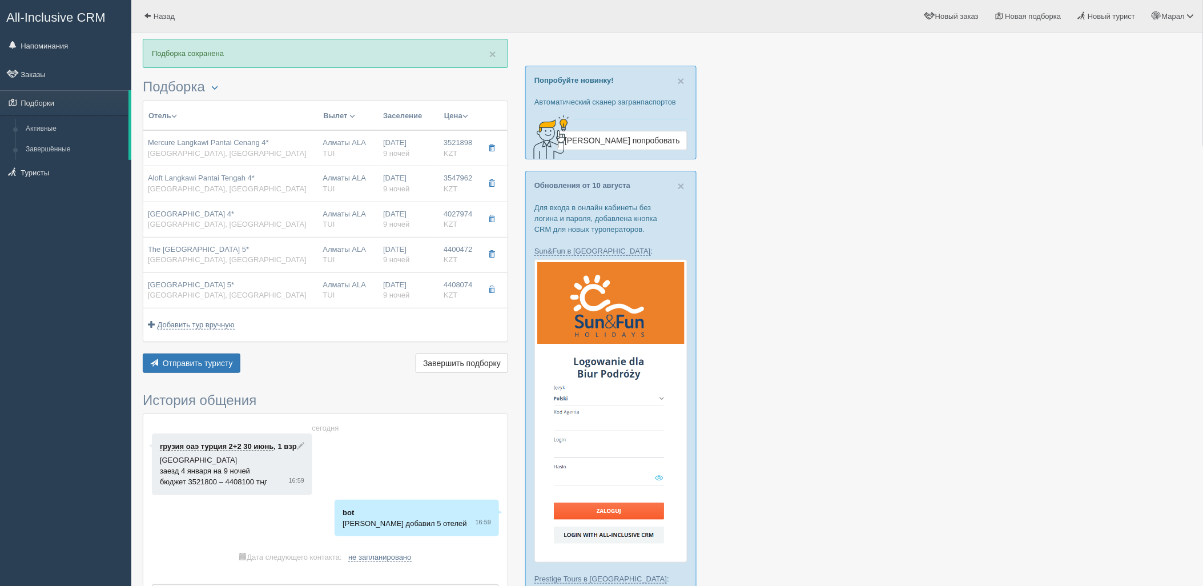
click at [369, 259] on div "Алматы ALA TUI" at bounding box center [348, 254] width 51 height 21
type input "19:00"
type input "05:45"
type input "12:30"
type input "17:40"
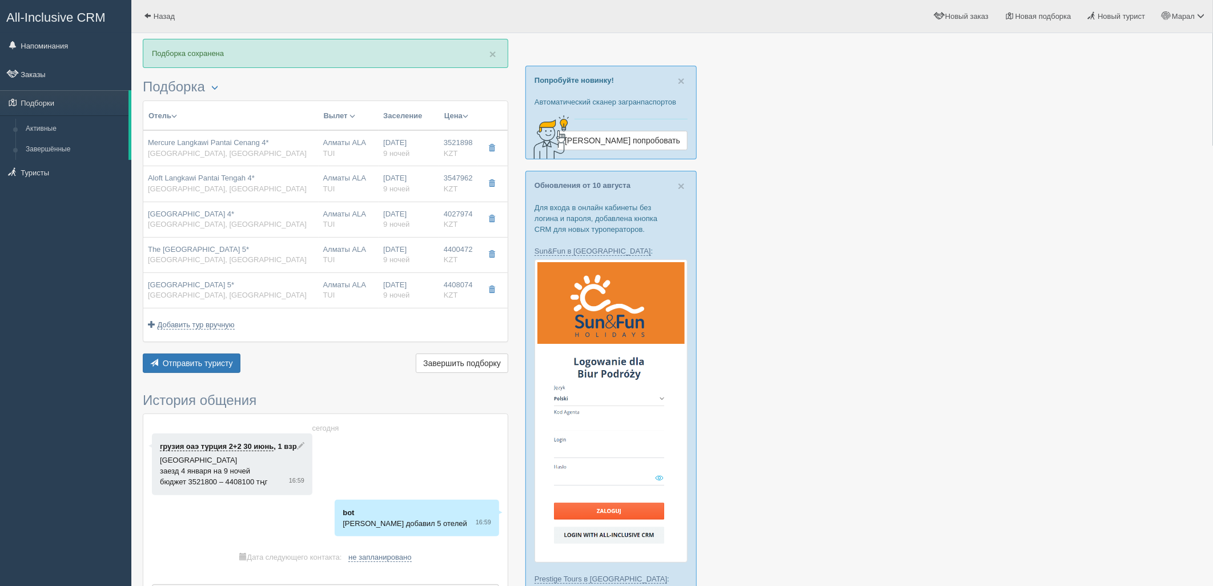
scroll to position [0, 0]
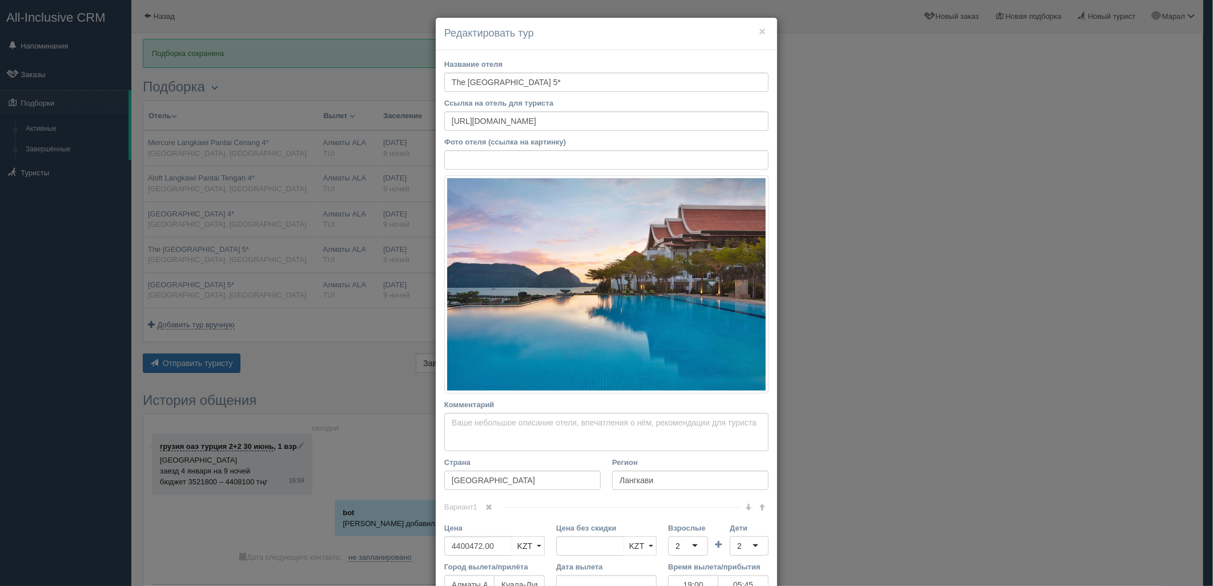
click at [369, 259] on div "× Редактировать тур Название отеля The Westin Langkawi Resort & Spa 5* Ссылка н…" at bounding box center [606, 293] width 1213 height 586
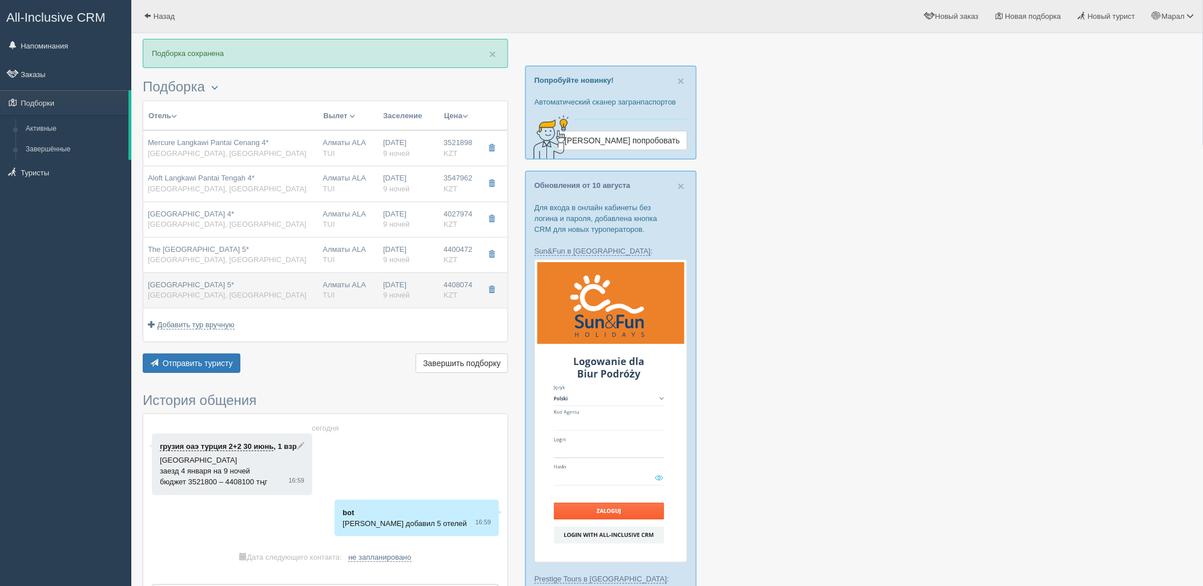
click at [361, 283] on div "Алматы ALA TUI" at bounding box center [348, 290] width 51 height 21
type input "Parkroyal Langkawi Resort 5*"
type input "4408074.00"
type input "2204037.00"
type input "19:00"
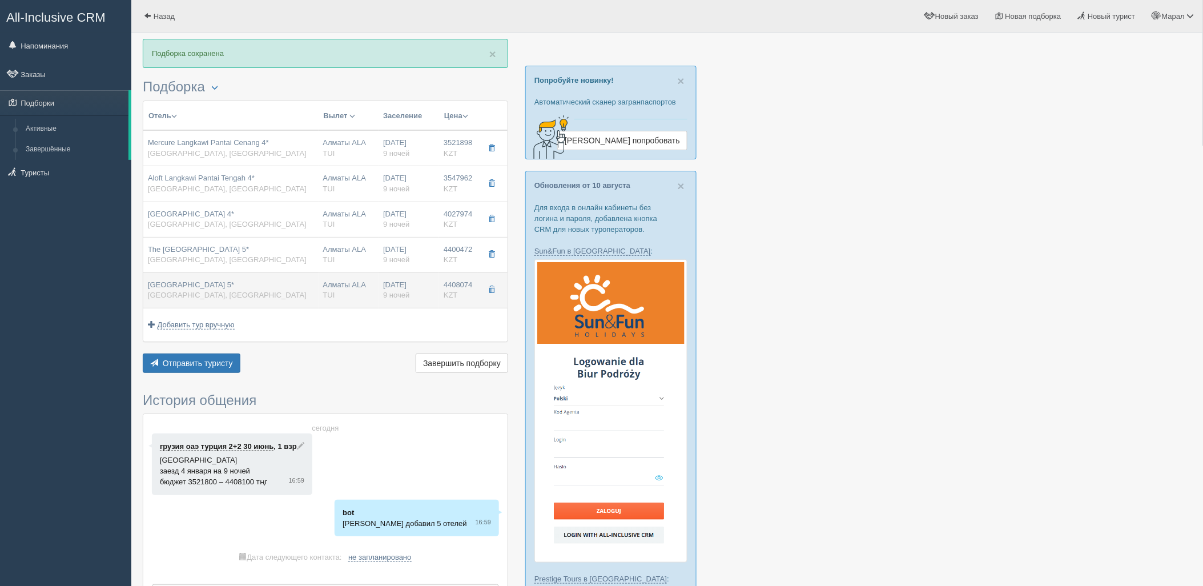
type input "05:45"
type input "12:30"
type input "17:40"
type input "Superior"
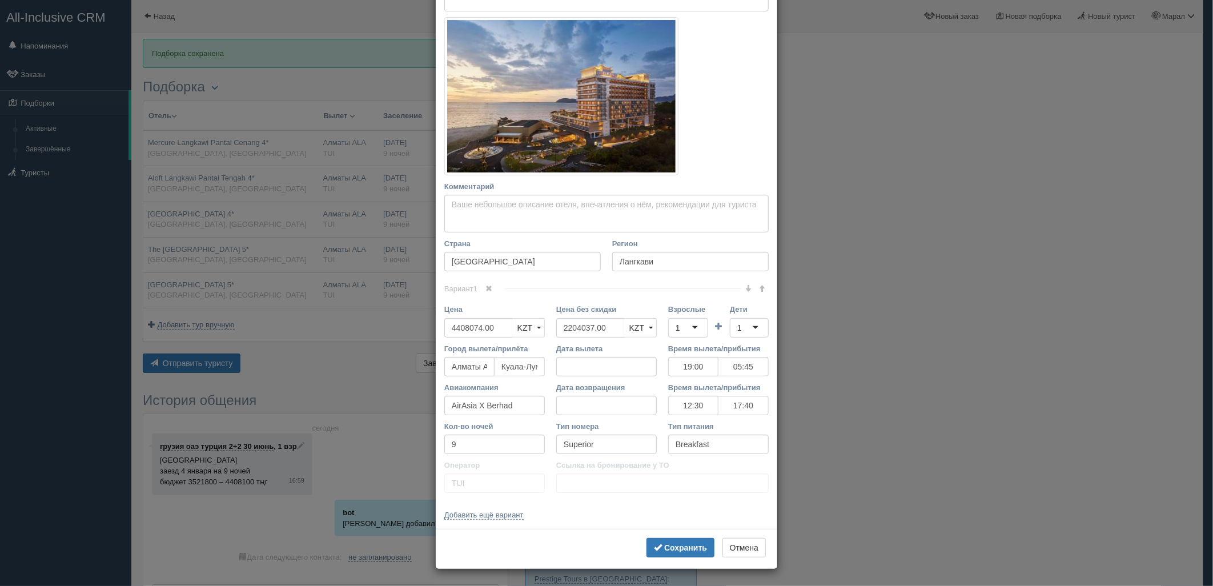
scroll to position [159, 0]
drag, startPoint x: 553, startPoint y: 324, endPoint x: 509, endPoint y: 323, distance: 44.0
click at [509, 323] on div "Цена 4408074.00 KZT USD EUR KZT KZT USD EUR Цена без скидки 2204037.00 KZT USD …" at bounding box center [607, 322] width 336 height 39
drag, startPoint x: 670, startPoint y: 327, endPoint x: 677, endPoint y: 335, distance: 9.7
click at [676, 327] on div "1" at bounding box center [678, 327] width 5 height 11
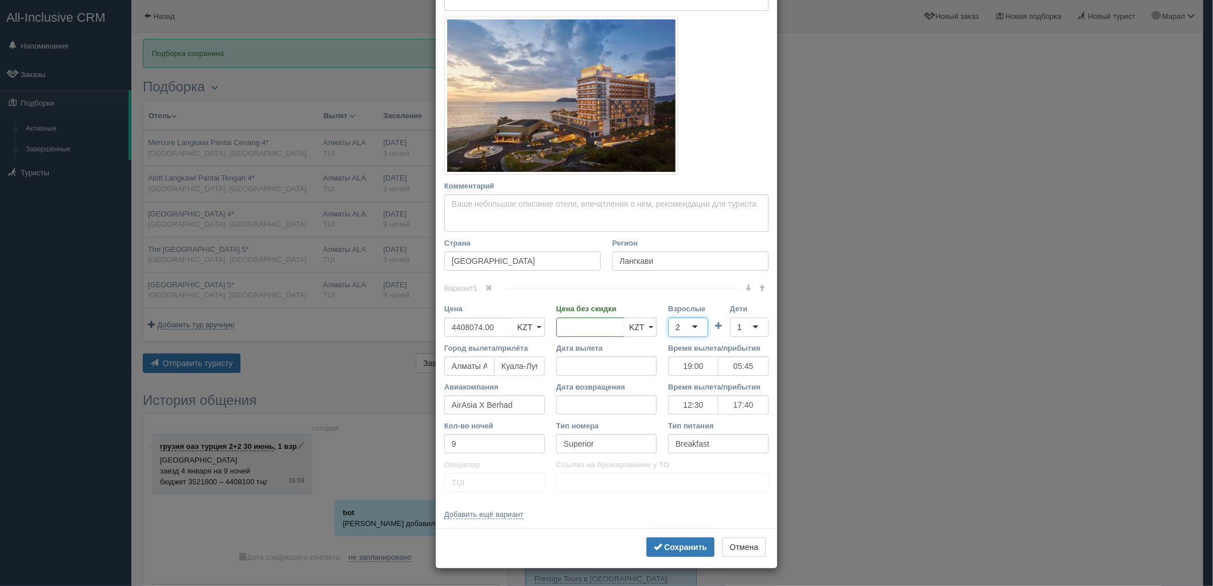
click at [754, 327] on div "1" at bounding box center [749, 327] width 39 height 19
click at [665, 555] on button "Сохранить" at bounding box center [680, 546] width 68 height 19
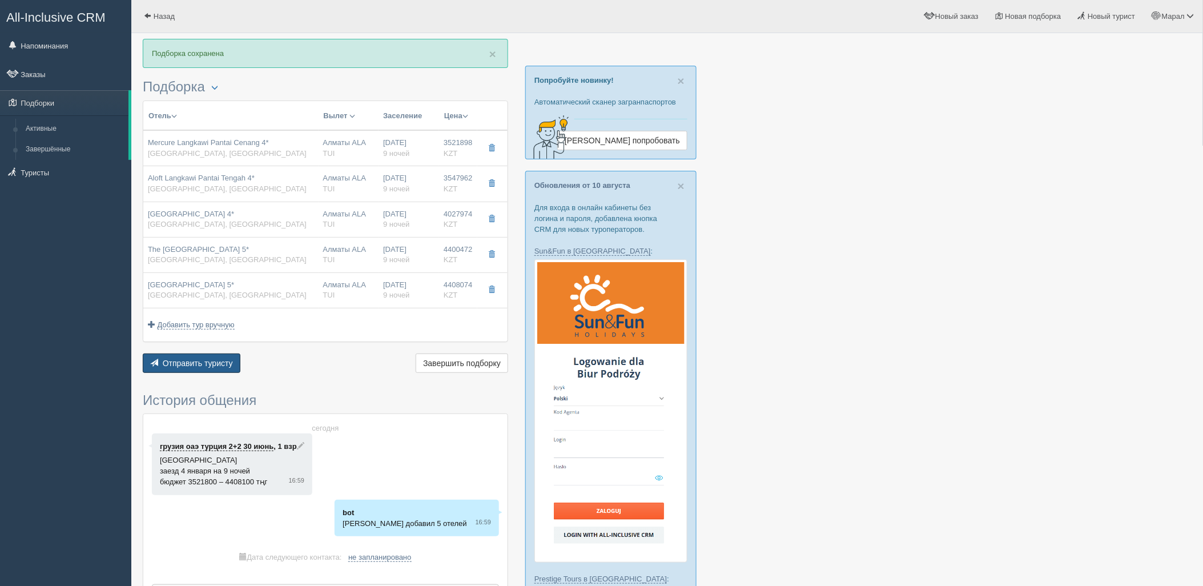
click at [206, 358] on button "Отправить туристу Отправить" at bounding box center [192, 363] width 98 height 19
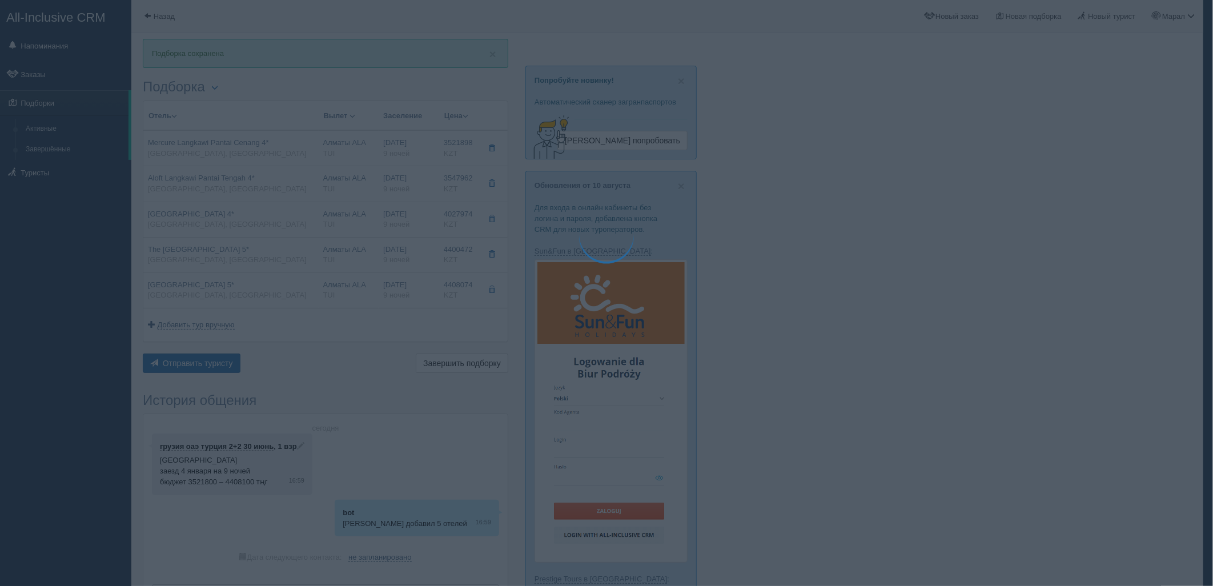
type textarea "🌞 Добрый день! Предлагаем Вам рассмотреть следующие варианты: 🌎 Малайзия, Лангк…"
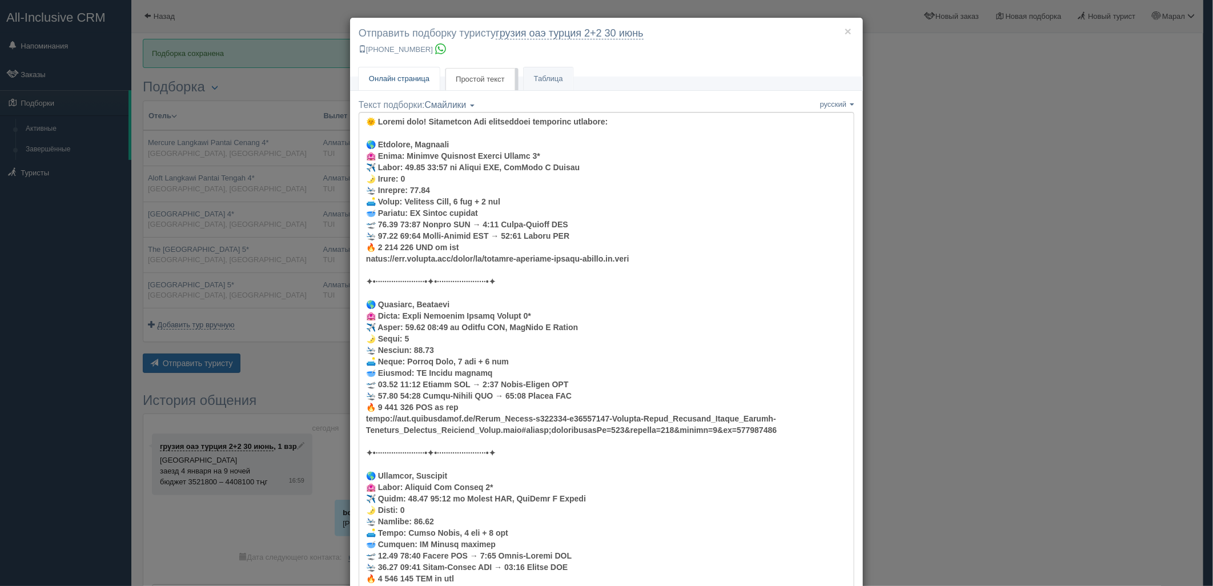
click at [408, 70] on link "Онлайн страница Онлайн" at bounding box center [399, 78] width 81 height 23
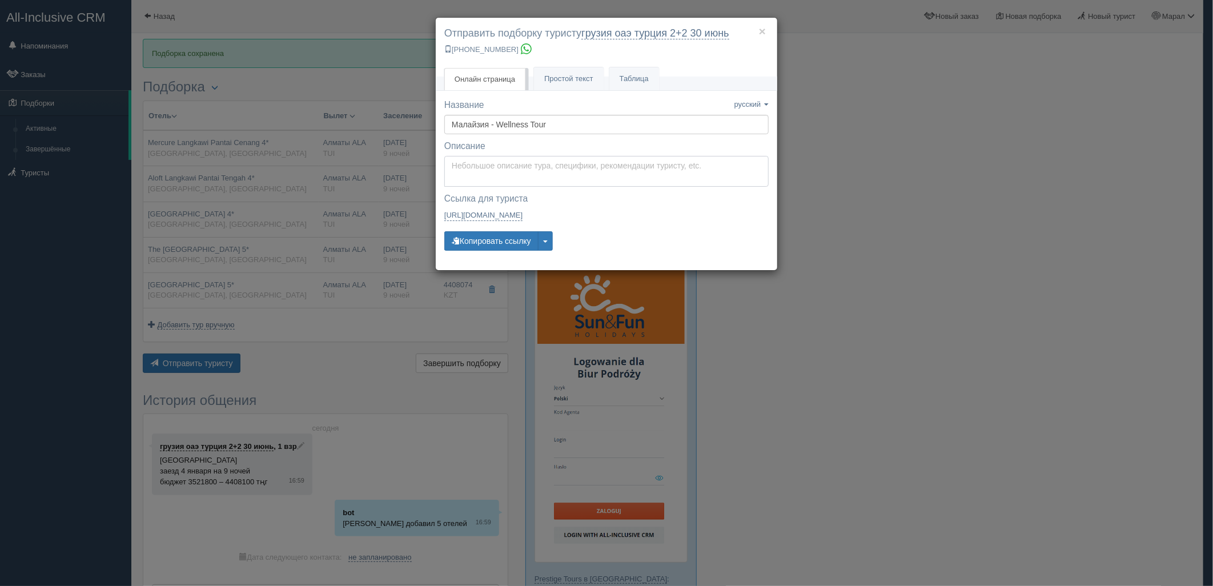
type textarea "Здравствуйте! Ниже представлены варианты туров для Вас. Для просмотра описания …"
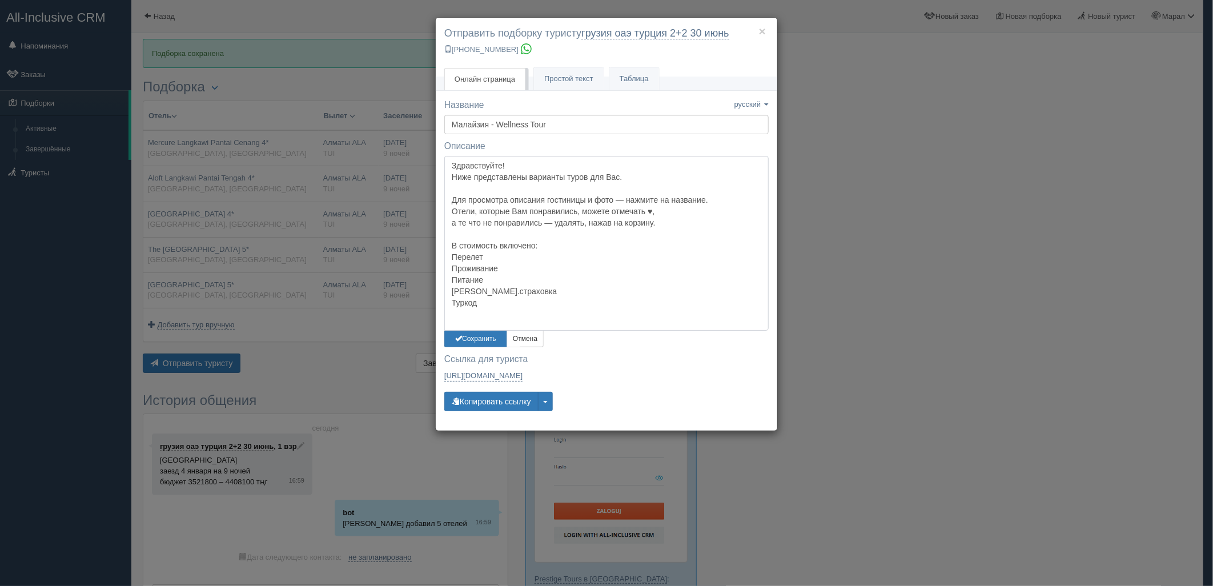
click at [503, 170] on textarea "Здравствуйте! Ниже представлены варианты туров для Вас. Для просмотра описания …" at bounding box center [606, 243] width 324 height 175
click at [463, 342] on button "Сохранить" at bounding box center [475, 339] width 63 height 17
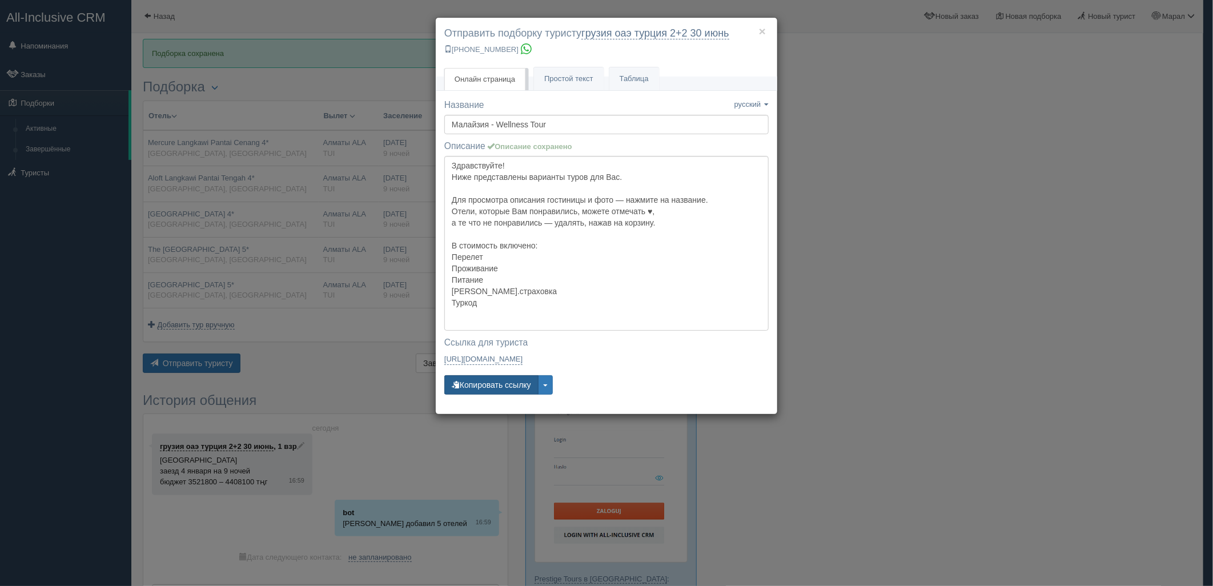
click at [481, 386] on button "Копировать ссылку" at bounding box center [491, 384] width 94 height 19
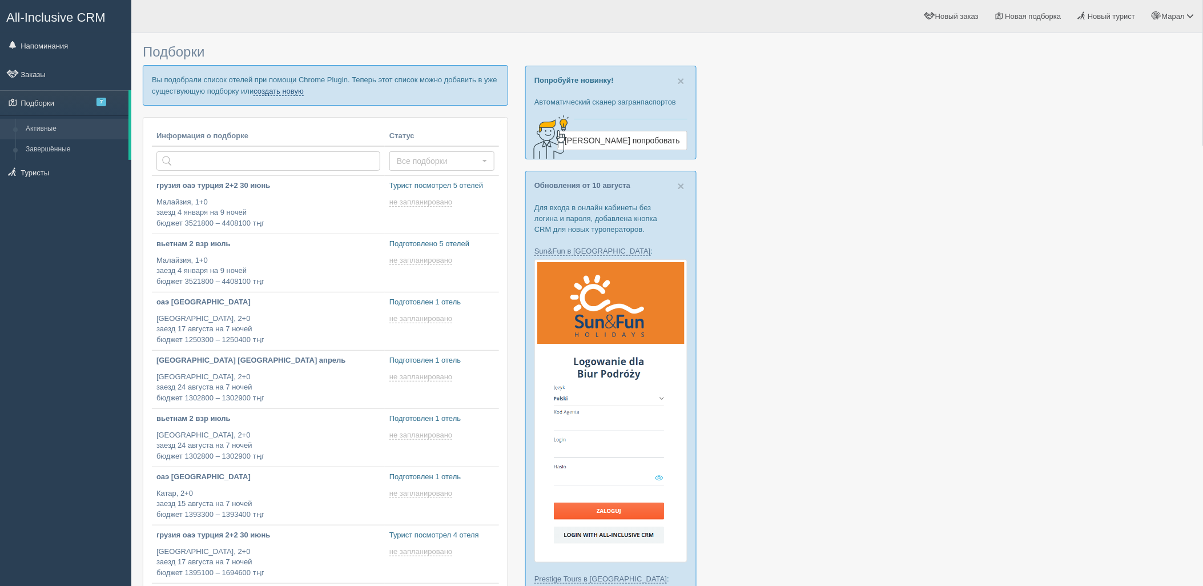
click at [283, 89] on link "создать новую" at bounding box center [279, 91] width 50 height 9
type input "[DATE] 17:40"
type input "[DATE] 17:35"
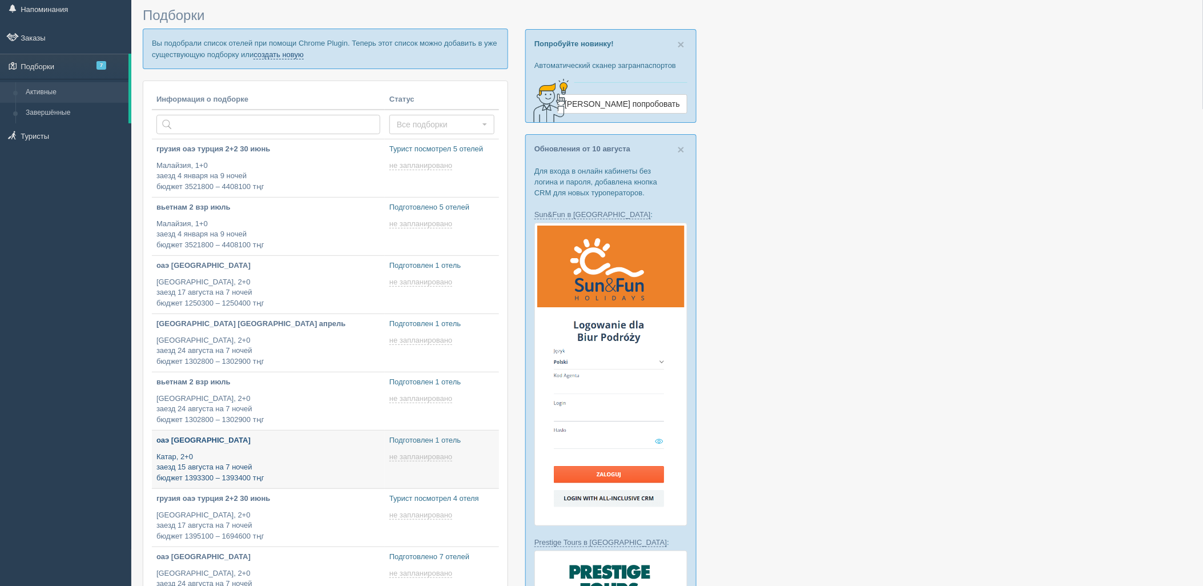
type input "[DATE] 17:30"
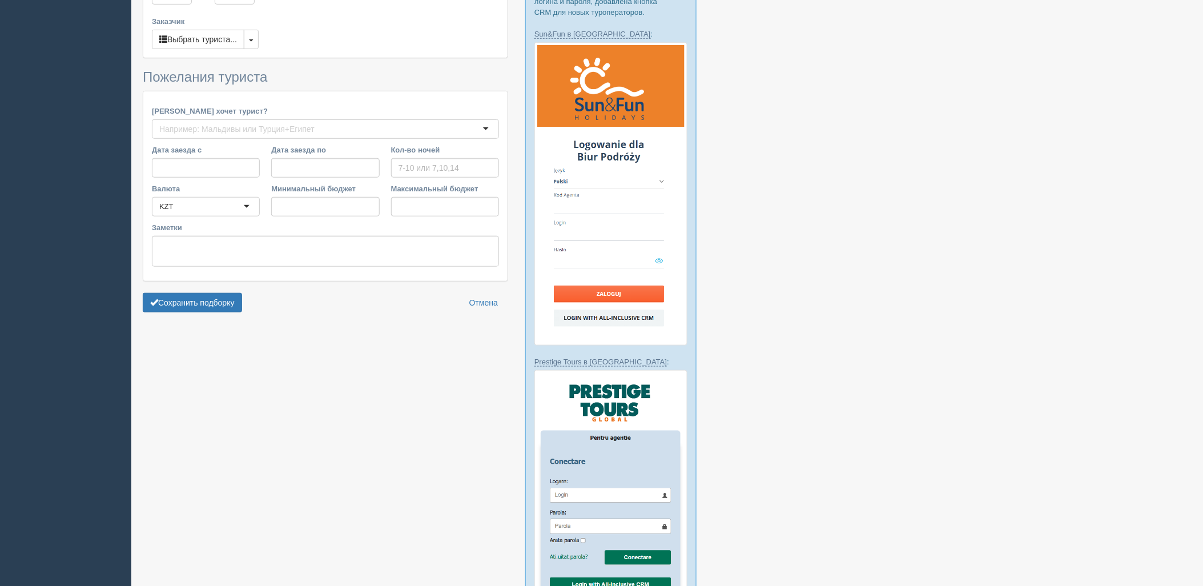
type input "8-9"
type input "3034200"
type input "3772800"
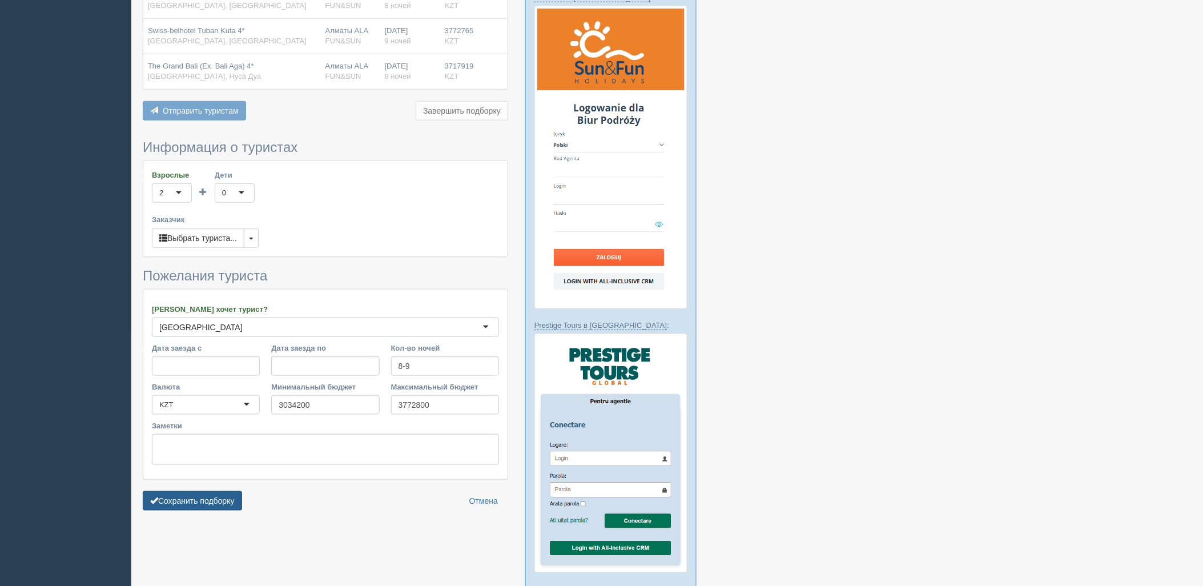
click at [198, 505] on button "Сохранить подборку" at bounding box center [192, 500] width 99 height 19
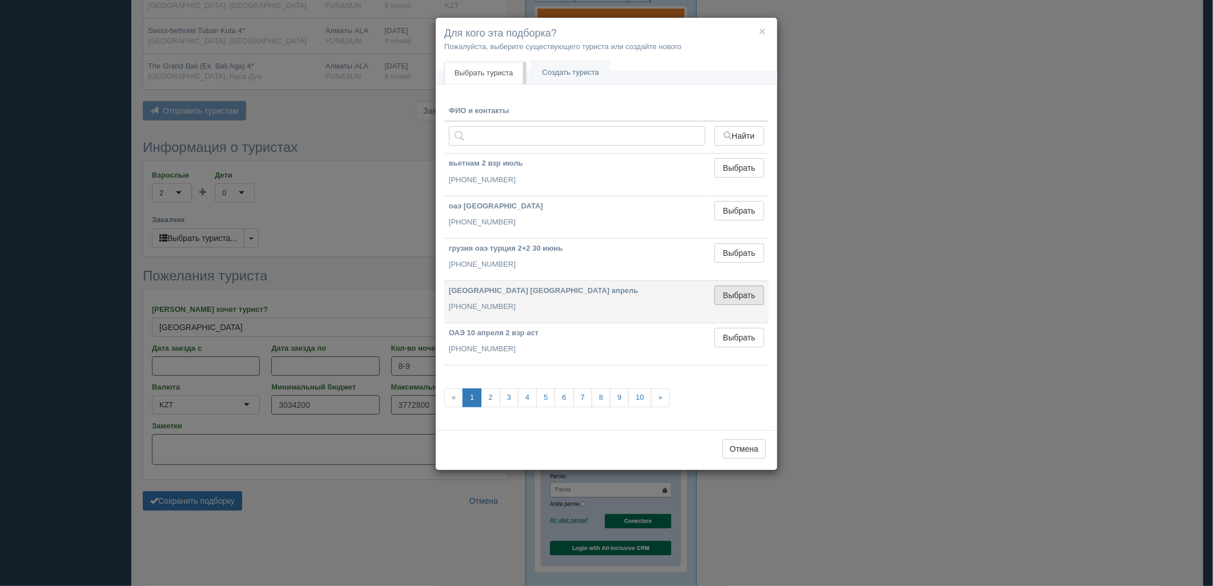
click at [738, 289] on button "Выбрать" at bounding box center [739, 295] width 50 height 19
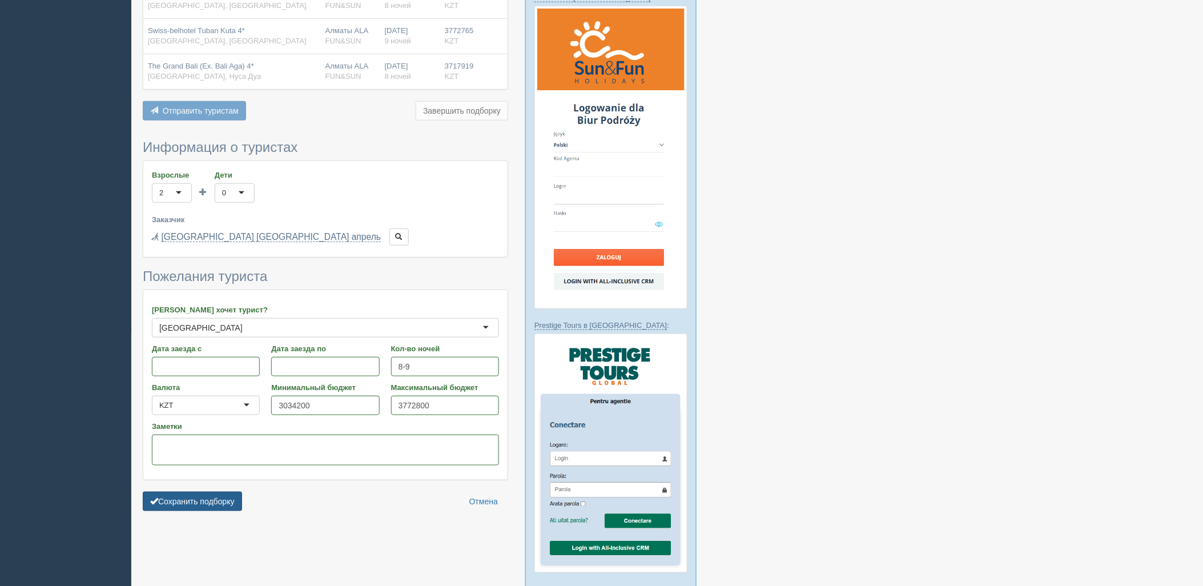
click at [230, 503] on button "Сохранить подборку" at bounding box center [192, 501] width 99 height 19
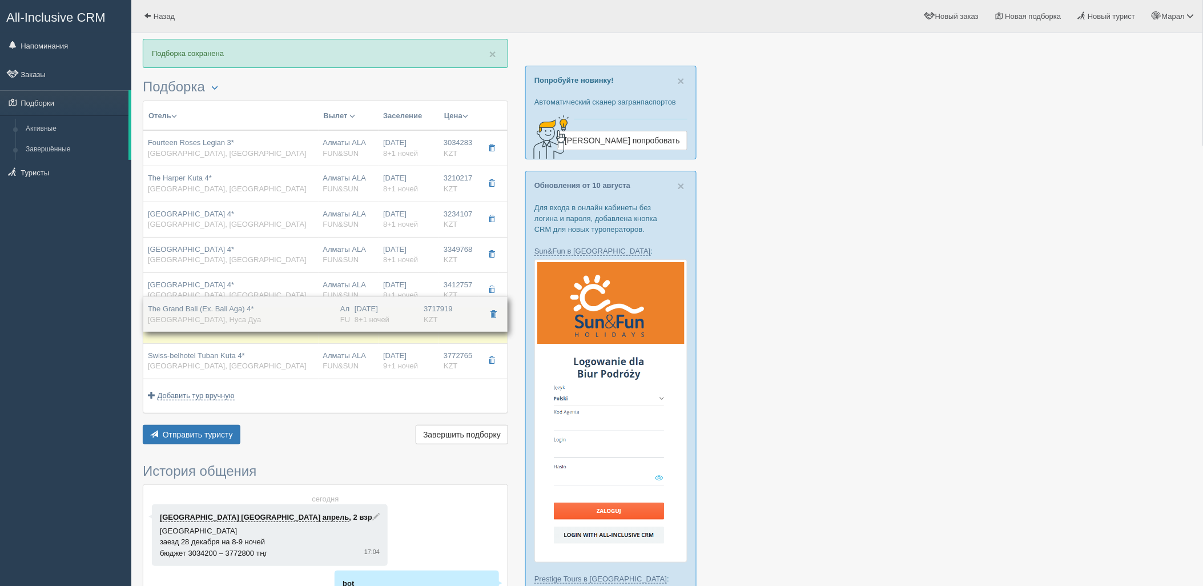
drag, startPoint x: 354, startPoint y: 368, endPoint x: 362, endPoint y: 321, distance: 48.0
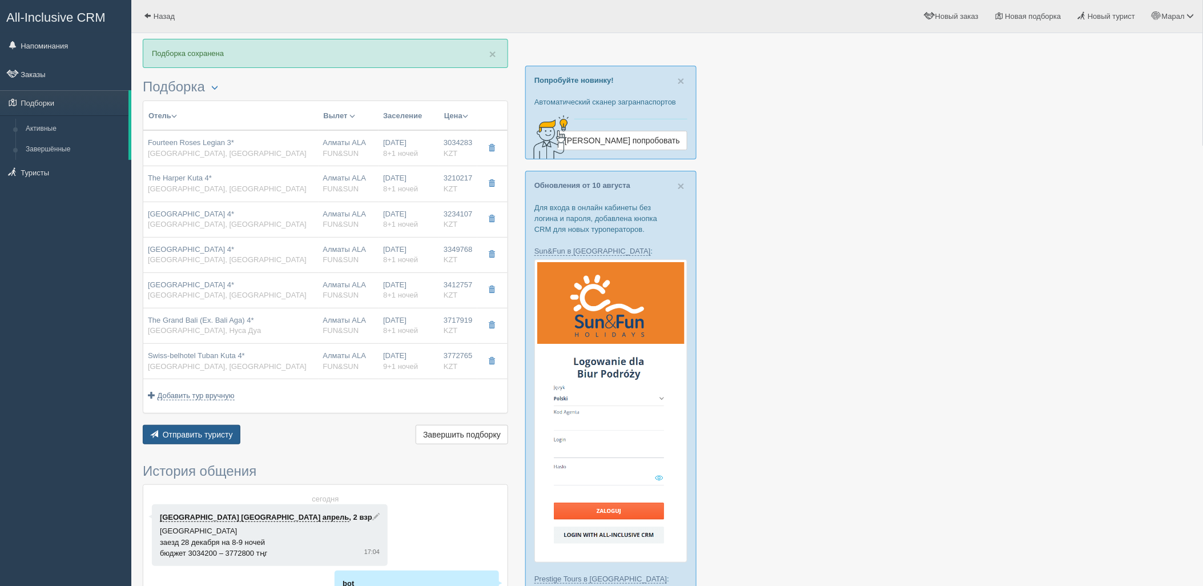
click at [225, 432] on span "Отправить туристу" at bounding box center [198, 434] width 70 height 9
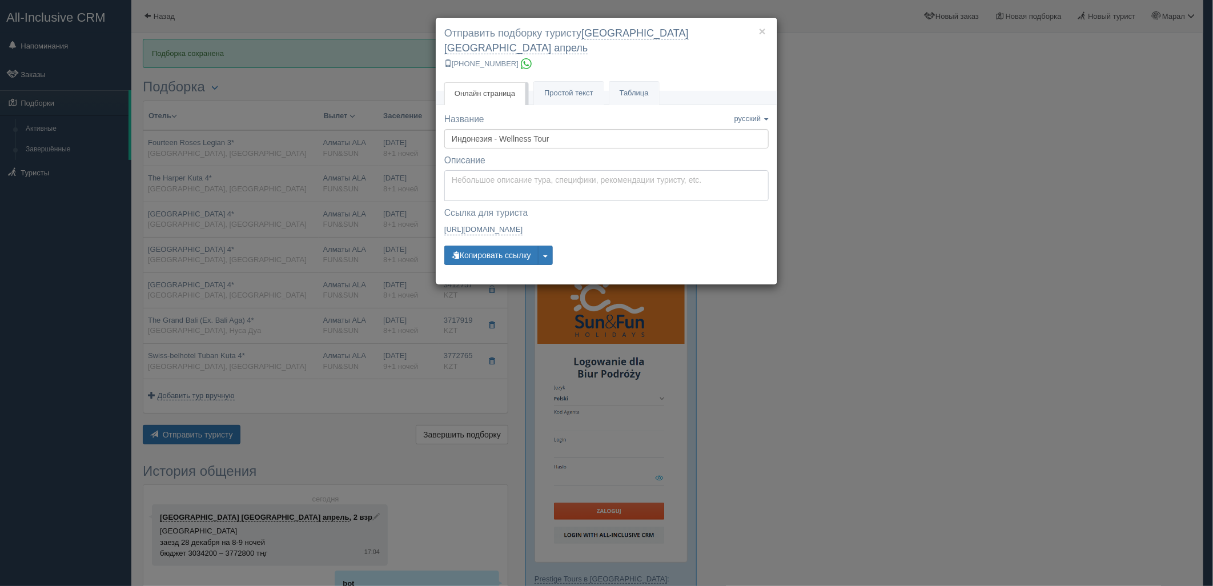
type textarea "Здравствуйте! Ниже представлены варианты туров для Вас. Для просмотра описания …"
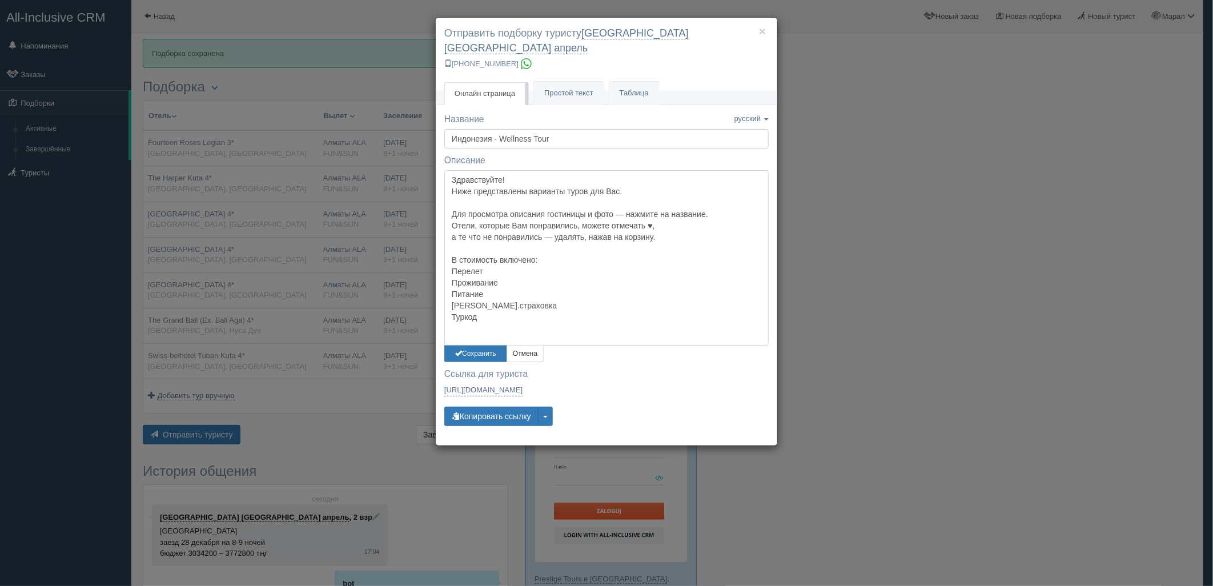
click at [483, 170] on textarea "Здравствуйте! Ниже представлены варианты туров для Вас. Для просмотра описания …" at bounding box center [606, 257] width 324 height 175
click at [474, 346] on button "Сохранить" at bounding box center [475, 354] width 63 height 17
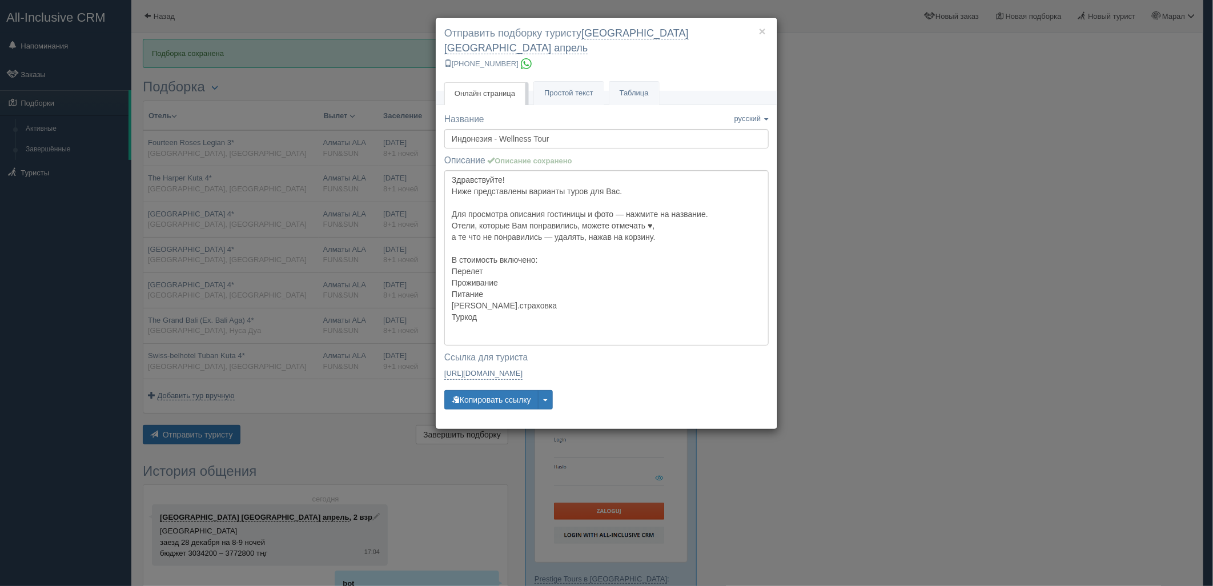
click at [477, 374] on div "Название Название сохранено русский english eesti latviešu polski українська ру…" at bounding box center [606, 266] width 324 height 307
click at [476, 374] on div "Название Название сохранено русский english eesti latviešu polski українська ру…" at bounding box center [606, 266] width 324 height 307
click at [477, 390] on button "Копировать ссылку" at bounding box center [491, 399] width 94 height 19
